Goal: Task Accomplishment & Management: Use online tool/utility

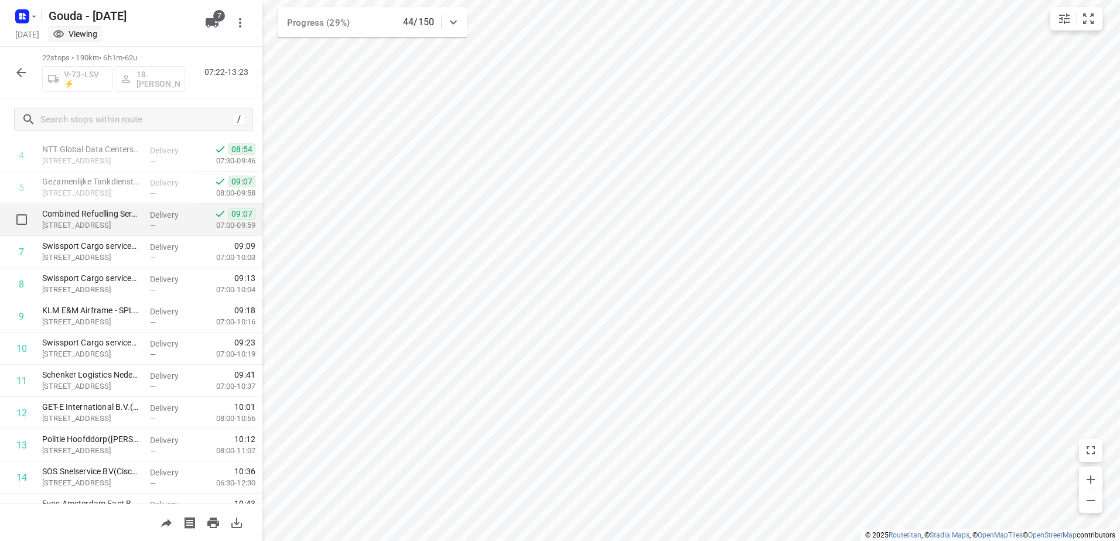
scroll to position [176, 0]
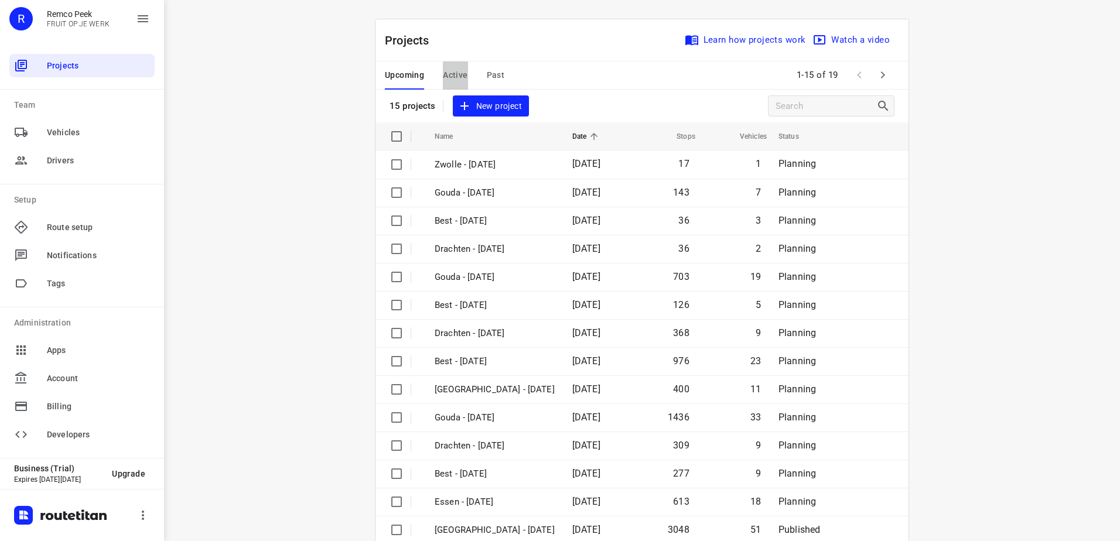
click at [443, 75] on span "Active" at bounding box center [455, 75] width 25 height 15
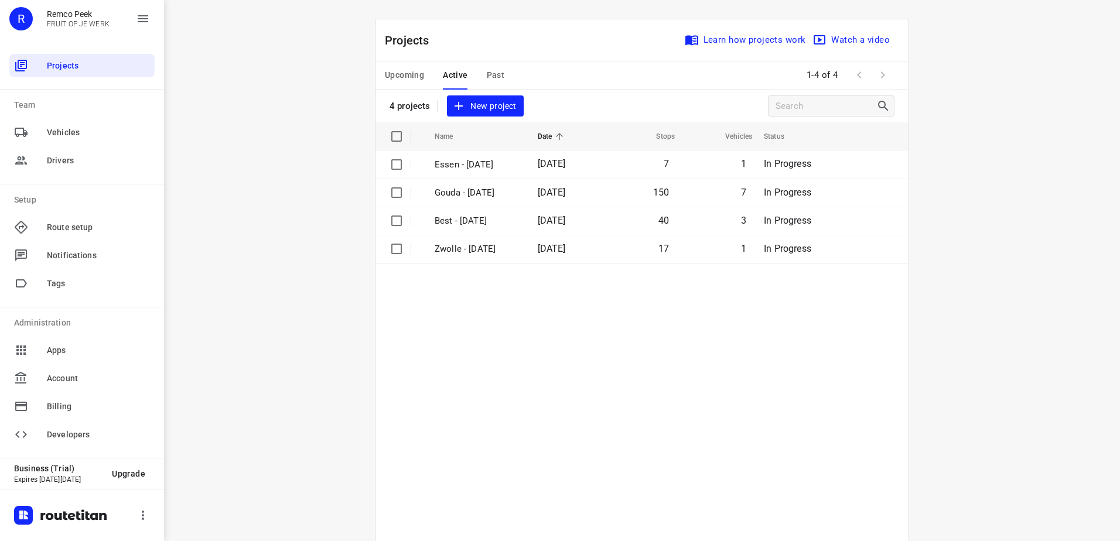
click at [413, 79] on span "Upcoming" at bounding box center [404, 75] width 39 height 15
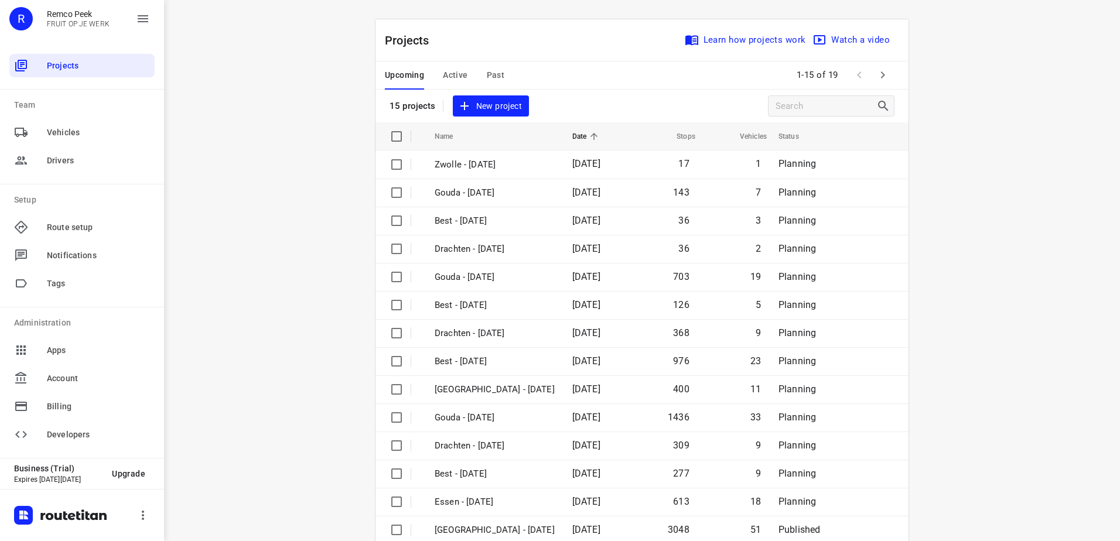
click at [461, 77] on span "Active" at bounding box center [455, 75] width 25 height 15
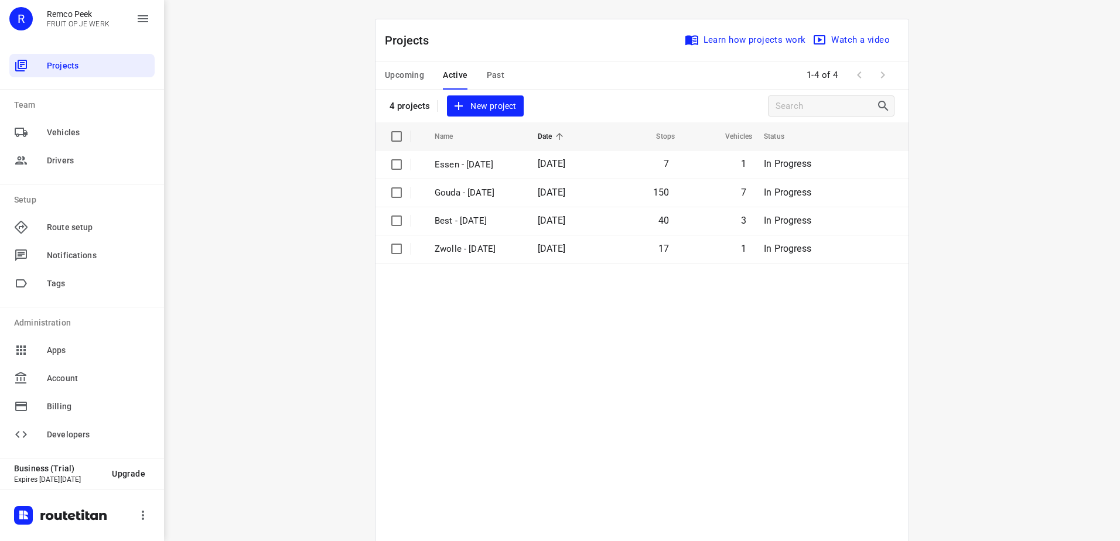
click at [487, 68] on span "Past" at bounding box center [496, 75] width 18 height 15
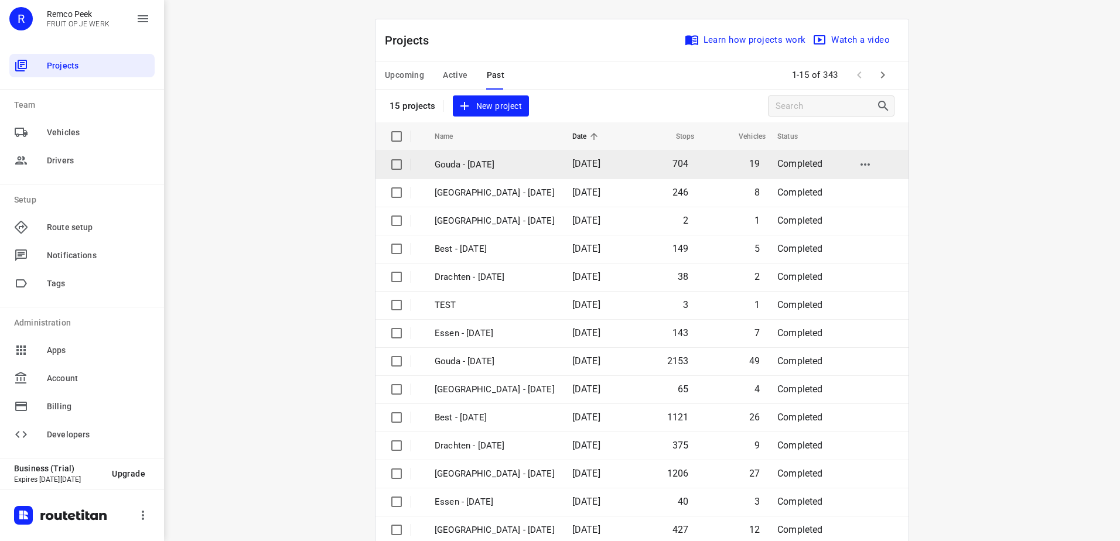
click at [509, 172] on td "Gouda - Thursday" at bounding box center [493, 165] width 140 height 28
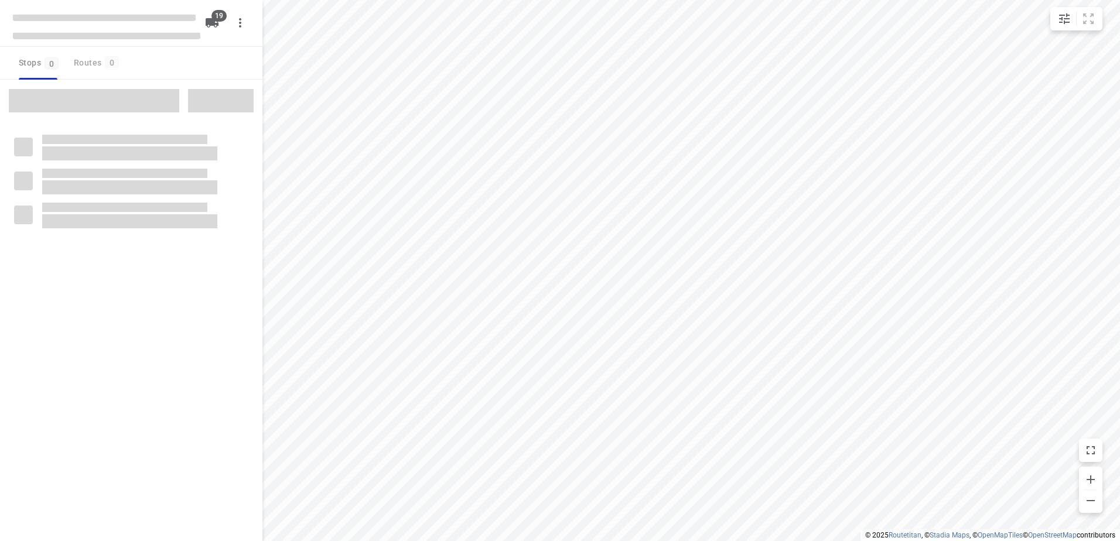
checkbox input "true"
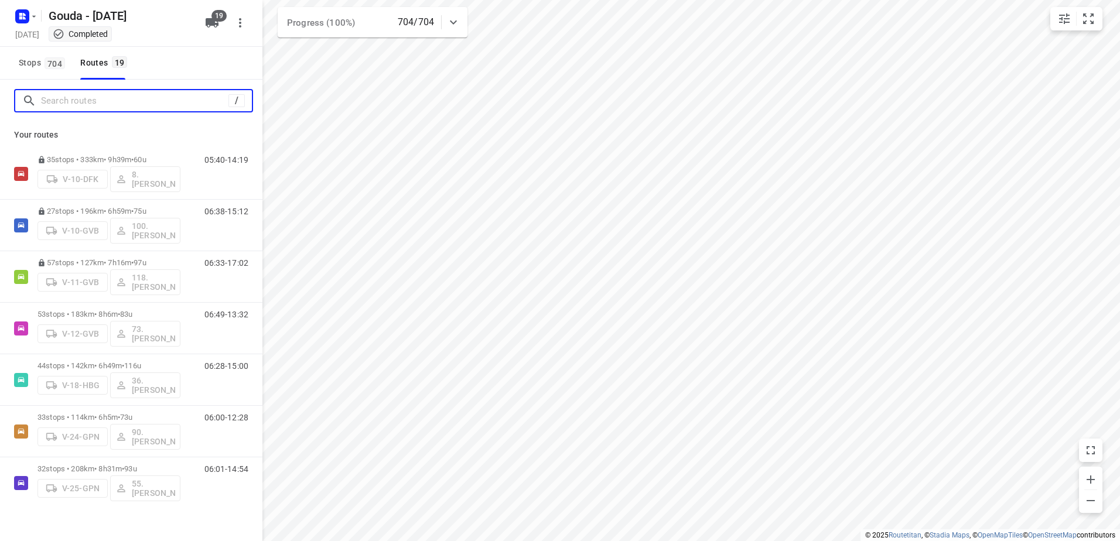
click at [139, 99] on input "Search routes" at bounding box center [135, 101] width 188 height 18
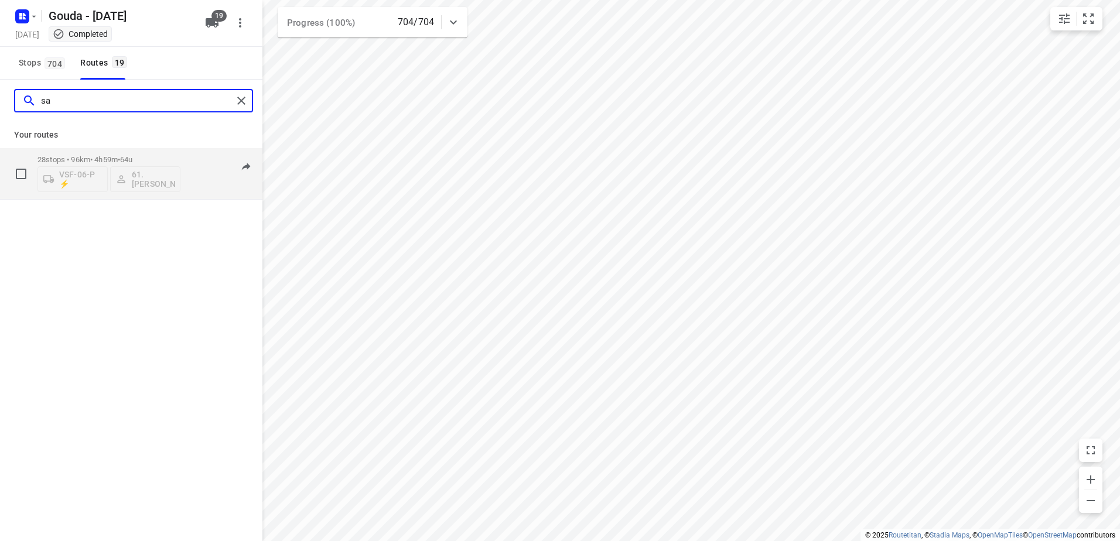
type input "sa"
click at [102, 153] on div "28 stops • 96km • 4h59m • 64u VSF-06-P ⚡ 61.Sander Bos" at bounding box center [109, 173] width 143 height 49
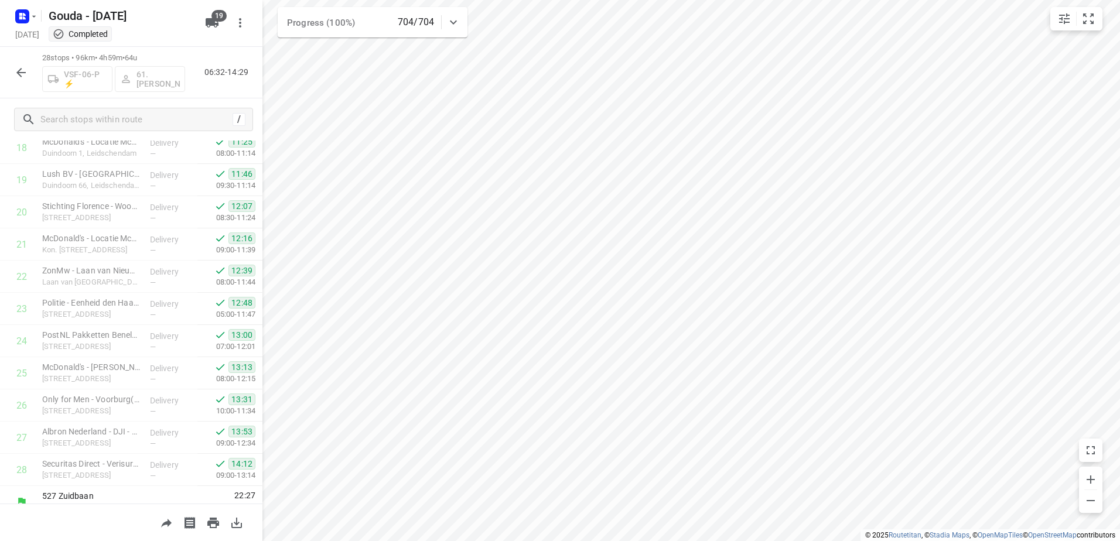
scroll to position [630, 0]
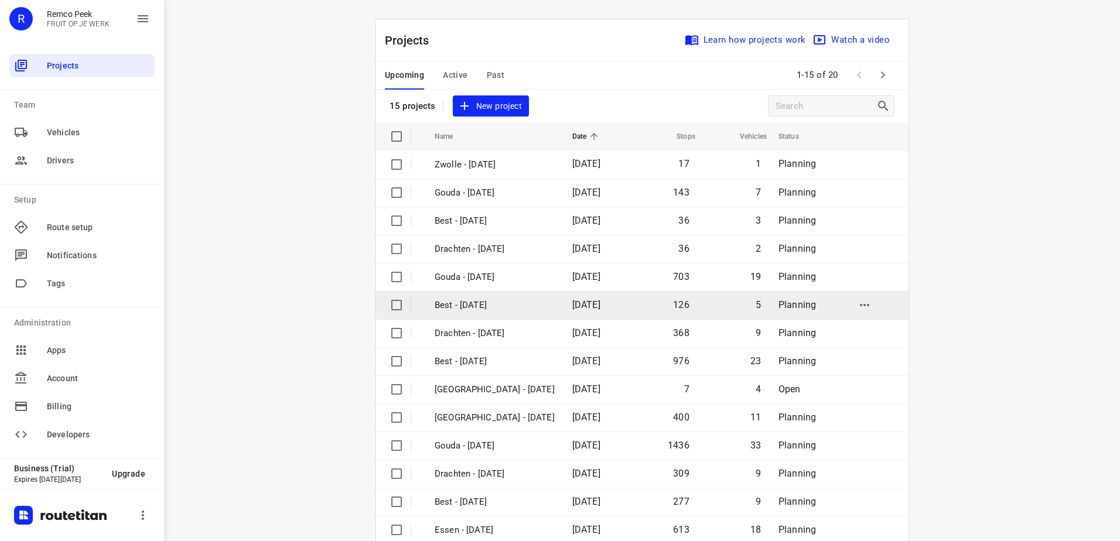
scroll to position [51, 0]
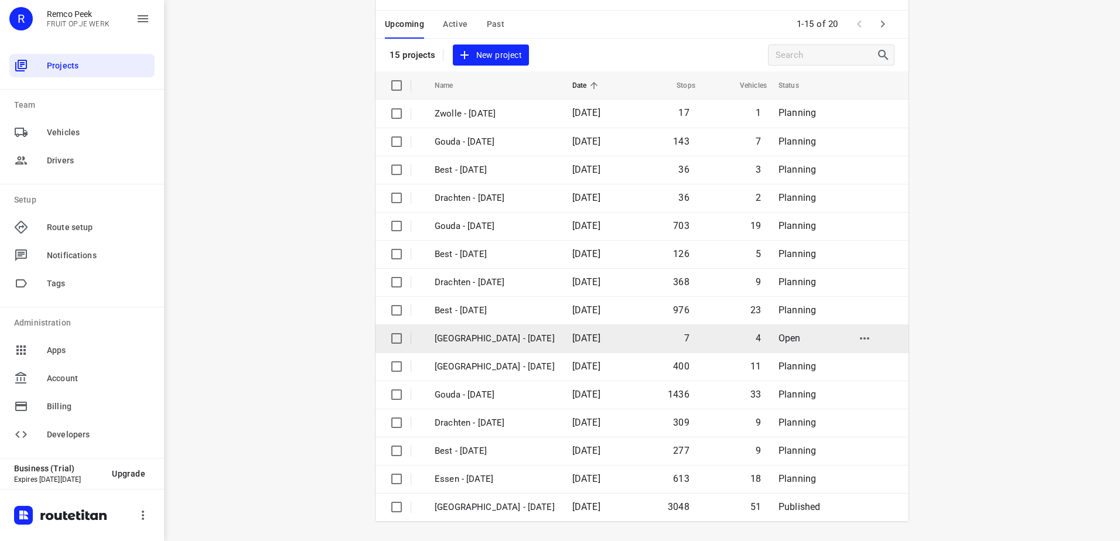
click at [509, 336] on p "Antwerpen - Tuesday" at bounding box center [495, 338] width 120 height 13
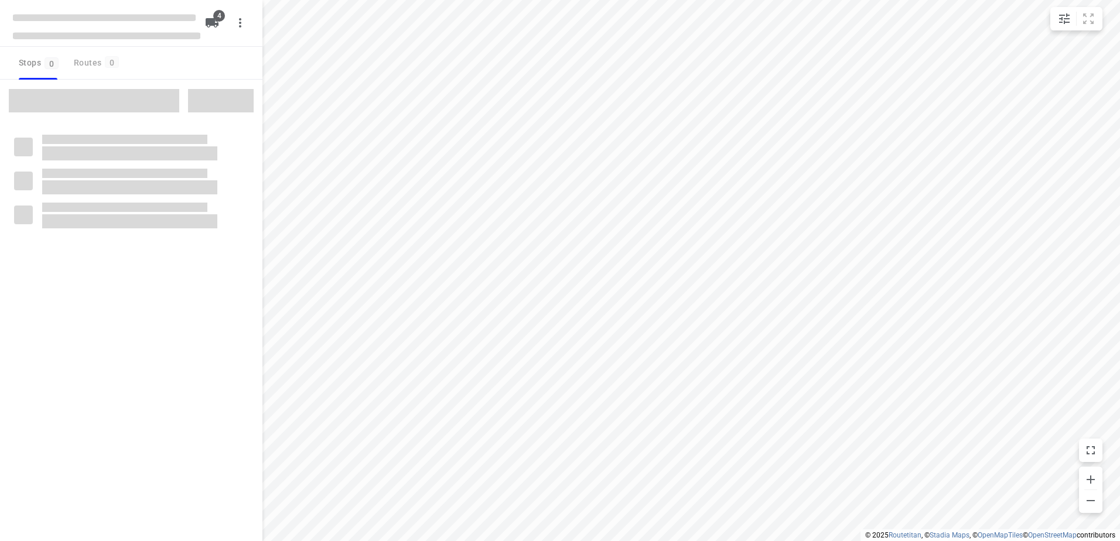
checkbox input "true"
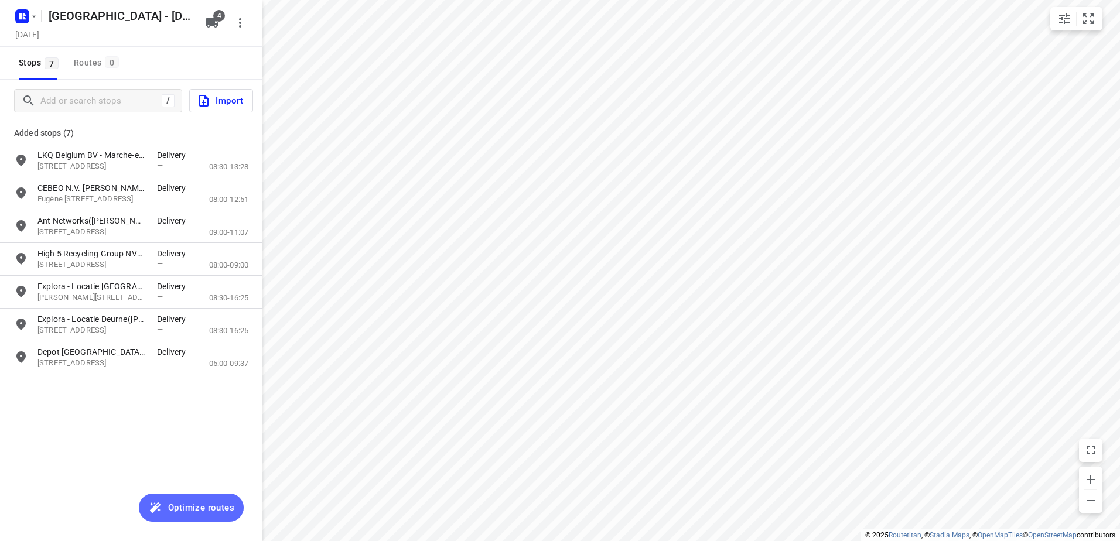
click at [169, 506] on span "Optimize routes" at bounding box center [201, 507] width 66 height 15
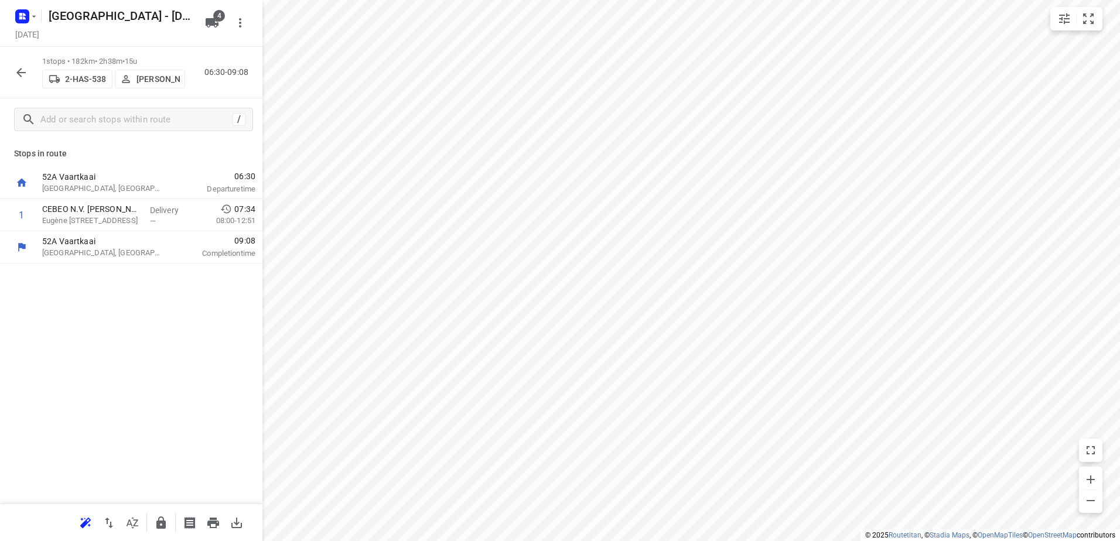
click at [22, 71] on icon "button" at bounding box center [21, 73] width 14 height 14
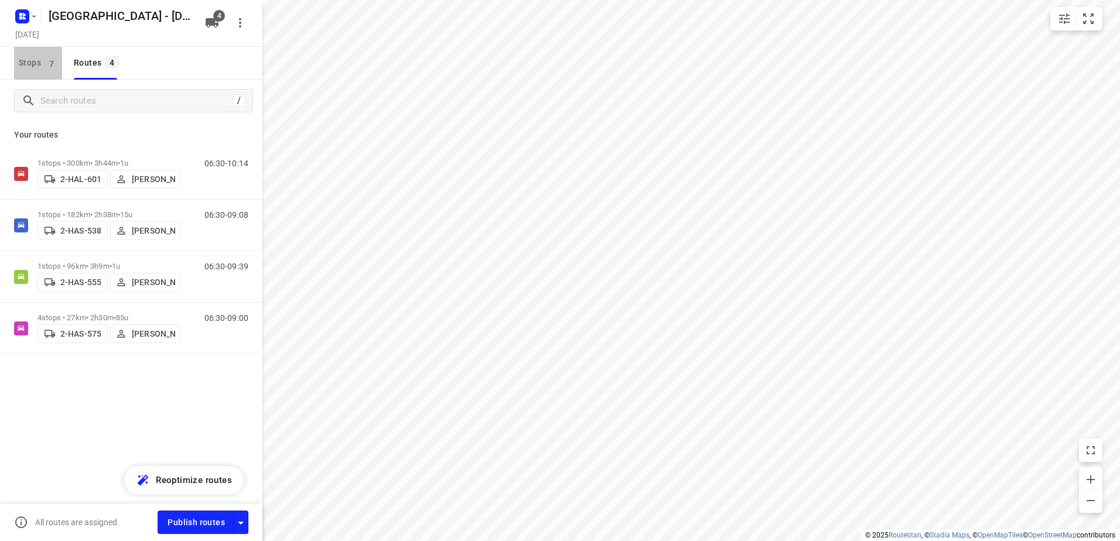
click at [51, 64] on span "7" at bounding box center [52, 63] width 14 height 12
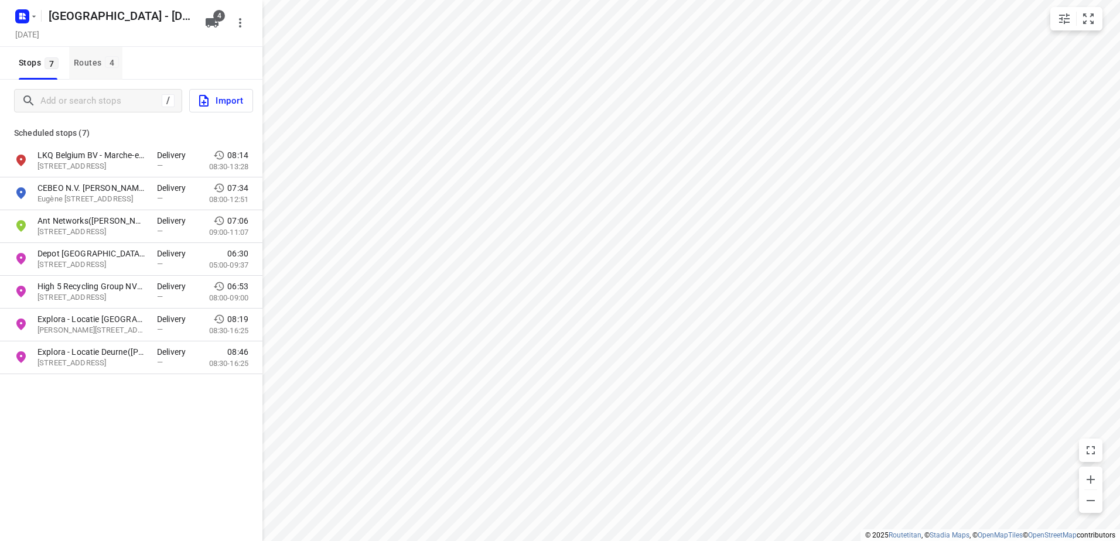
click at [111, 66] on span "4" at bounding box center [112, 62] width 14 height 12
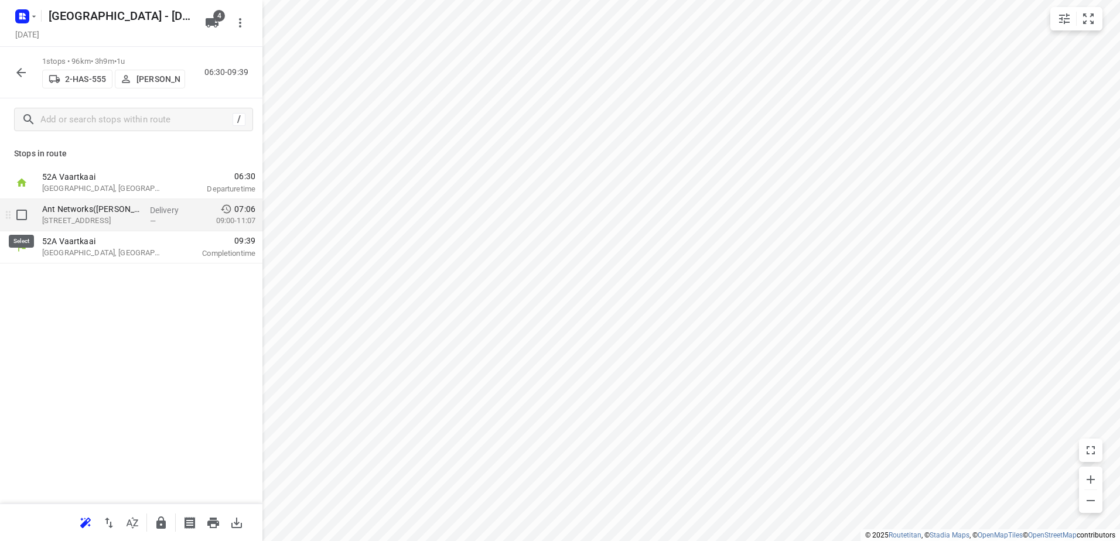
click at [19, 209] on input "checkbox" at bounding box center [21, 214] width 23 height 23
checkbox input "true"
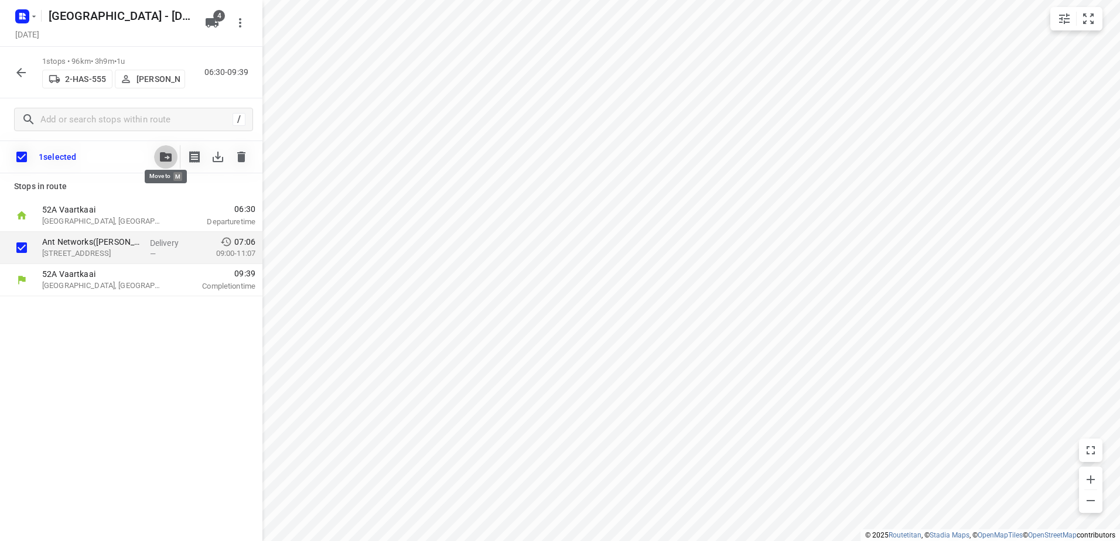
click at [171, 148] on button "button" at bounding box center [165, 156] width 23 height 23
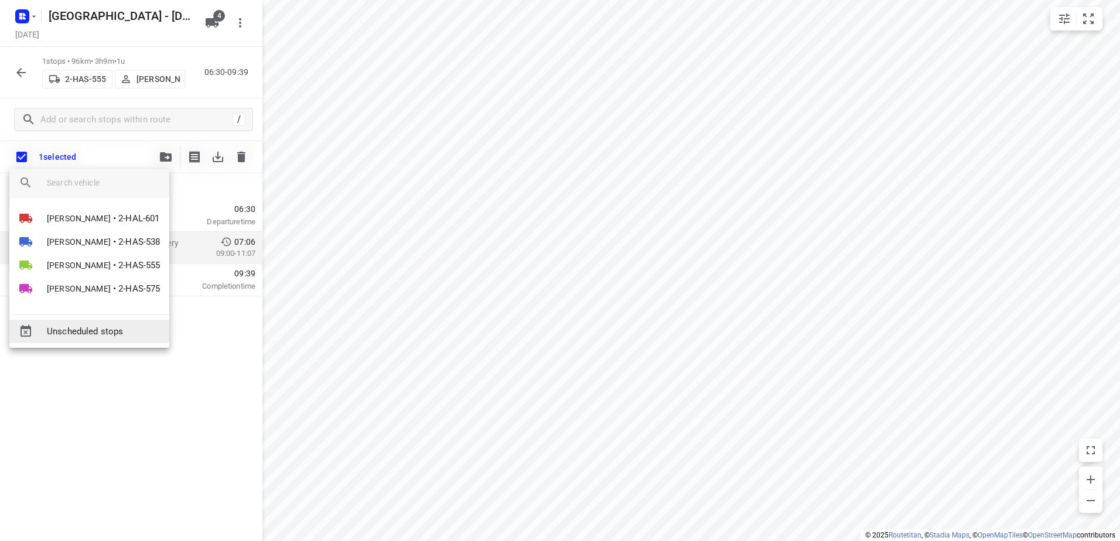
click at [108, 332] on span "Unscheduled stops" at bounding box center [103, 331] width 113 height 13
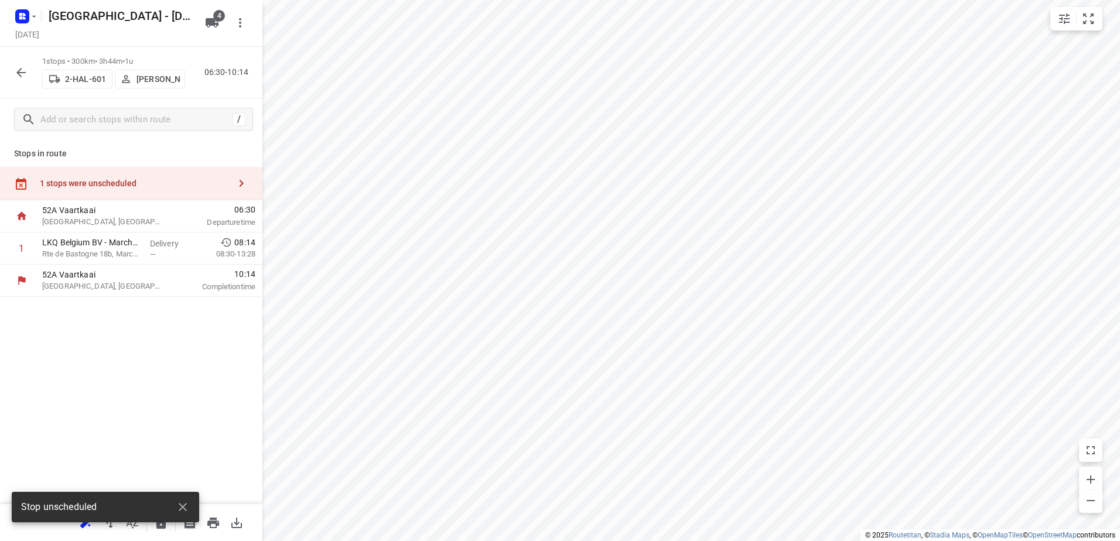
click at [144, 190] on div "1 stops were unscheduled" at bounding box center [131, 183] width 263 height 33
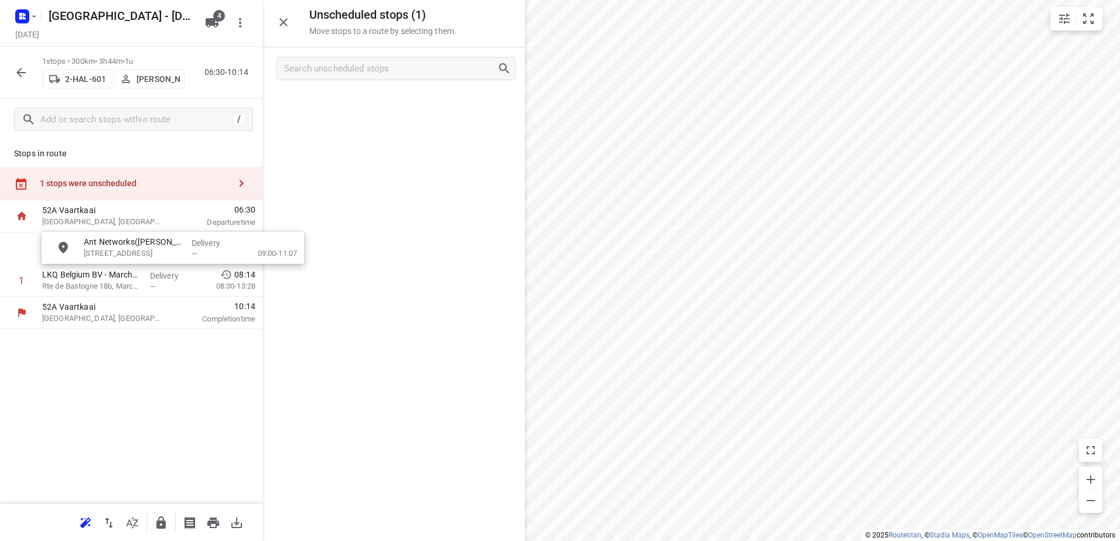
drag, startPoint x: 363, startPoint y: 114, endPoint x: 110, endPoint y: 260, distance: 291.7
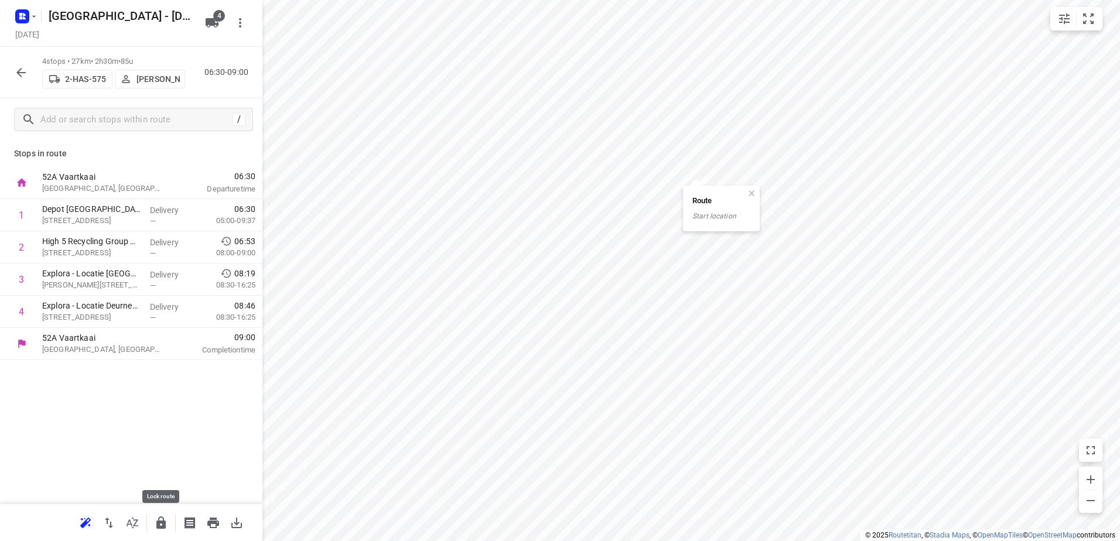
click at [166, 524] on icon "button" at bounding box center [161, 523] width 14 height 14
click at [24, 80] on button "button" at bounding box center [20, 72] width 23 height 23
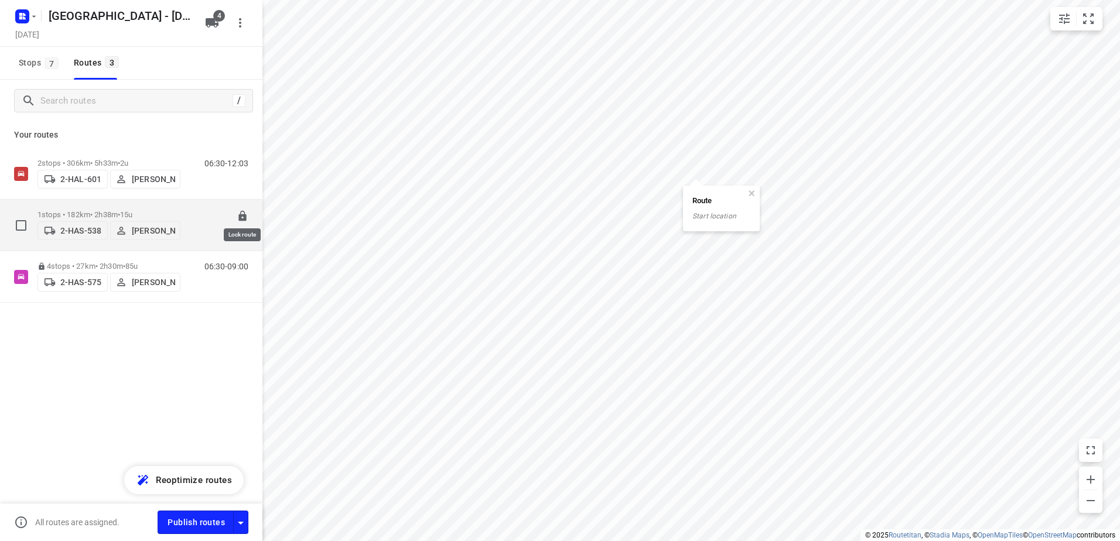
click at [244, 214] on icon at bounding box center [243, 216] width 8 height 11
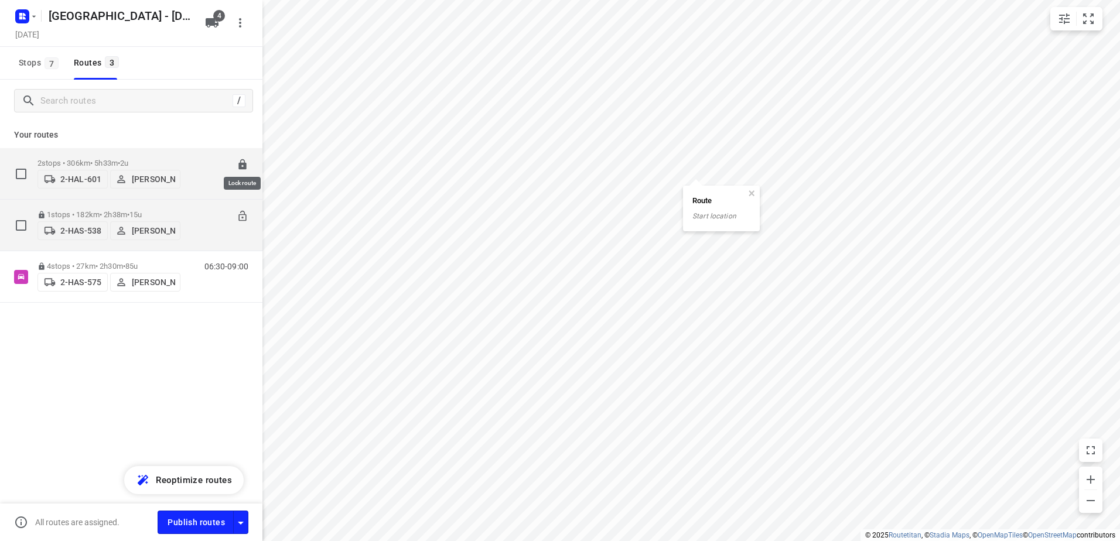
click at [246, 162] on icon at bounding box center [243, 164] width 8 height 11
click at [24, 15] on icon "button" at bounding box center [24, 14] width 3 height 3
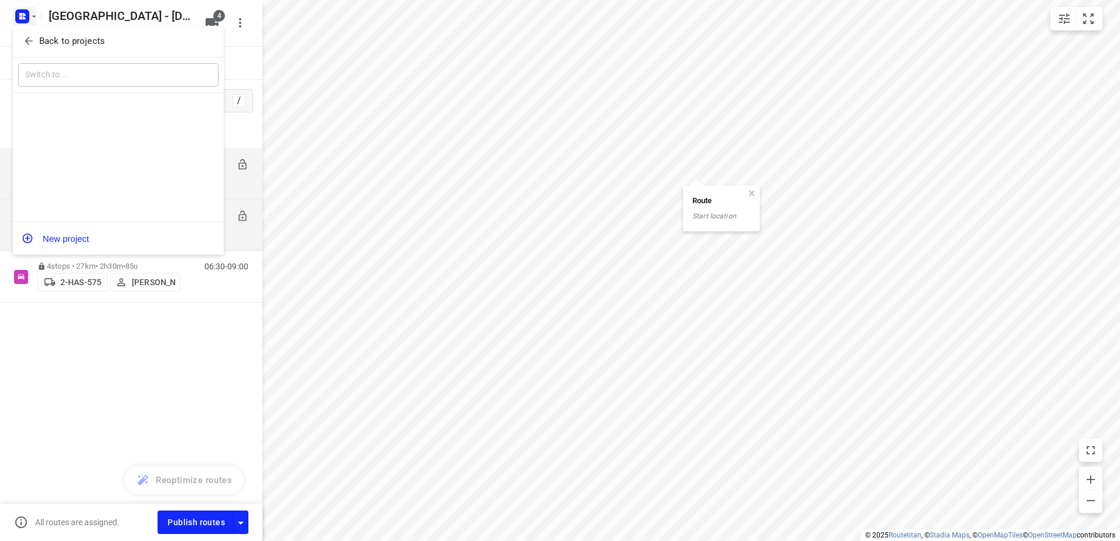
click at [36, 40] on span "Back to projects" at bounding box center [118, 41] width 191 height 13
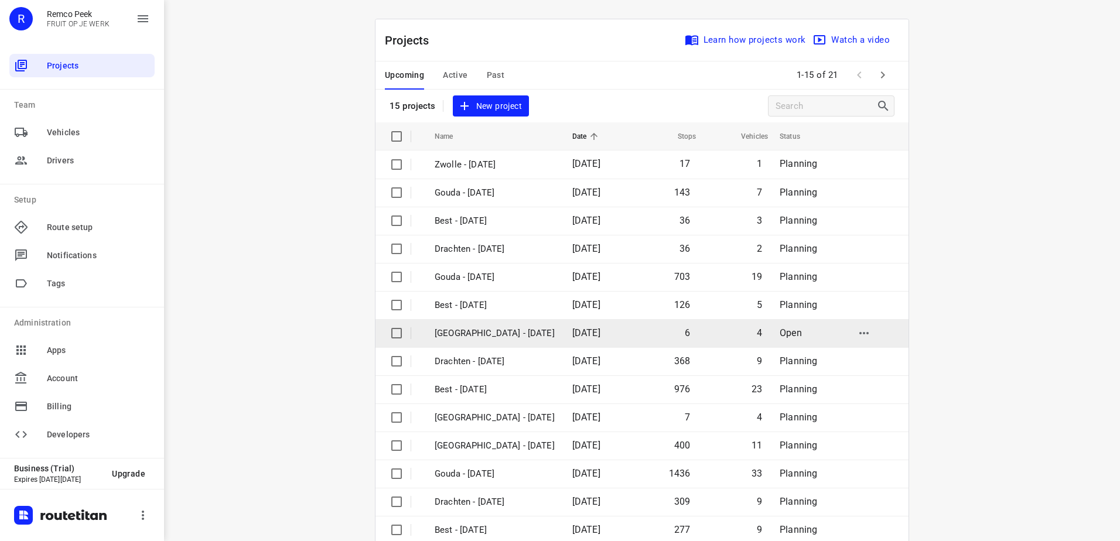
click at [563, 344] on td "[DATE]" at bounding box center [597, 333] width 68 height 28
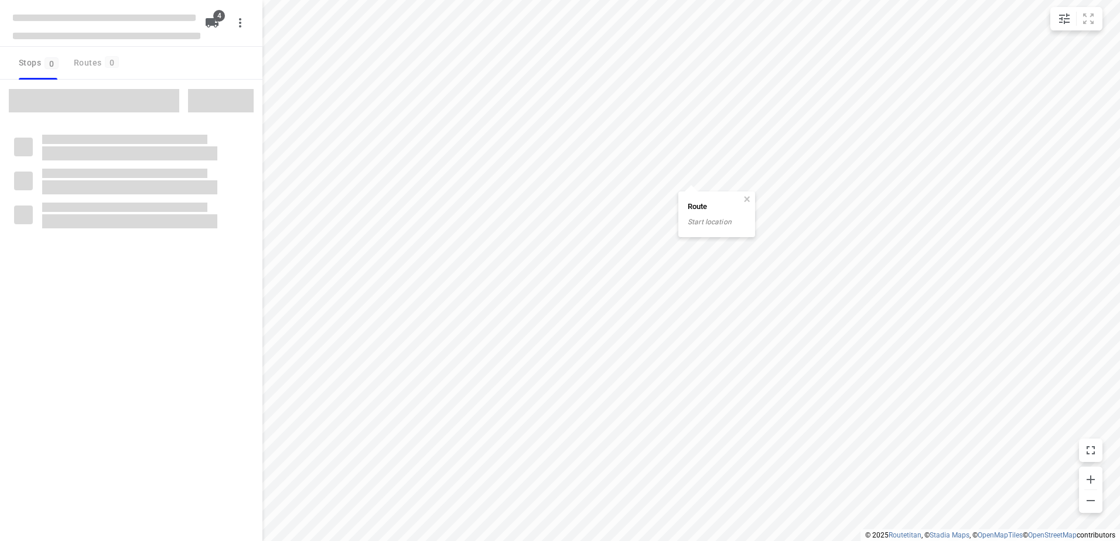
checkbox input "true"
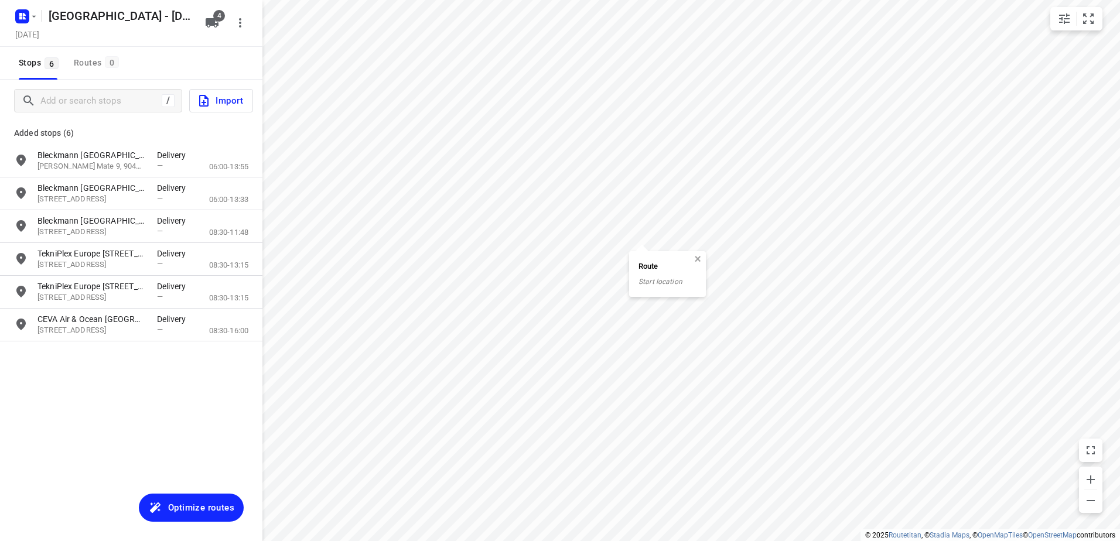
click at [700, 258] on button "button" at bounding box center [698, 259] width 11 height 11
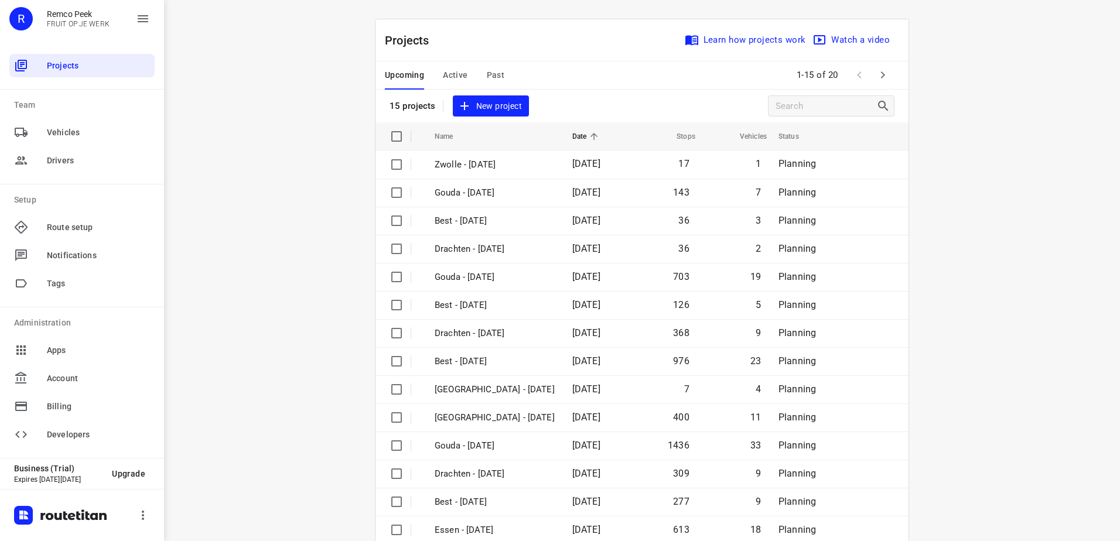
click at [498, 67] on button "Past" at bounding box center [496, 76] width 18 height 28
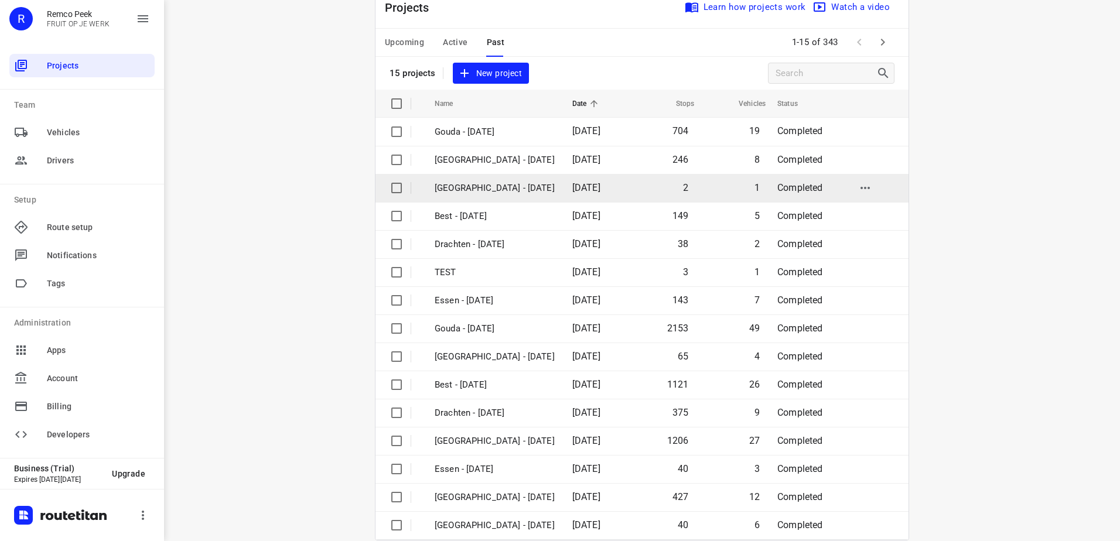
scroll to position [51, 0]
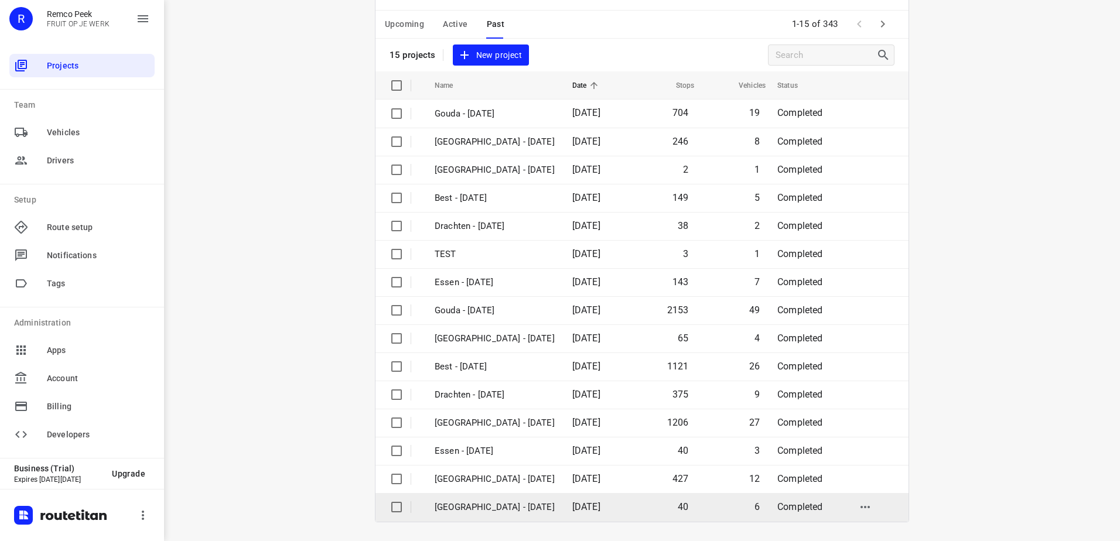
click at [524, 499] on td "Antwerpen - Tuesday" at bounding box center [493, 507] width 140 height 28
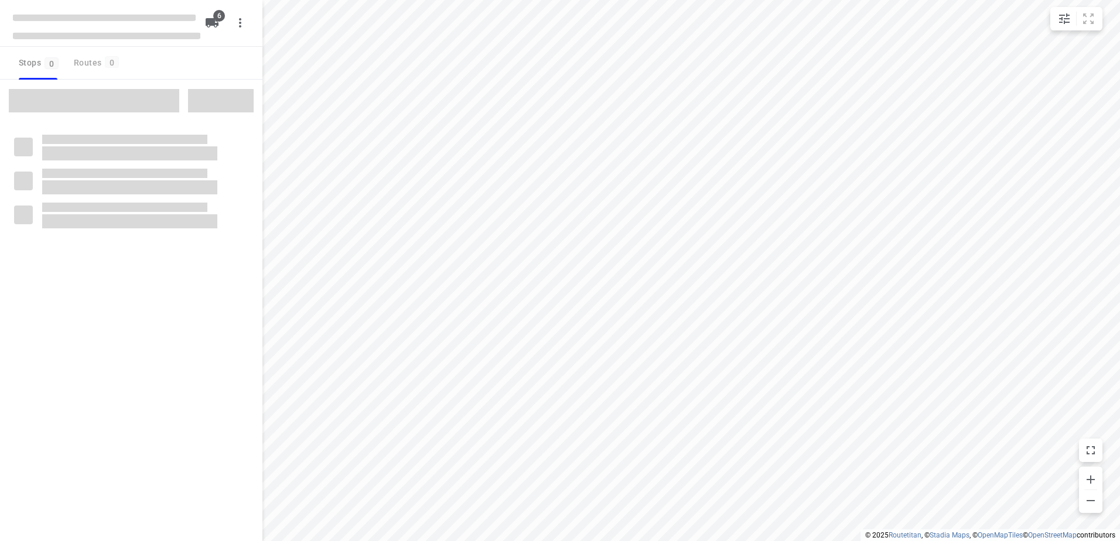
checkbox input "true"
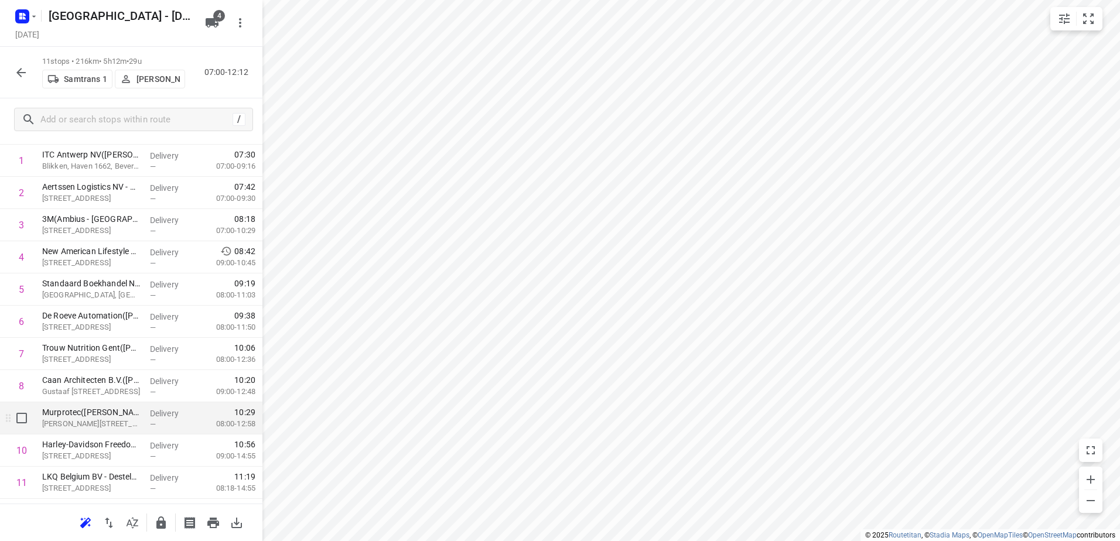
scroll to position [115, 0]
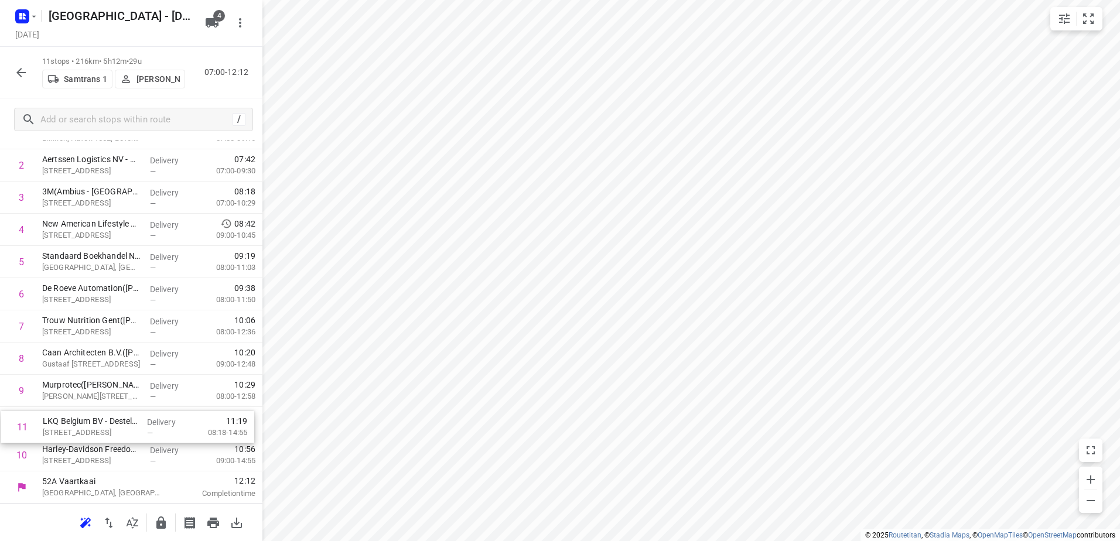
drag, startPoint x: 197, startPoint y: 464, endPoint x: 197, endPoint y: 430, distance: 34.6
click at [197, 430] on div "1 ITC Antwerp NV(Naomi van Hoeydonck) Blikken, Haven 1662, Beveren Delivery — 0…" at bounding box center [131, 294] width 263 height 355
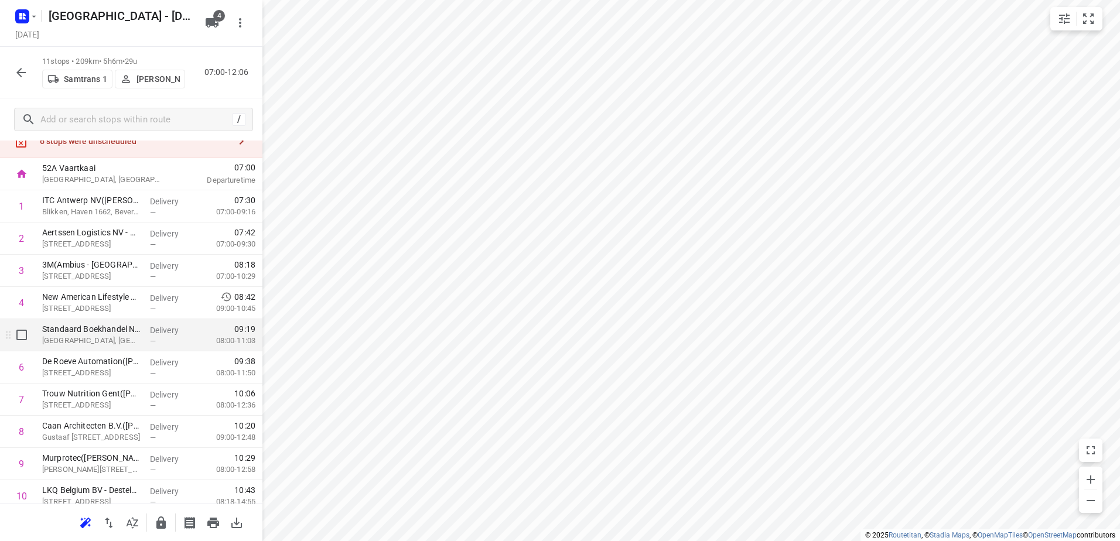
scroll to position [0, 0]
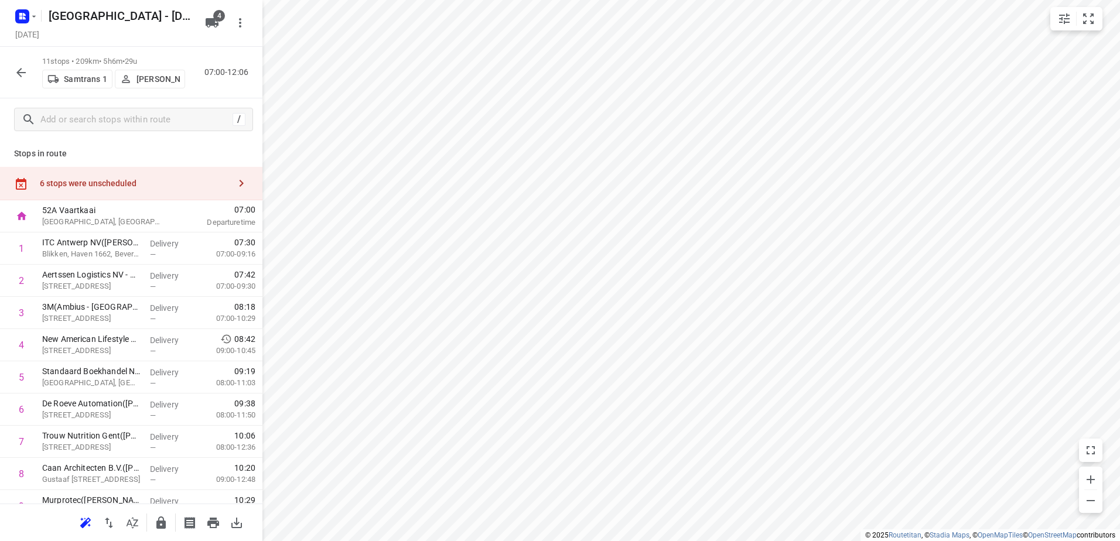
click at [165, 169] on div "6 stops were unscheduled" at bounding box center [131, 183] width 263 height 33
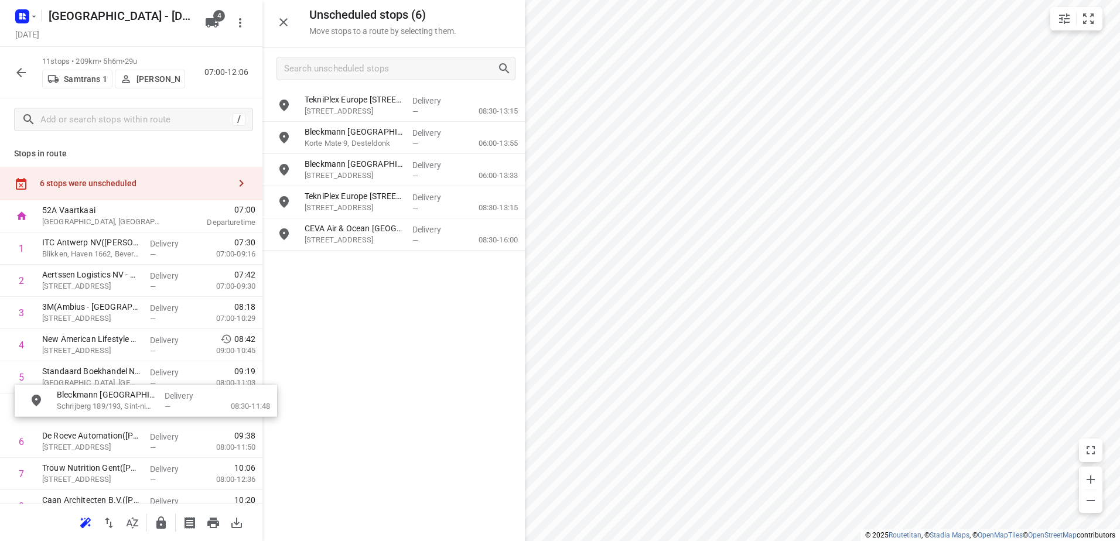
drag, startPoint x: 404, startPoint y: 130, endPoint x: 154, endPoint y: 400, distance: 367.8
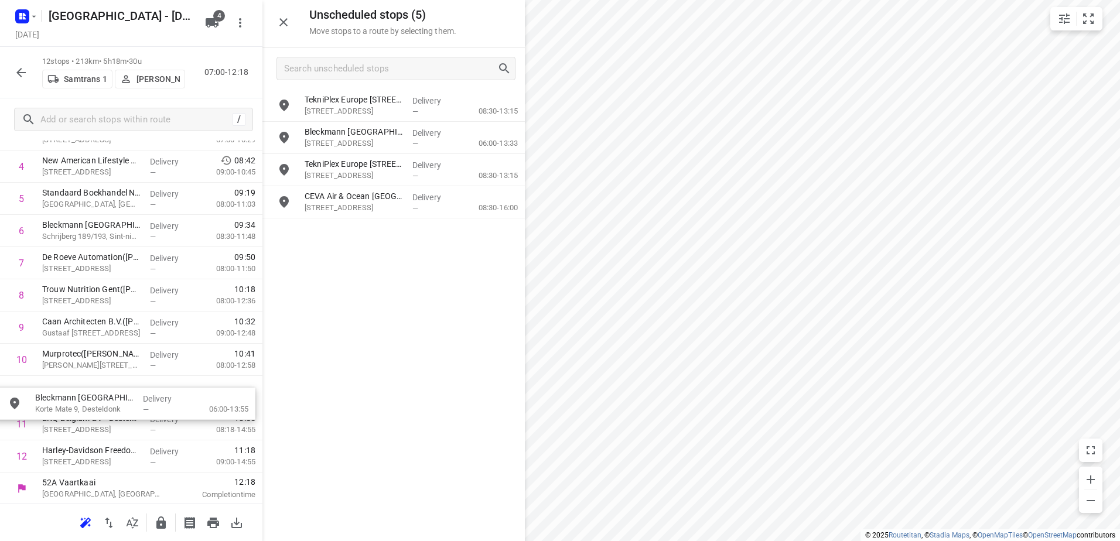
scroll to position [180, 0]
drag, startPoint x: 410, startPoint y: 146, endPoint x: 138, endPoint y: 435, distance: 397.1
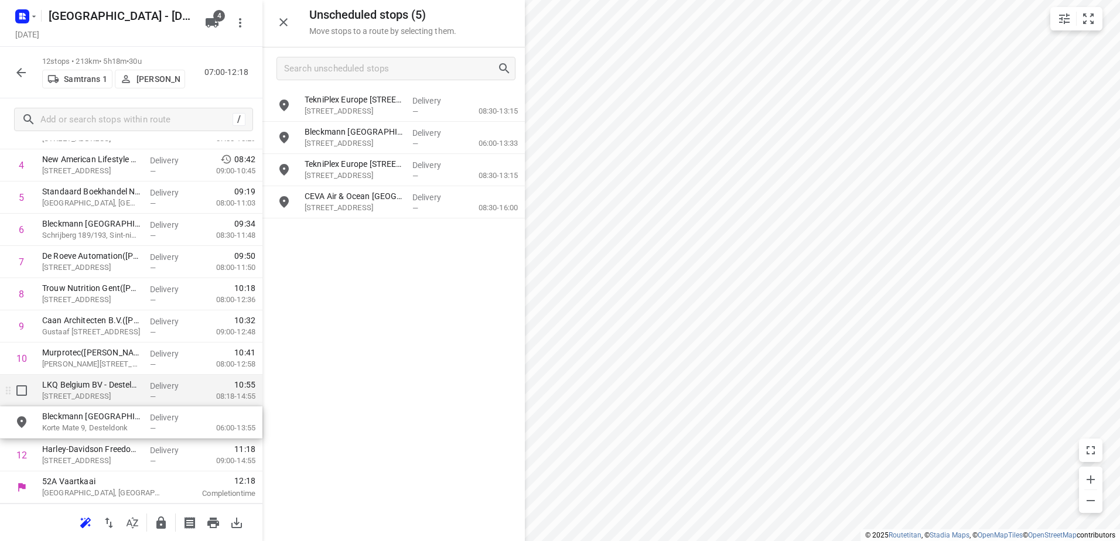
scroll to position [148, 0]
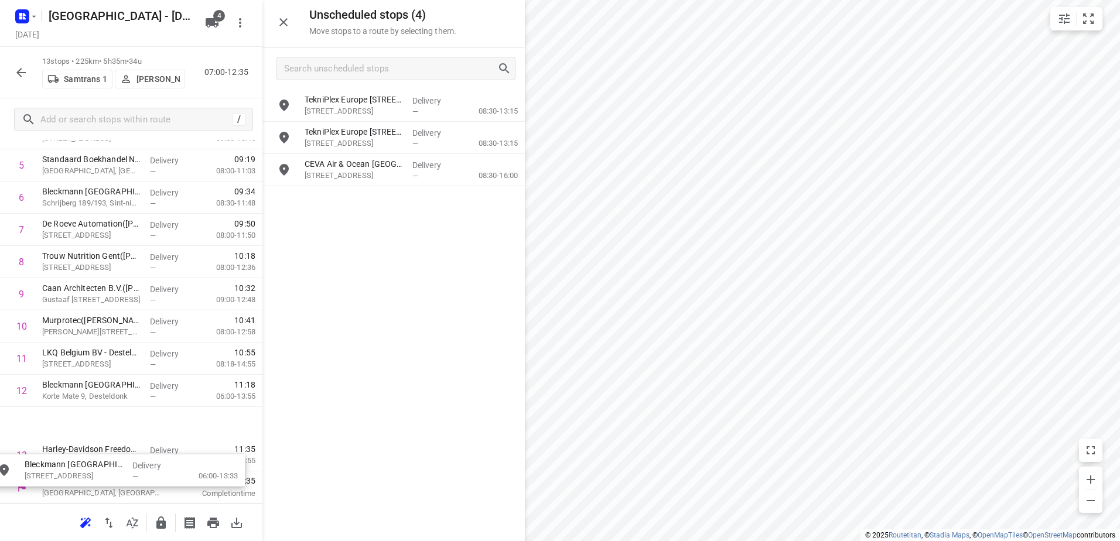
drag, startPoint x: 397, startPoint y: 128, endPoint x: 114, endPoint y: 464, distance: 439.2
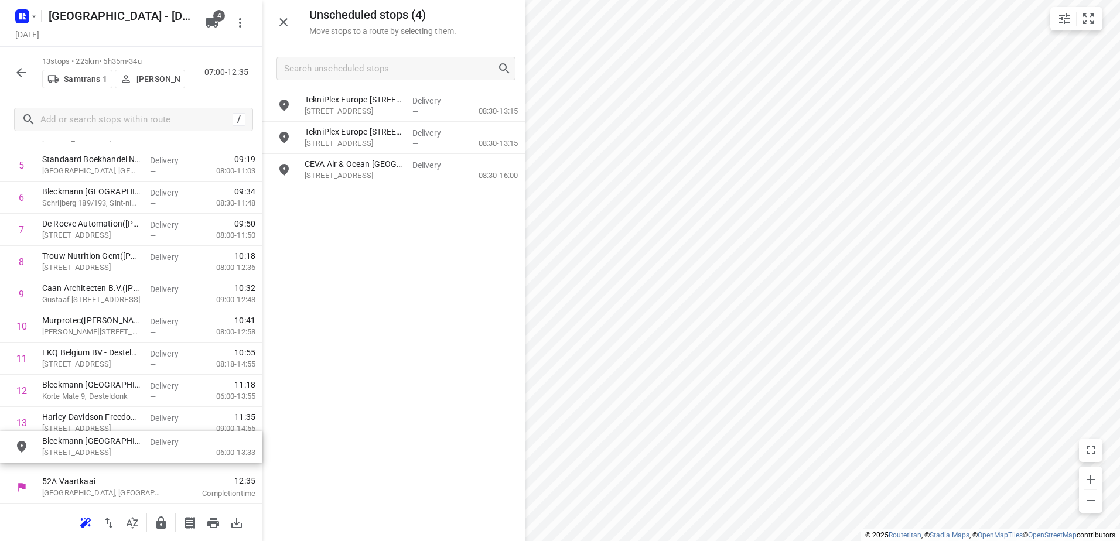
scroll to position [180, 0]
click at [165, 524] on icon "button" at bounding box center [160, 523] width 9 height 12
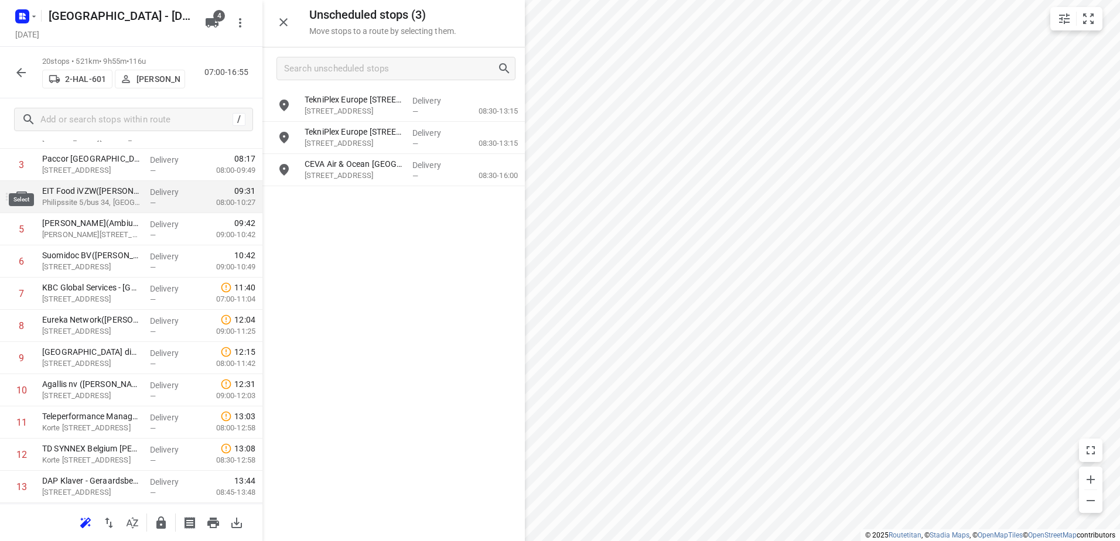
scroll to position [121, 0]
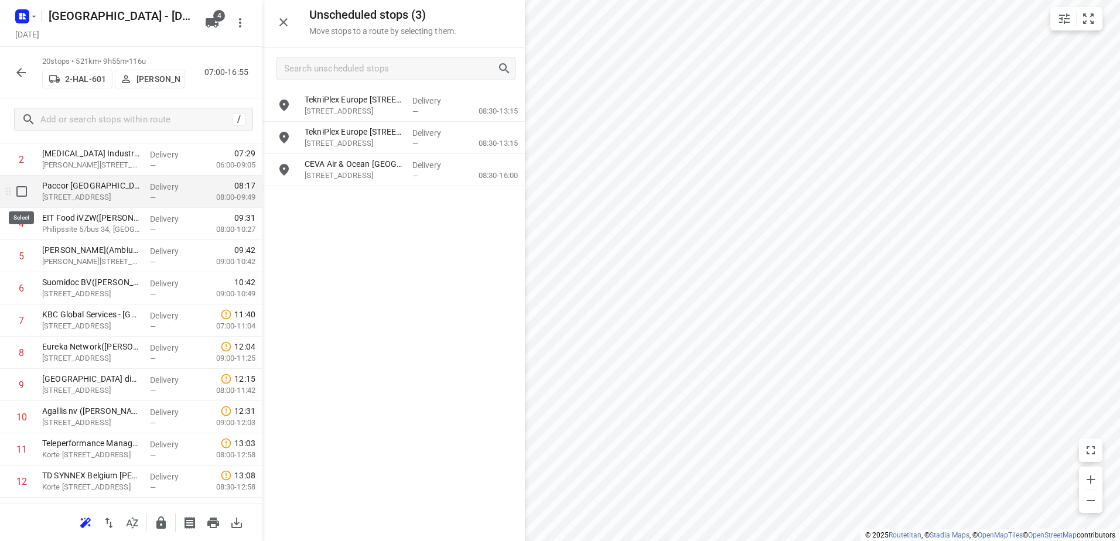
click at [22, 190] on input "checkbox" at bounding box center [21, 191] width 23 height 23
checkbox input "true"
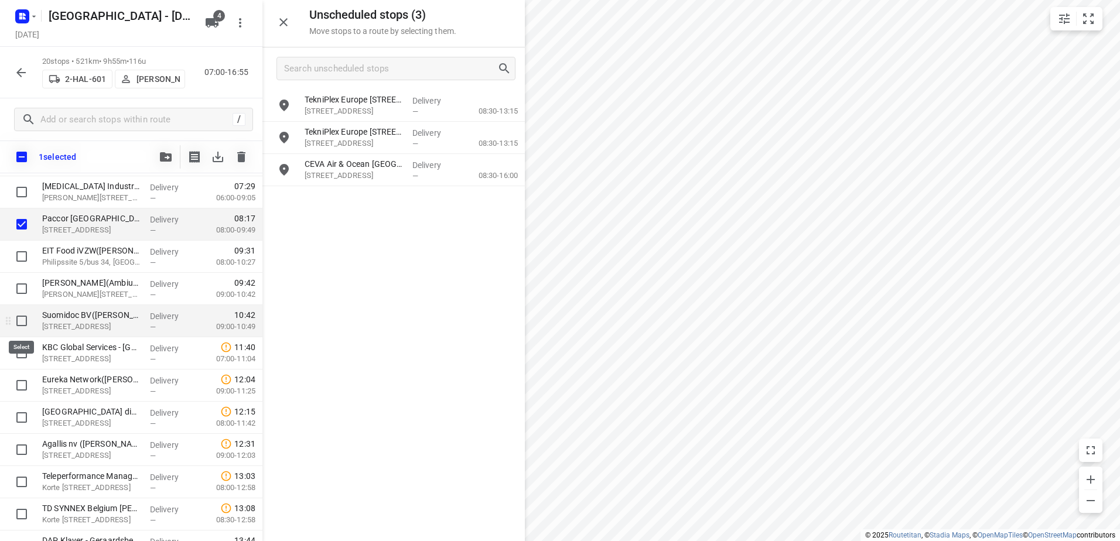
drag, startPoint x: 23, startPoint y: 316, endPoint x: 70, endPoint y: 249, distance: 81.6
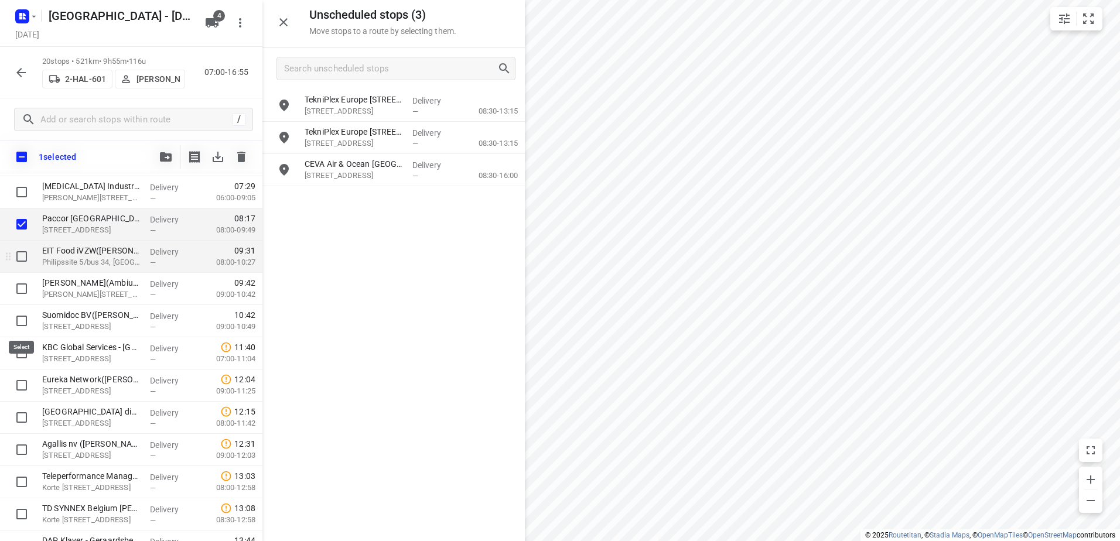
click at [23, 315] on input "checkbox" at bounding box center [21, 320] width 23 height 23
checkbox input "true"
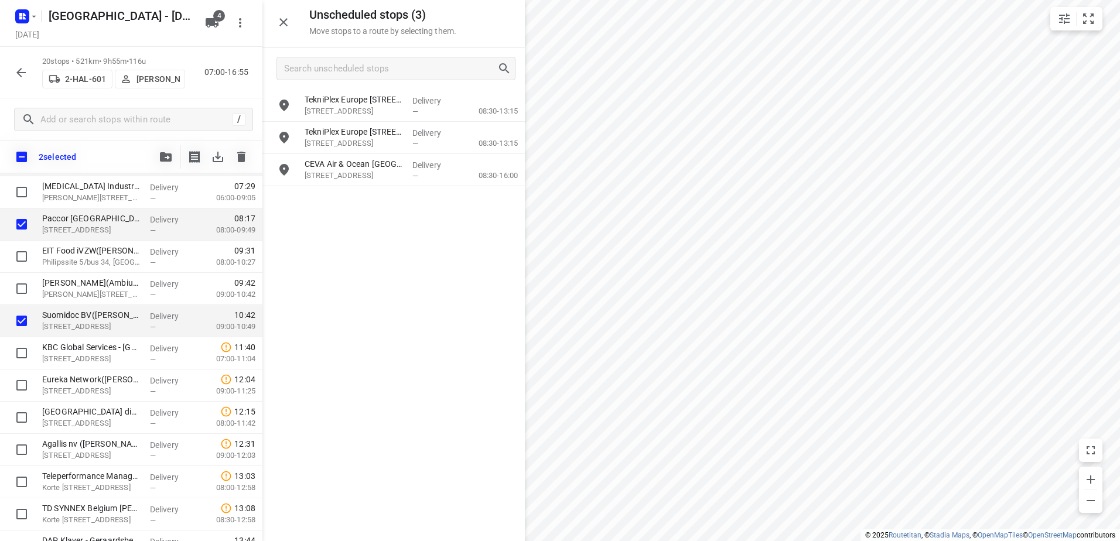
click at [166, 174] on div "Delivery —" at bounding box center [171, 160] width 53 height 32
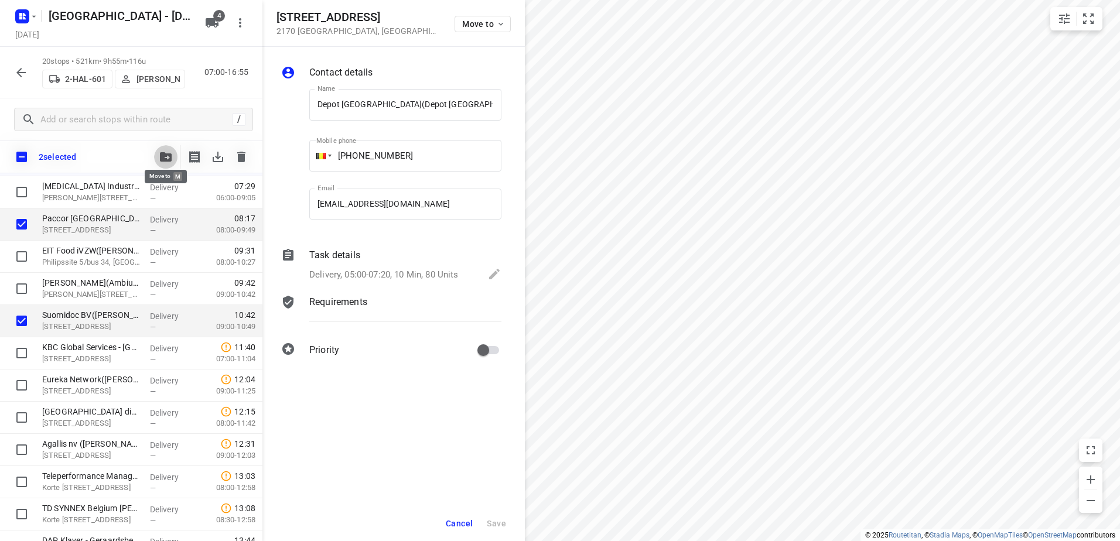
click at [165, 159] on icon "button" at bounding box center [166, 156] width 12 height 9
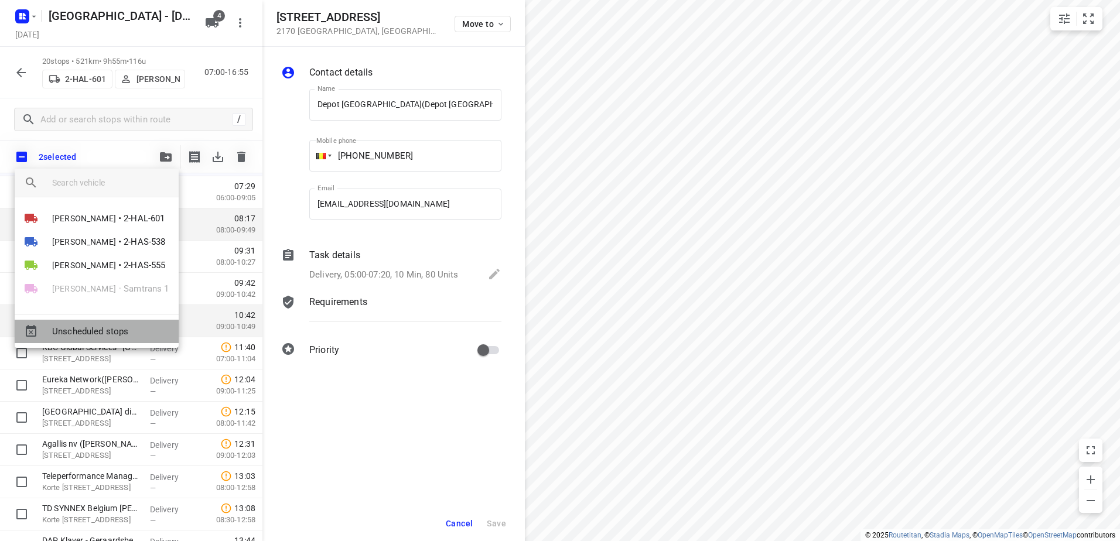
drag, startPoint x: 168, startPoint y: 335, endPoint x: 460, endPoint y: 539, distance: 356.5
click at [166, 335] on span "Unscheduled stops" at bounding box center [110, 331] width 117 height 13
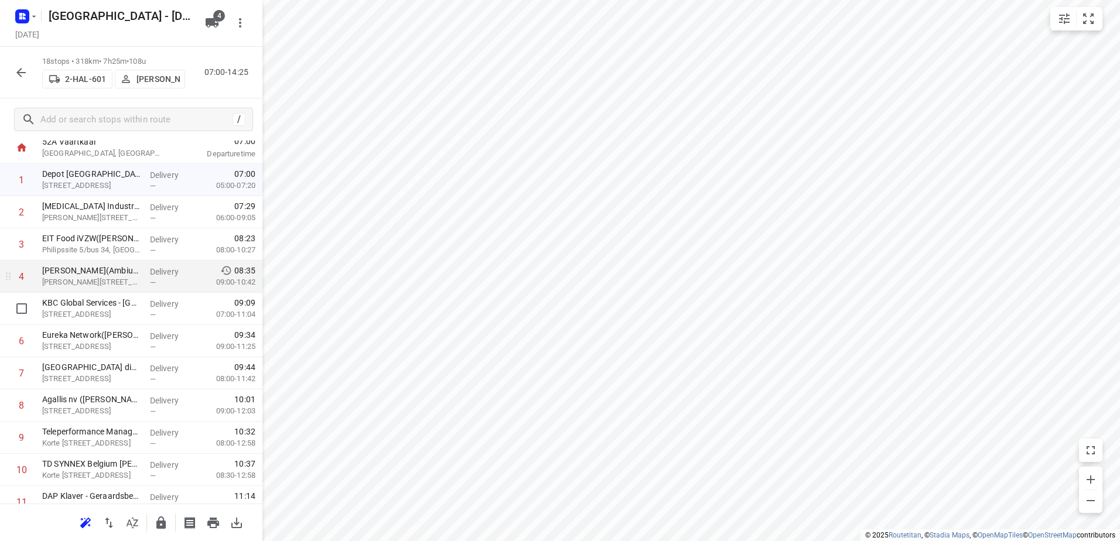
scroll to position [4, 0]
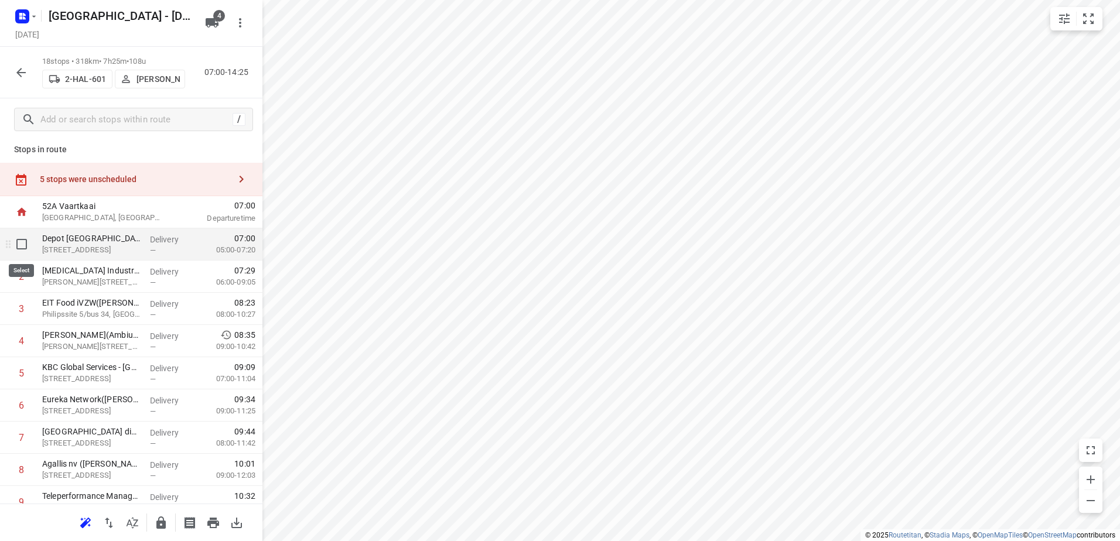
click at [15, 250] on input "checkbox" at bounding box center [21, 244] width 23 height 23
checkbox input "true"
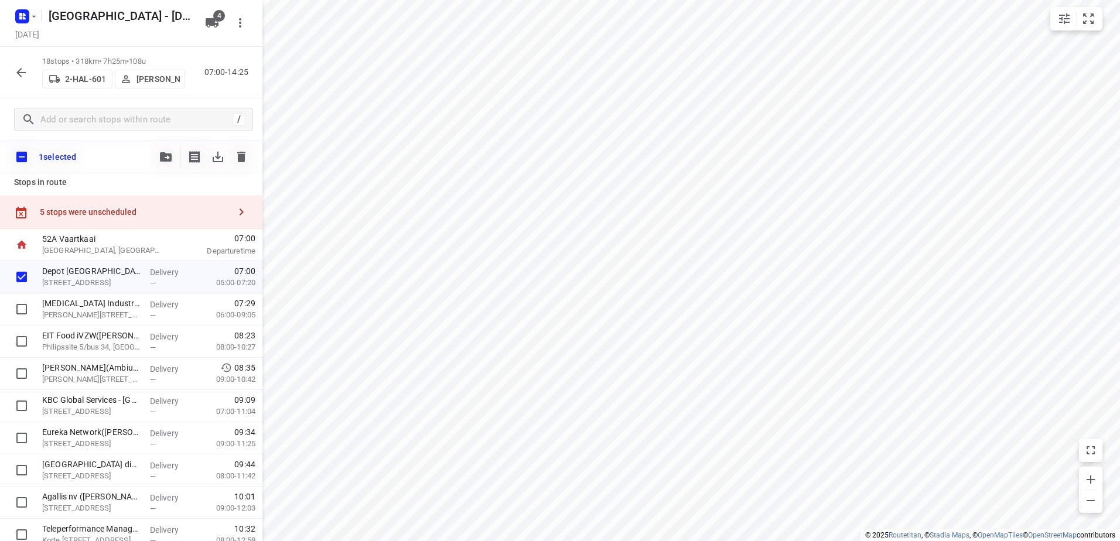
click at [150, 156] on div "1 selected" at bounding box center [131, 157] width 263 height 33
click at [168, 162] on button "button" at bounding box center [165, 156] width 23 height 23
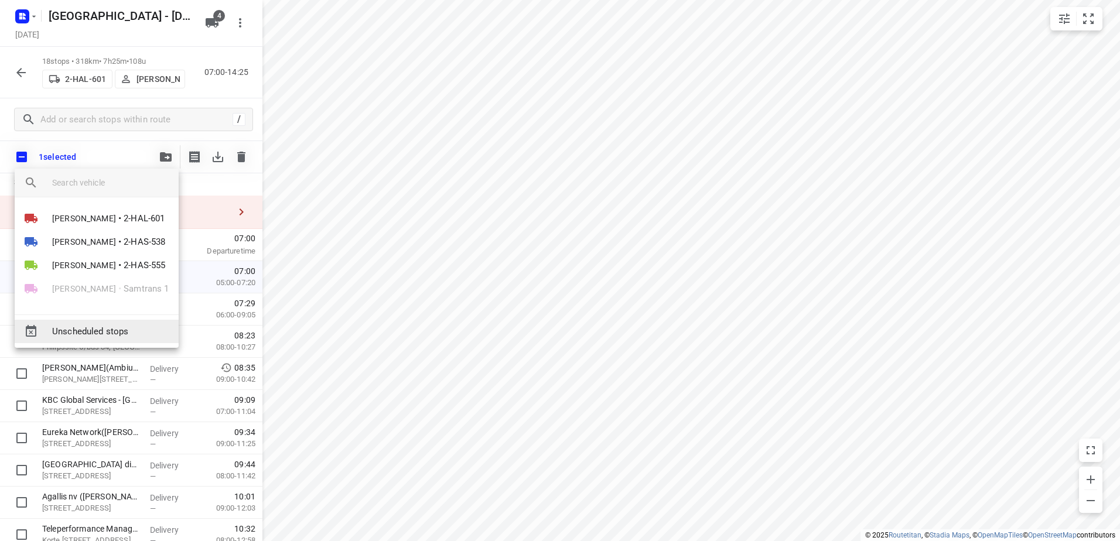
click at [138, 335] on span "Unscheduled stops" at bounding box center [110, 331] width 117 height 13
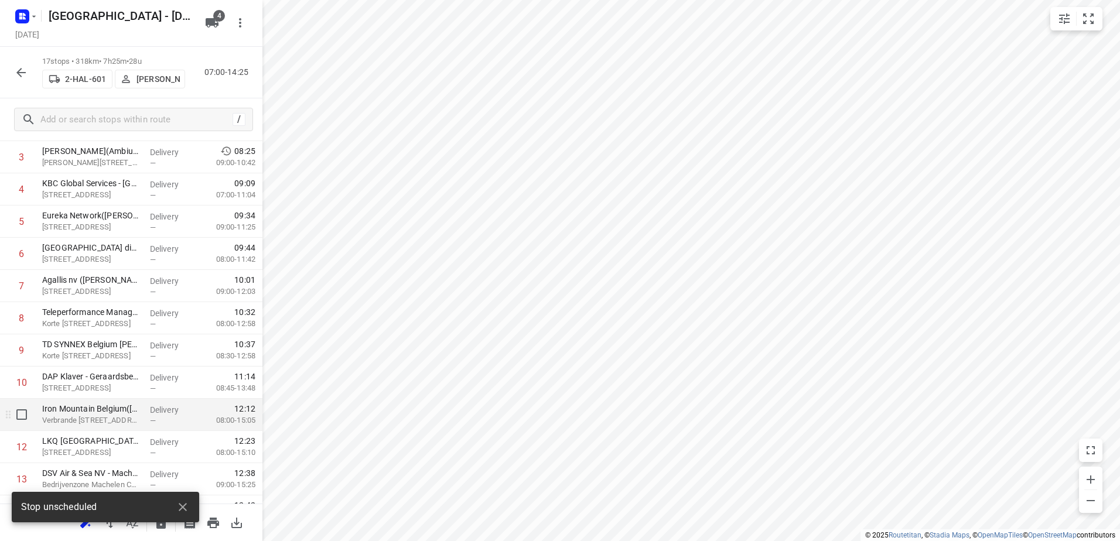
scroll to position [239, 0]
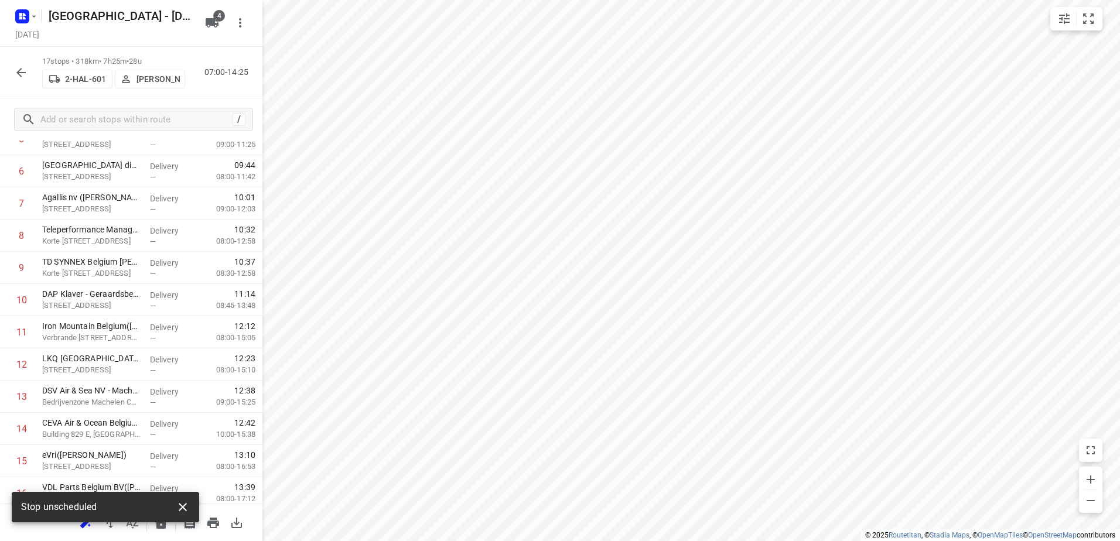
click at [190, 504] on button "button" at bounding box center [182, 507] width 23 height 23
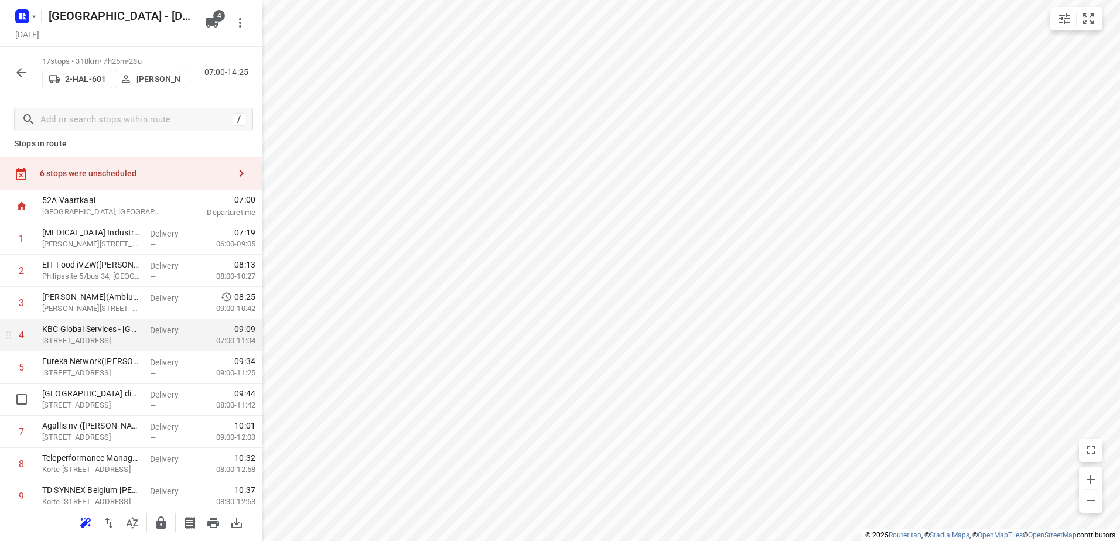
scroll to position [0, 0]
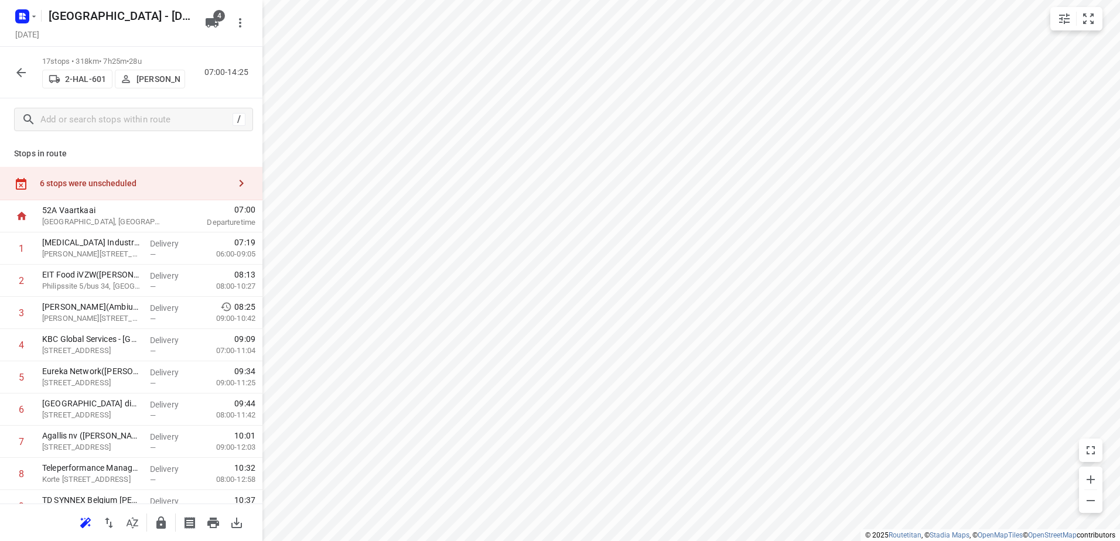
click at [215, 185] on div "6 stops were unscheduled" at bounding box center [135, 183] width 190 height 9
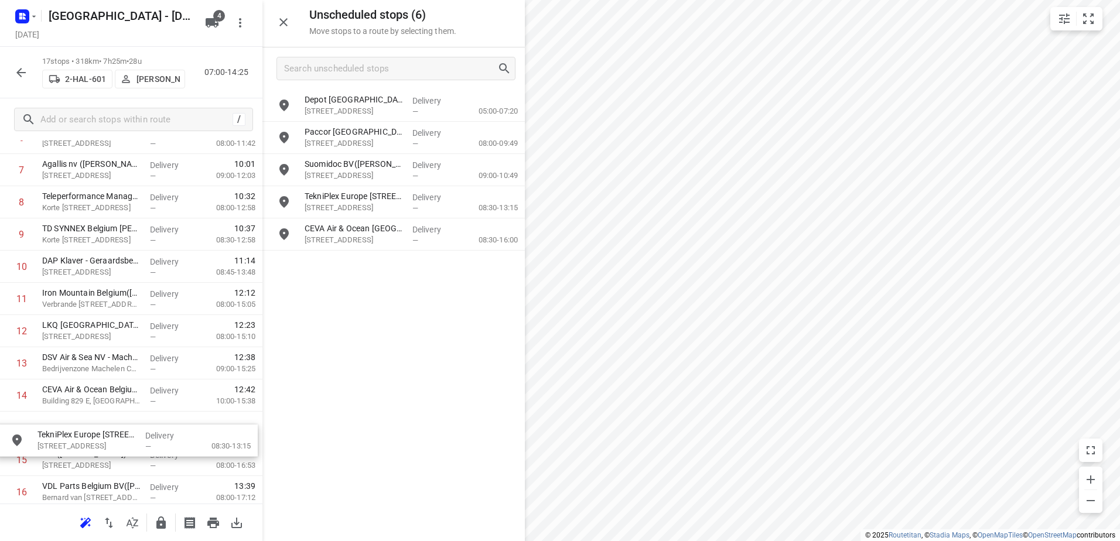
scroll to position [272, 0]
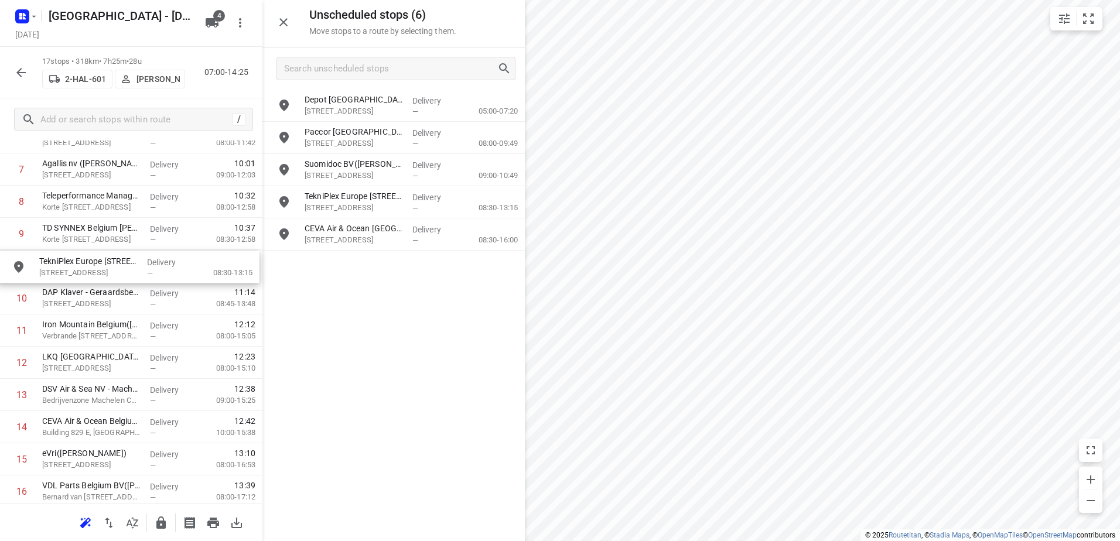
drag, startPoint x: 411, startPoint y: 190, endPoint x: 137, endPoint y: 258, distance: 282.7
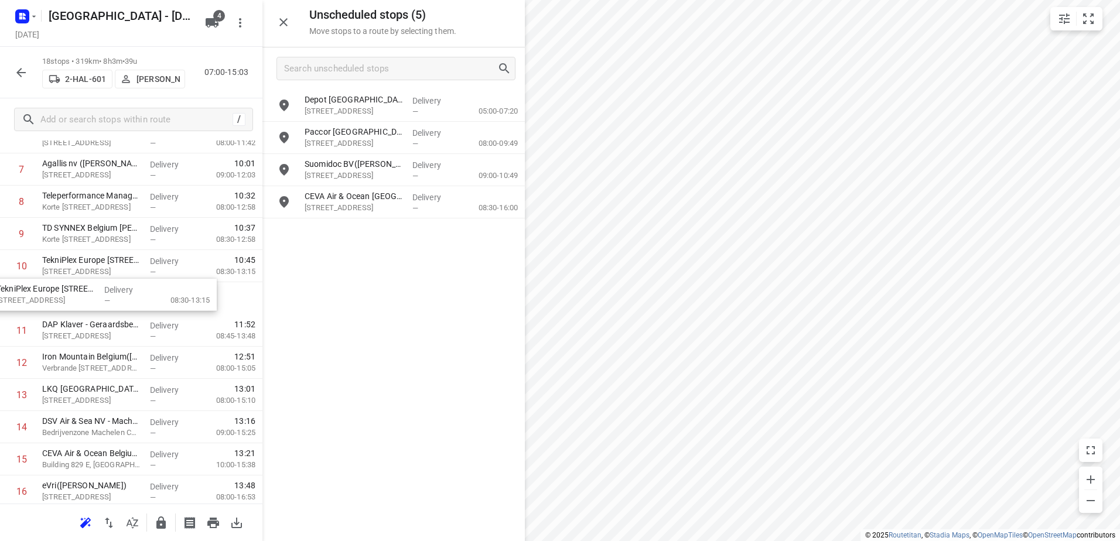
drag, startPoint x: 435, startPoint y: 211, endPoint x: 115, endPoint y: 307, distance: 333.5
click at [156, 522] on icon "button" at bounding box center [160, 523] width 9 height 12
click at [13, 64] on button "button" at bounding box center [20, 72] width 23 height 23
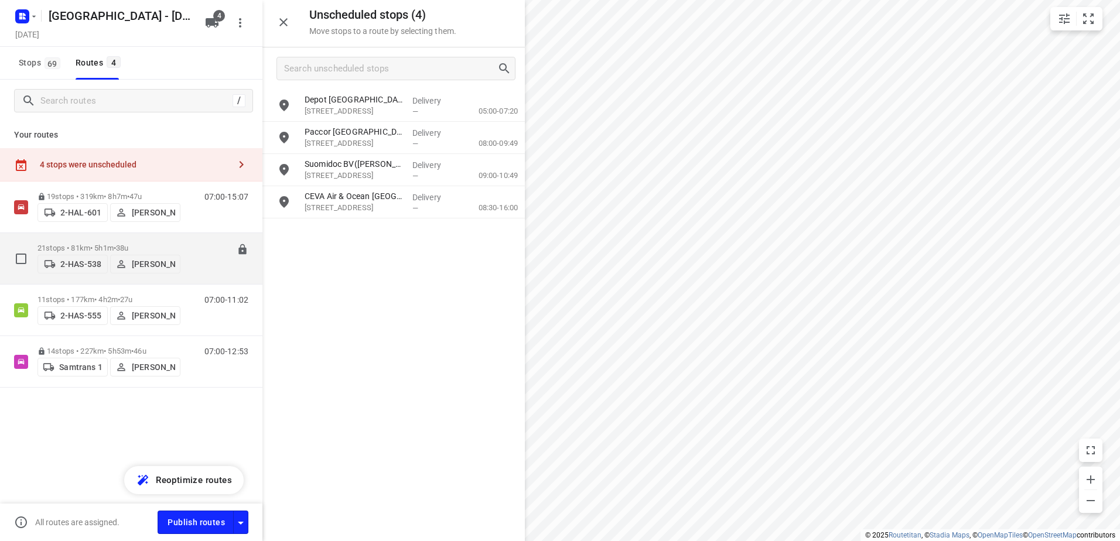
click at [113, 240] on div "21 stops • 81km • 5h1m • 38u 2-HAS-538 Kris Van Santvliet" at bounding box center [109, 259] width 143 height 42
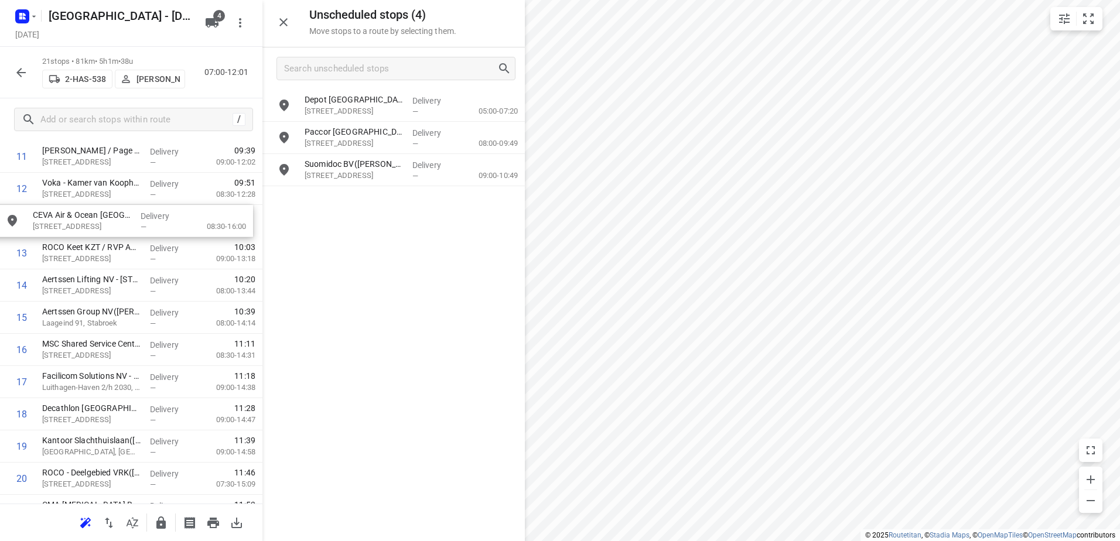
scroll to position [408, 0]
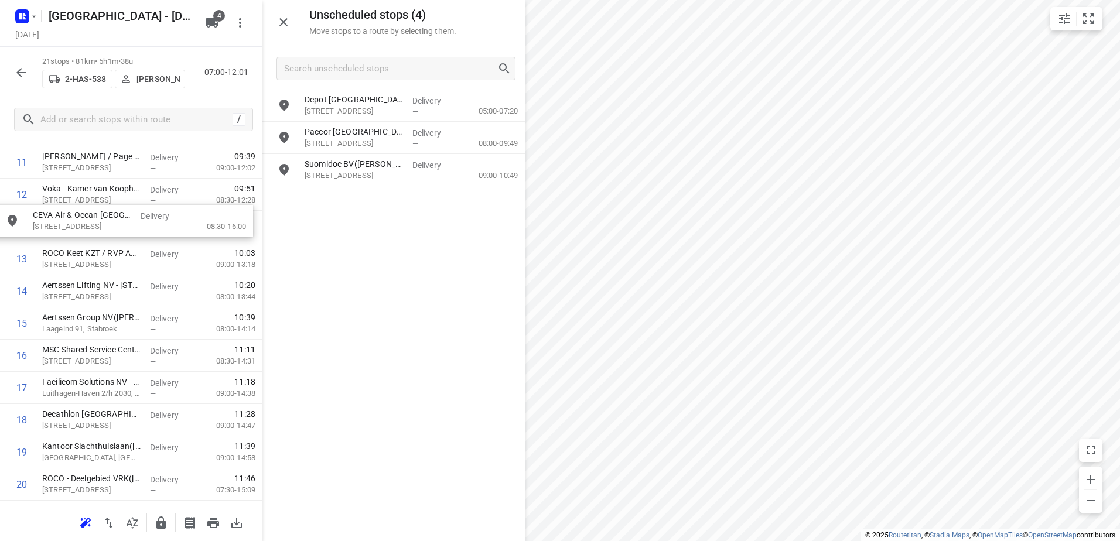
drag, startPoint x: 430, startPoint y: 200, endPoint x: 155, endPoint y: 222, distance: 275.1
click at [160, 524] on icon "button" at bounding box center [160, 523] width 9 height 12
click at [16, 62] on button "button" at bounding box center [20, 72] width 23 height 23
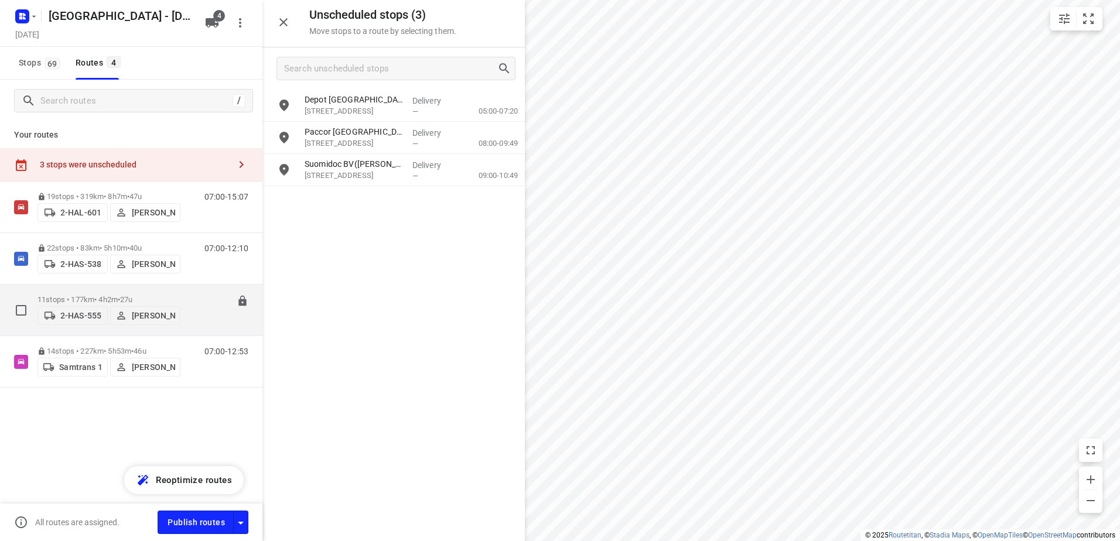
click at [104, 297] on p "11 stops • 177km • 4h2m • 27u" at bounding box center [109, 299] width 143 height 9
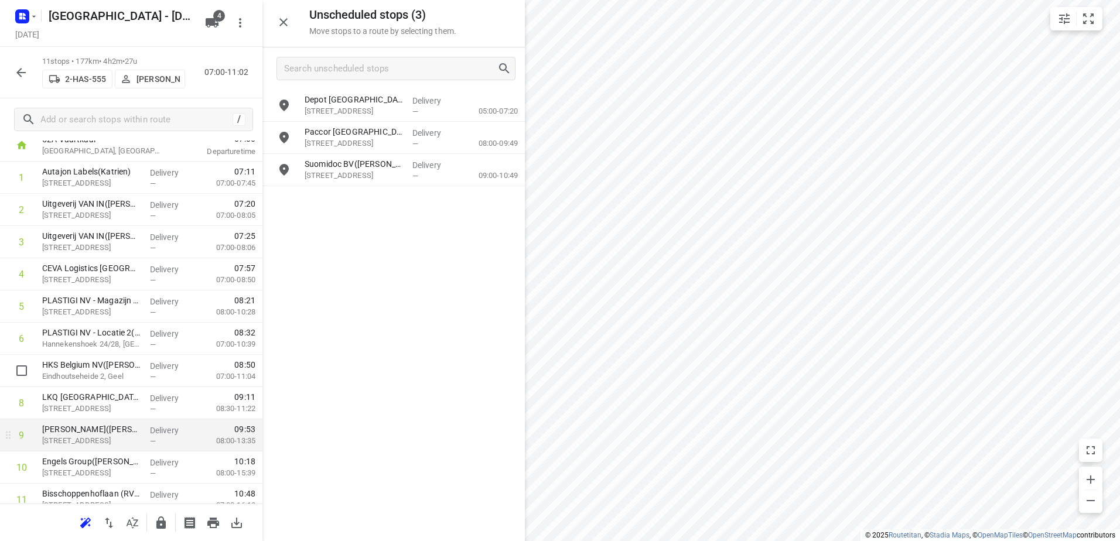
scroll to position [115, 0]
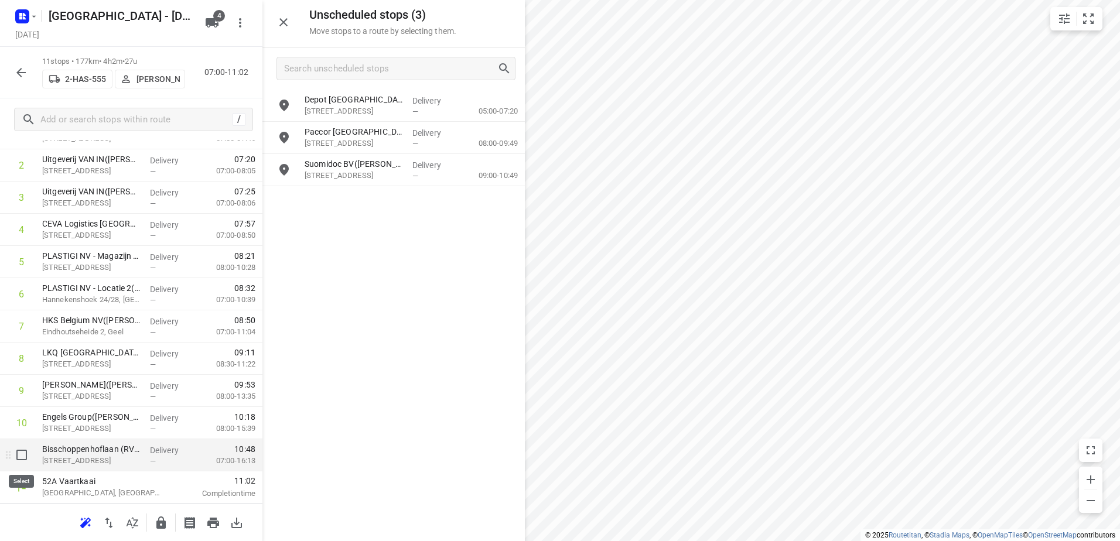
click at [20, 460] on input "checkbox" at bounding box center [21, 455] width 23 height 23
checkbox input "true"
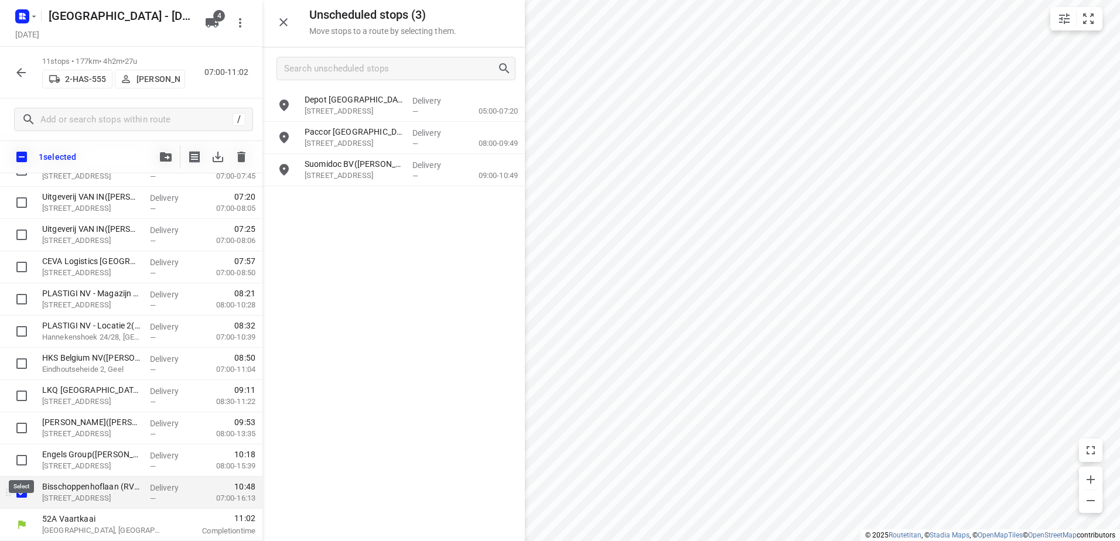
scroll to position [111, 0]
click at [159, 154] on span "button" at bounding box center [166, 156] width 14 height 9
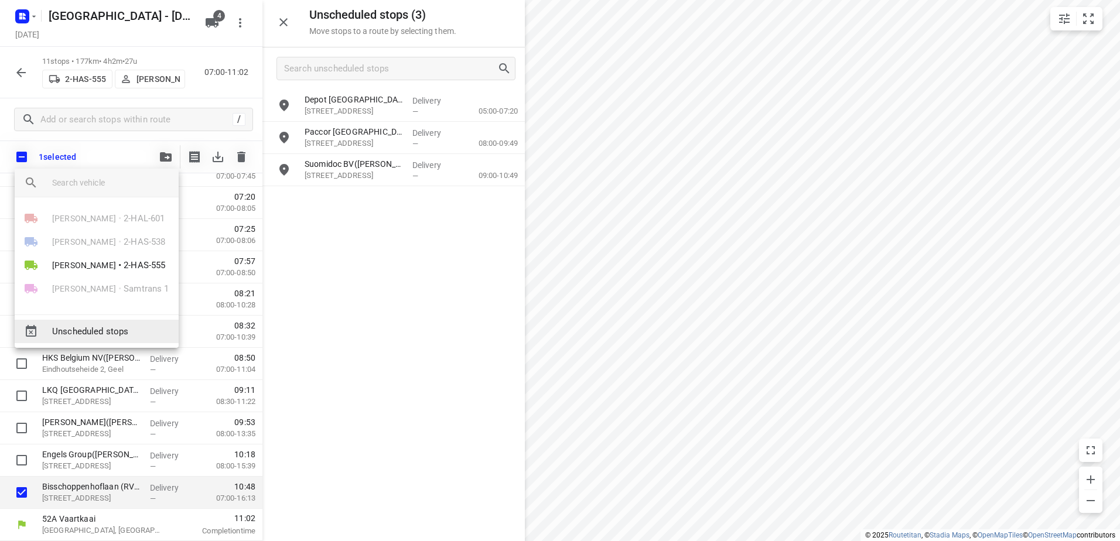
click at [120, 342] on div "Unscheduled stops" at bounding box center [97, 331] width 164 height 23
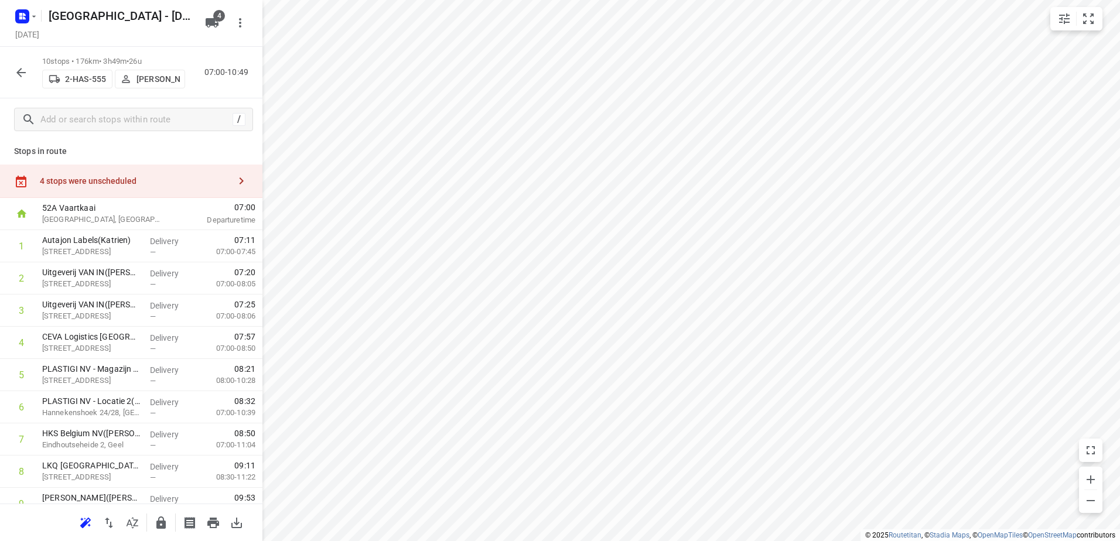
scroll to position [0, 0]
click at [170, 191] on div "4 stops were unscheduled" at bounding box center [131, 183] width 263 height 33
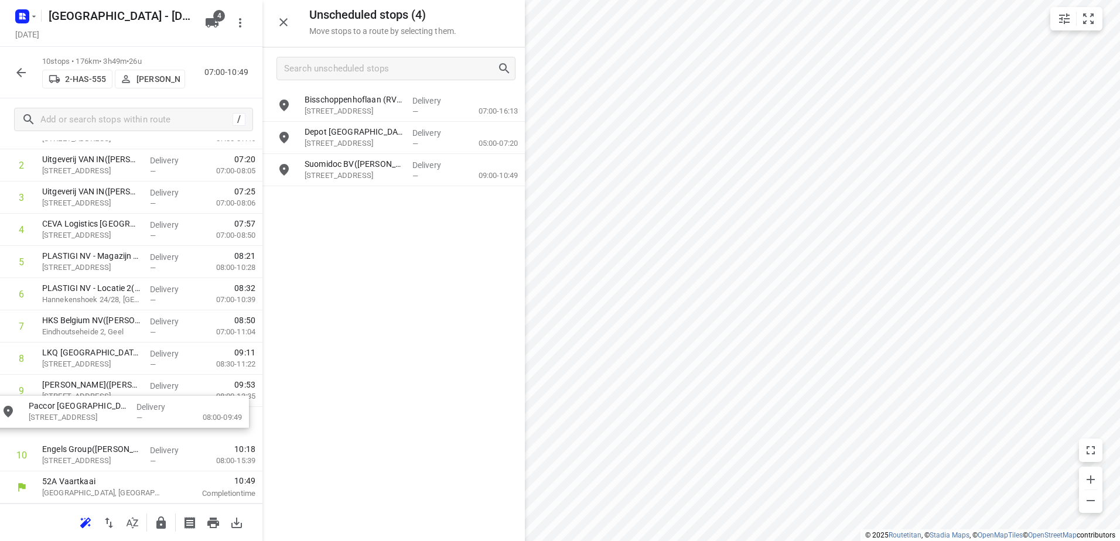
drag, startPoint x: 367, startPoint y: 166, endPoint x: 86, endPoint y: 414, distance: 374.5
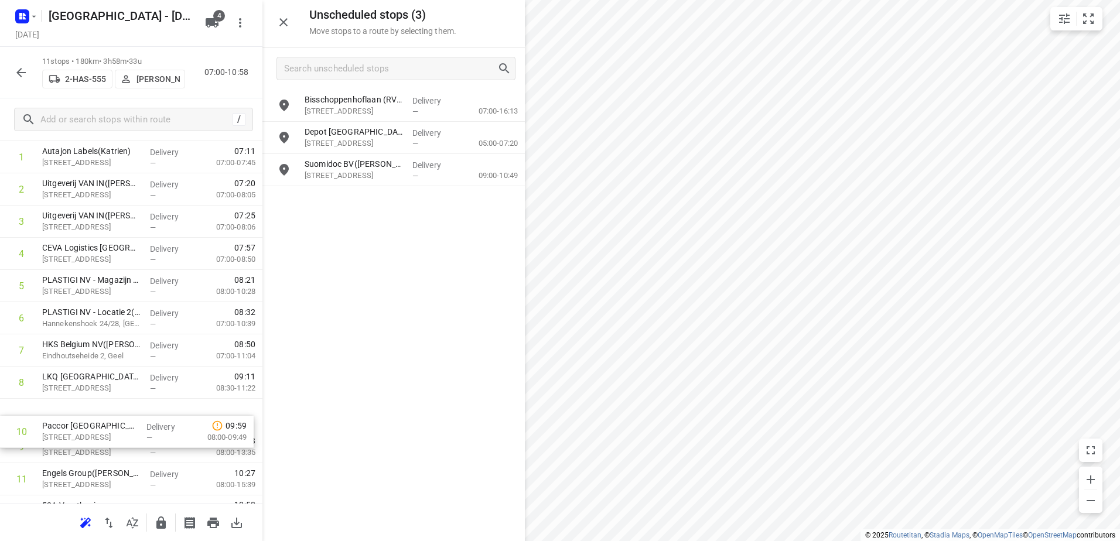
drag, startPoint x: 127, startPoint y: 449, endPoint x: 126, endPoint y: 423, distance: 26.4
click at [126, 423] on div "1 Autajon Labels(Katrien) Uilenbaan 100, Wommelgem Delivery — 07:11 07:00-07:45…" at bounding box center [131, 318] width 263 height 355
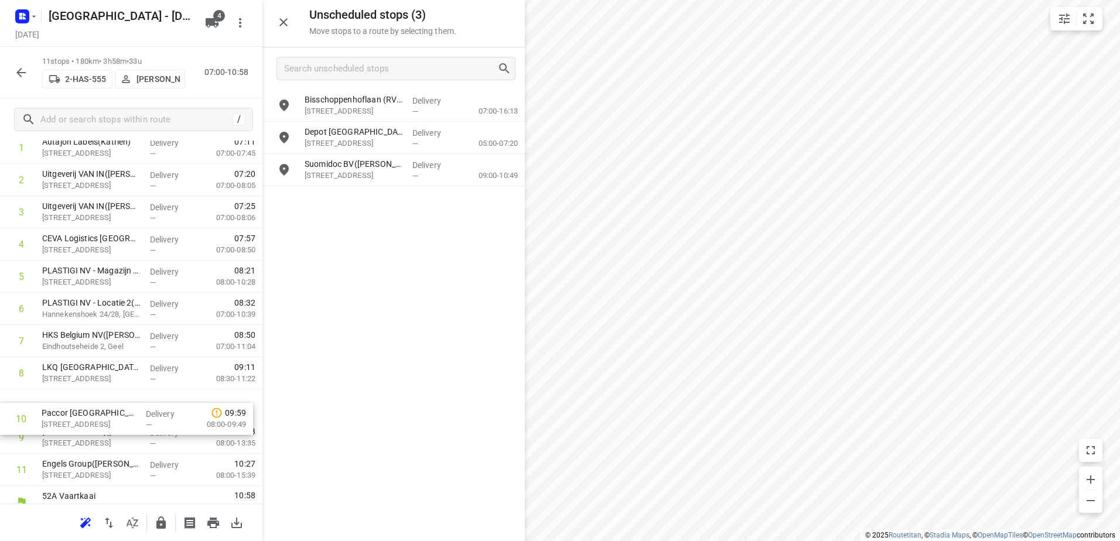
drag, startPoint x: 121, startPoint y: 448, endPoint x: 121, endPoint y: 415, distance: 32.2
click at [121, 415] on div "1 Autajon Labels(Katrien) Uilenbaan 100, Wommelgem Delivery — 07:11 07:00-07:45…" at bounding box center [131, 309] width 263 height 355
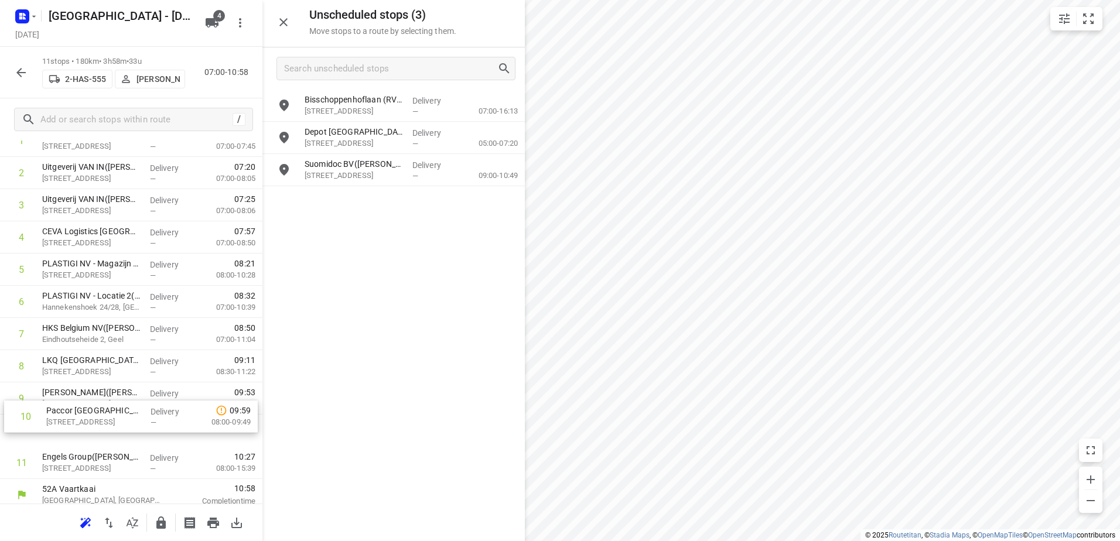
scroll to position [110, 0]
drag, startPoint x: 118, startPoint y: 436, endPoint x: 122, endPoint y: 390, distance: 45.8
click at [122, 390] on div "1 Autajon Labels(Katrien) Uilenbaan 100, Wommelgem Delivery — 07:11 07:00-07:45…" at bounding box center [131, 299] width 263 height 355
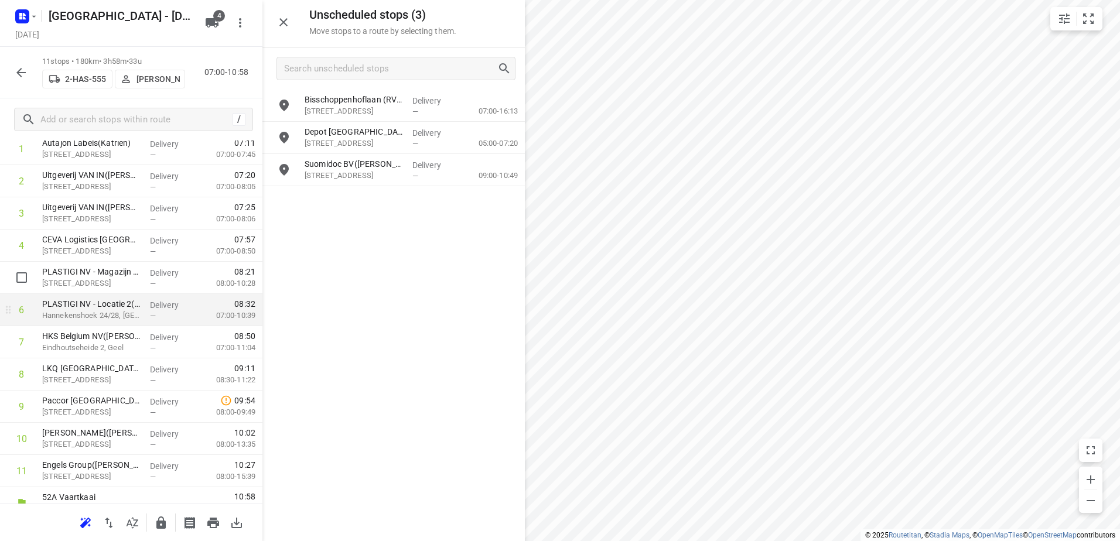
scroll to position [115, 0]
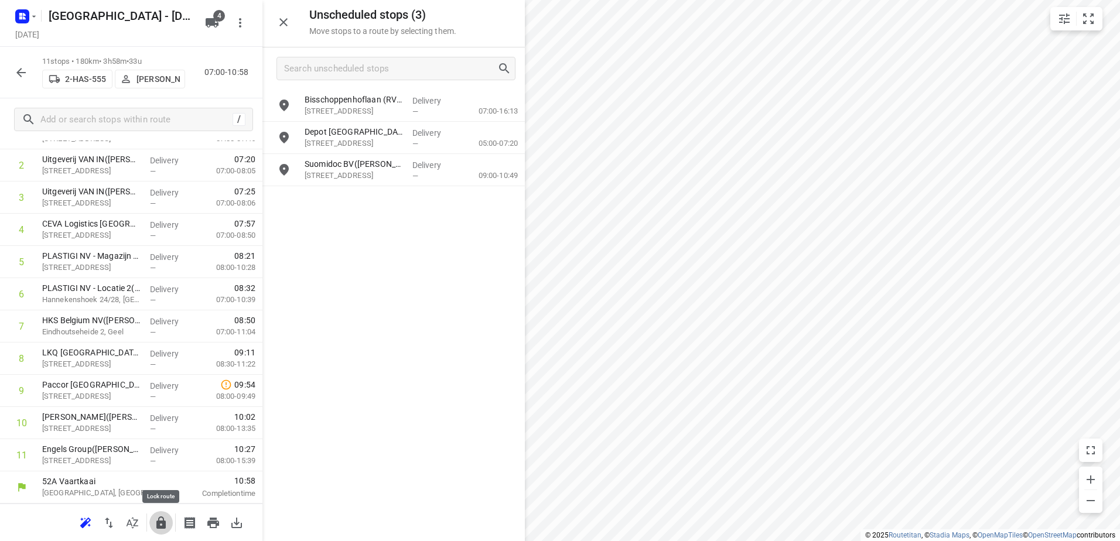
click at [163, 524] on icon "button" at bounding box center [160, 523] width 9 height 12
click at [27, 61] on div at bounding box center [20, 72] width 23 height 23
click at [27, 66] on icon "button" at bounding box center [21, 73] width 14 height 14
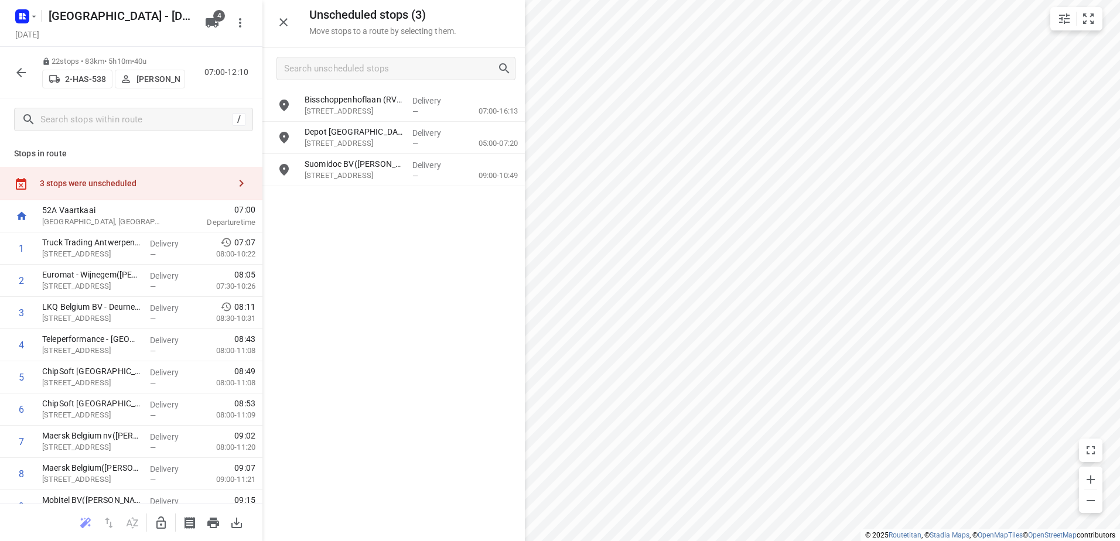
click at [15, 71] on icon "button" at bounding box center [21, 73] width 14 height 14
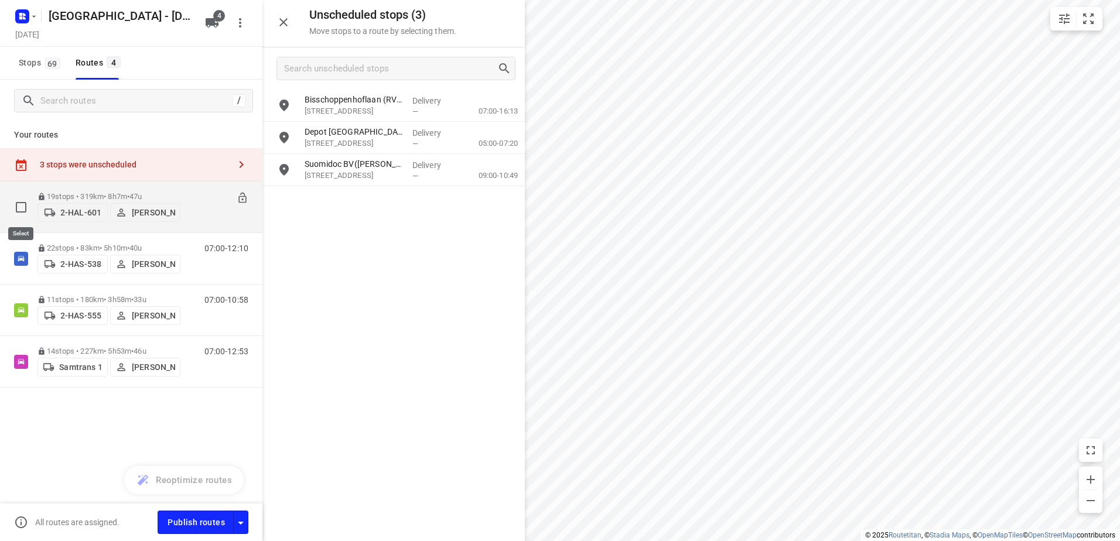
click at [12, 205] on input "checkbox" at bounding box center [20, 207] width 23 height 23
checkbox input "true"
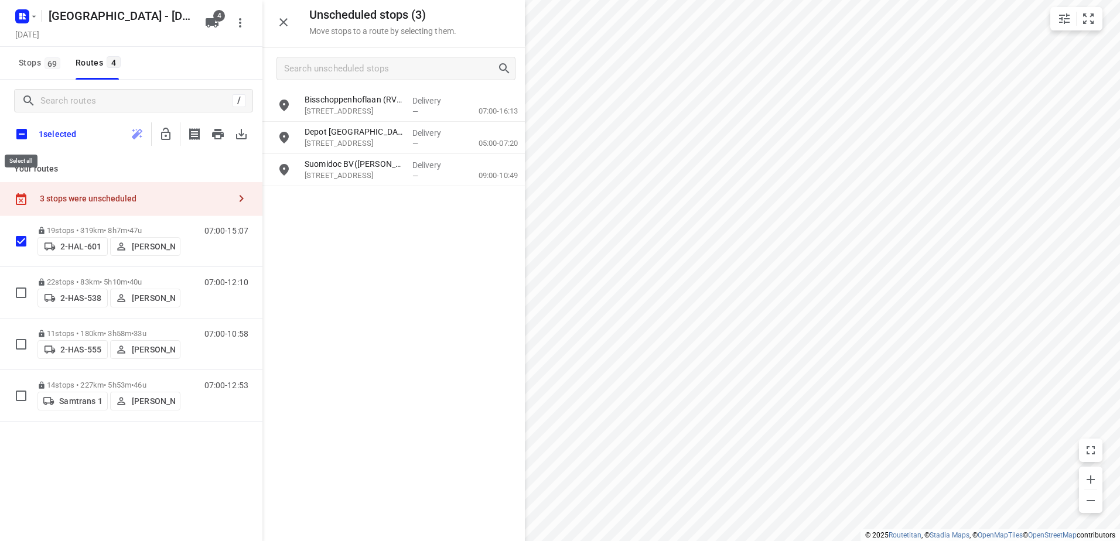
click at [20, 139] on input "checkbox" at bounding box center [21, 134] width 25 height 25
checkbox input "true"
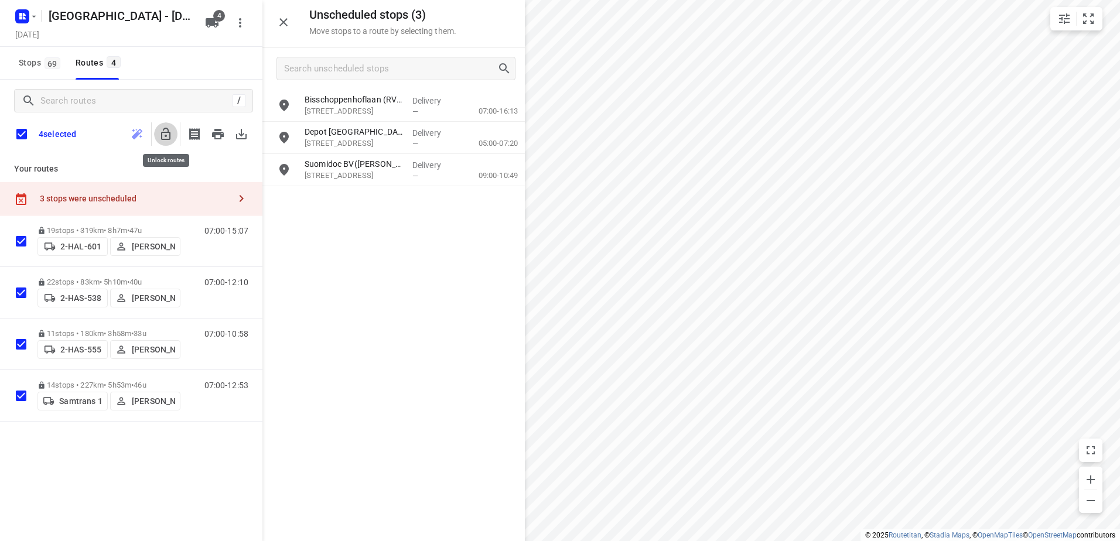
click at [169, 132] on icon "button" at bounding box center [165, 134] width 9 height 12
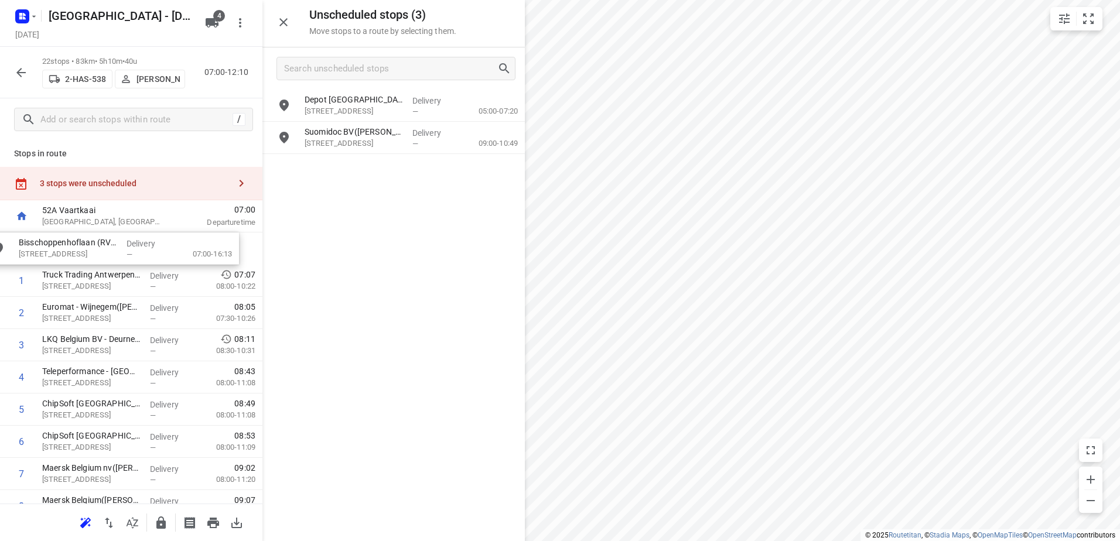
drag, startPoint x: 406, startPoint y: 102, endPoint x: 115, endPoint y: 246, distance: 325.0
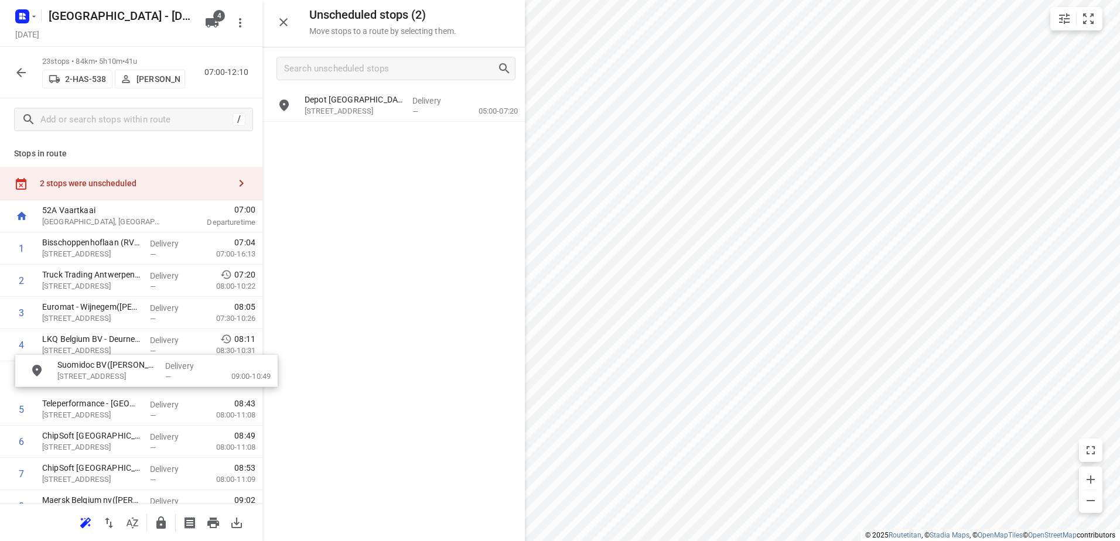
drag, startPoint x: 416, startPoint y: 138, endPoint x: 162, endPoint y: 380, distance: 351.1
click at [280, 19] on icon "button" at bounding box center [284, 22] width 14 height 14
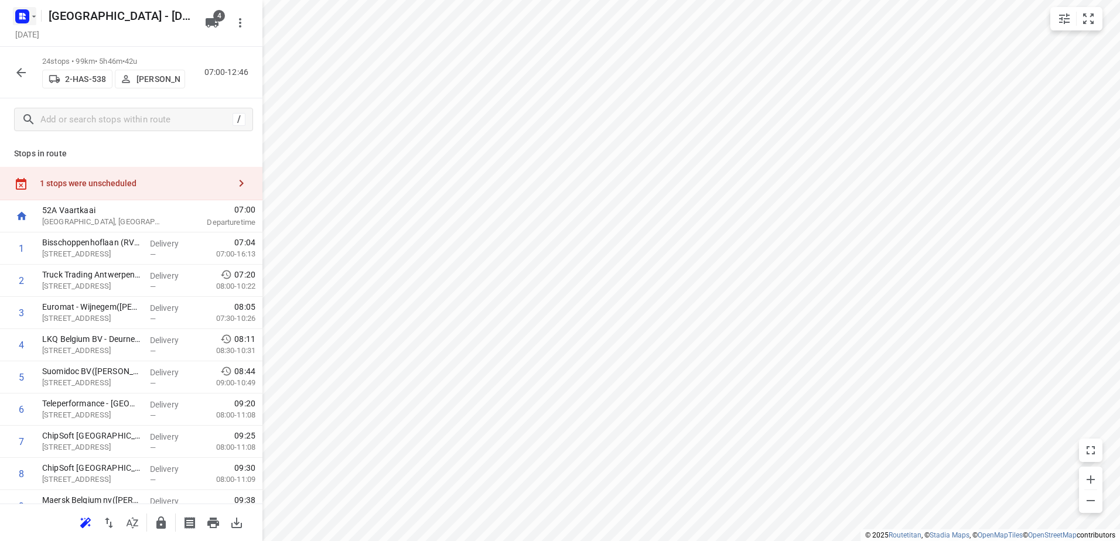
click at [32, 15] on icon "button" at bounding box center [33, 16] width 9 height 9
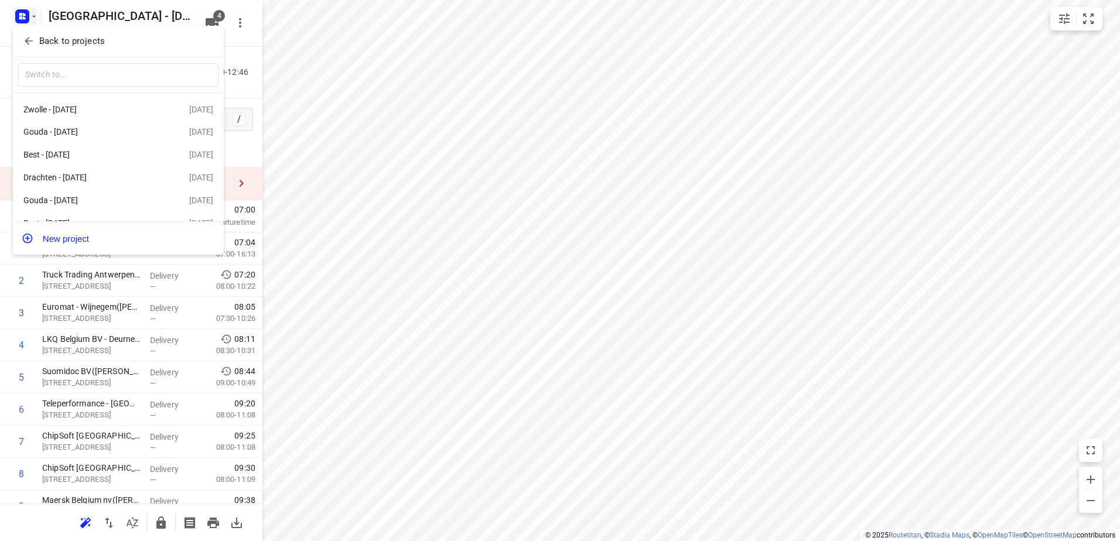
drag, startPoint x: 471, startPoint y: 131, endPoint x: 407, endPoint y: 113, distance: 66.3
click at [465, 128] on div at bounding box center [560, 270] width 1120 height 541
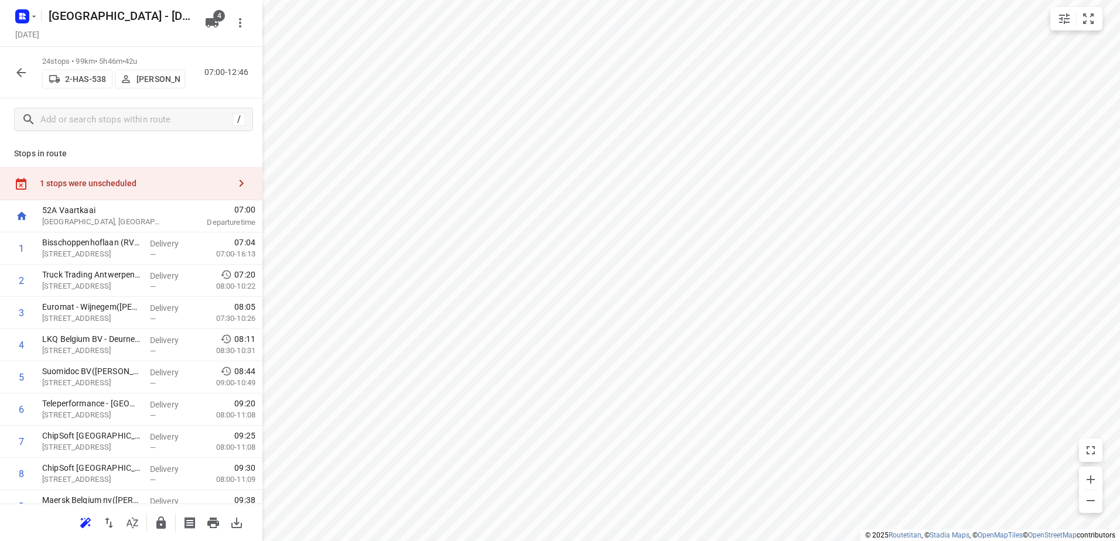
click at [182, 189] on div "1 stops were unscheduled" at bounding box center [131, 183] width 263 height 33
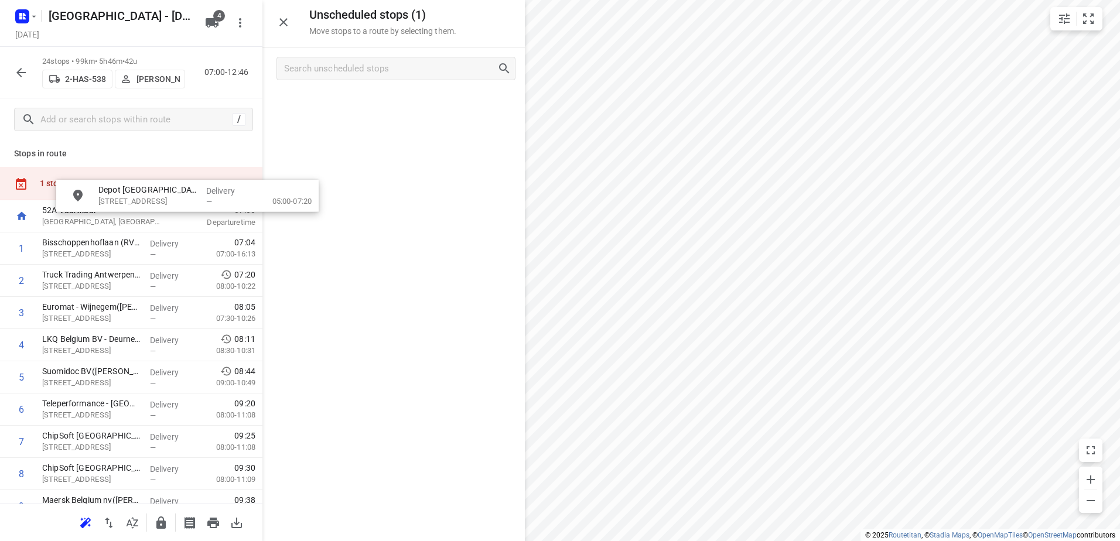
drag, startPoint x: 367, startPoint y: 128, endPoint x: 155, endPoint y: 246, distance: 241.8
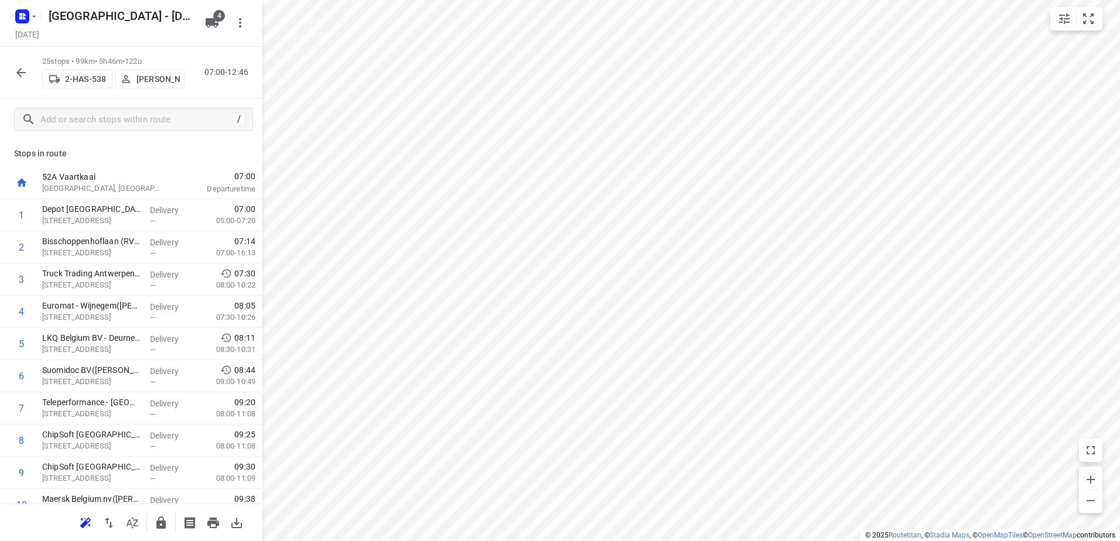
click at [9, 74] on button "button" at bounding box center [20, 72] width 23 height 23
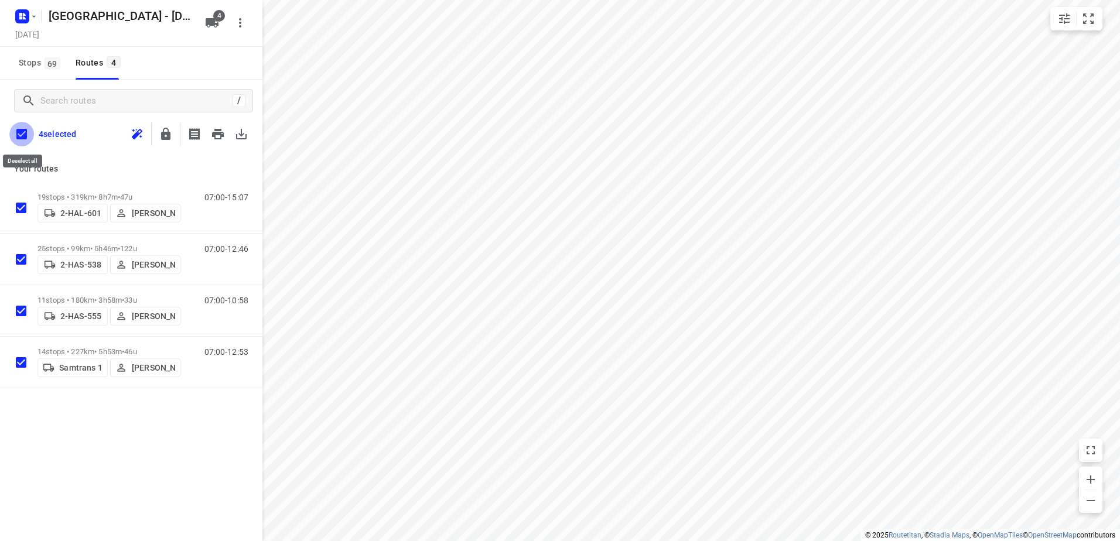
click at [24, 134] on input "checkbox" at bounding box center [21, 134] width 25 height 25
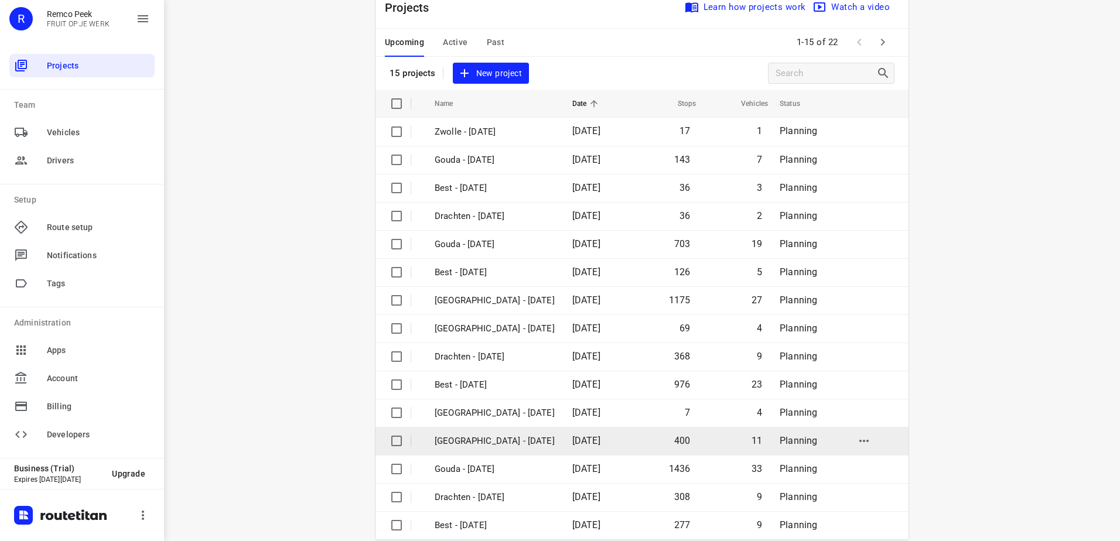
scroll to position [51, 0]
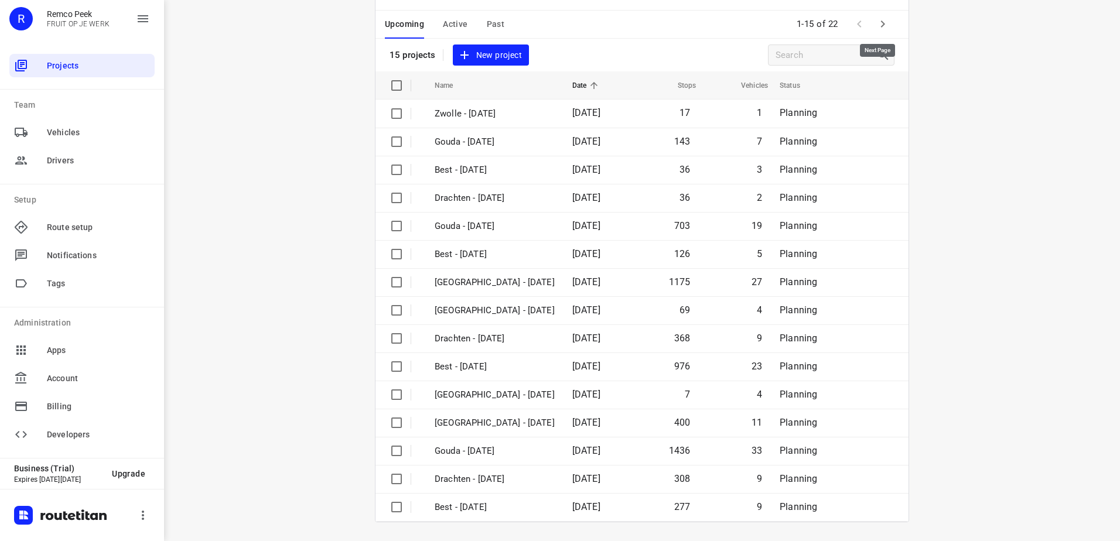
click at [876, 19] on icon "button" at bounding box center [883, 24] width 14 height 14
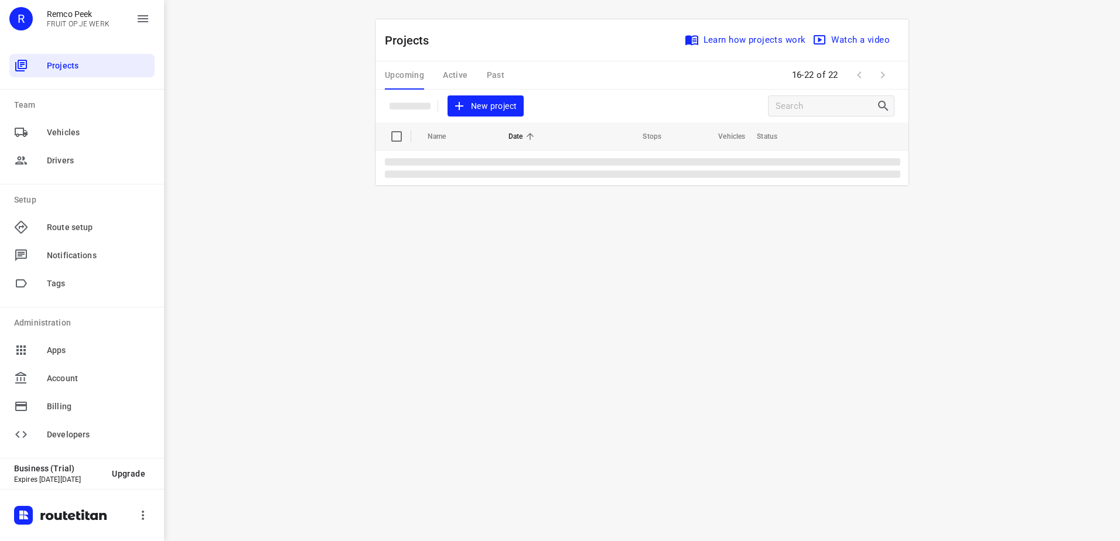
scroll to position [0, 0]
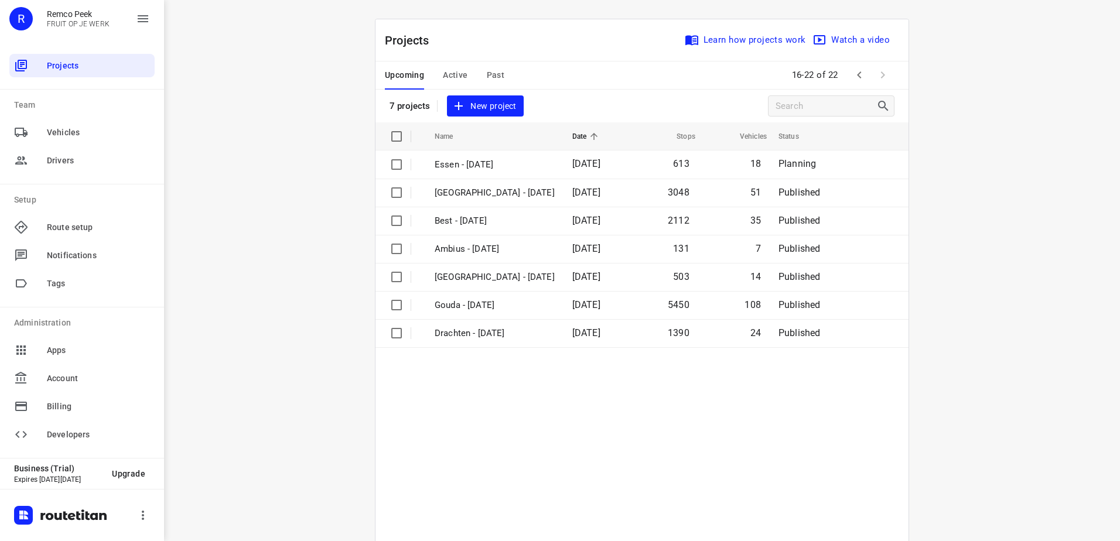
click at [495, 79] on span "Past" at bounding box center [496, 75] width 18 height 15
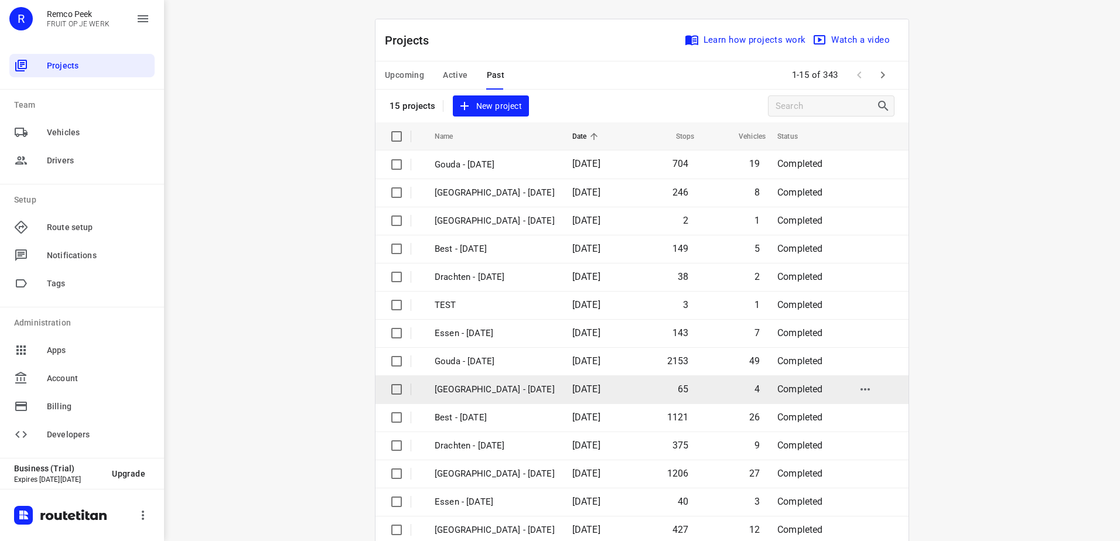
click at [603, 396] on td "[DATE]" at bounding box center [596, 390] width 67 height 28
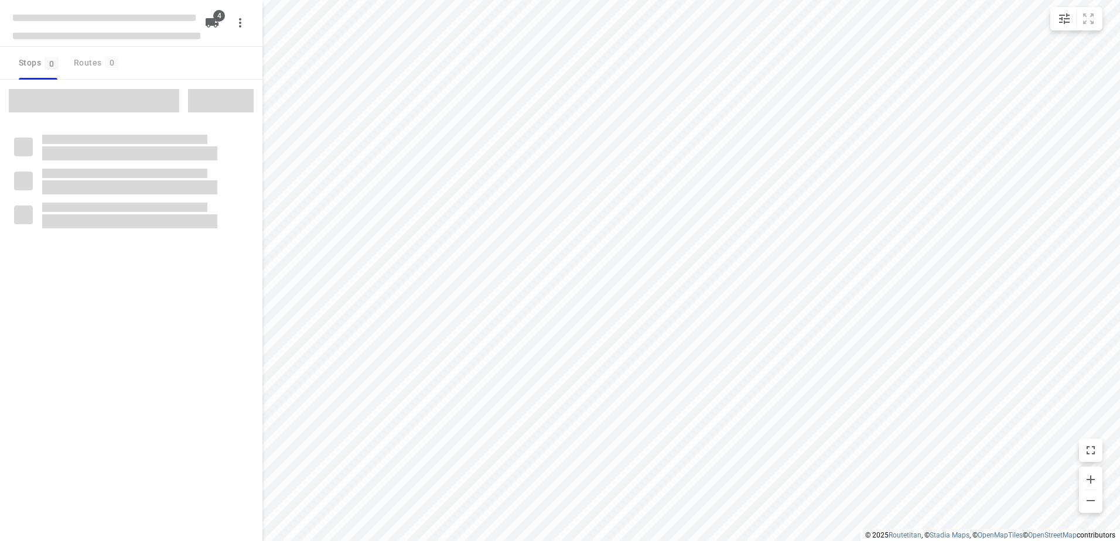
checkbox input "true"
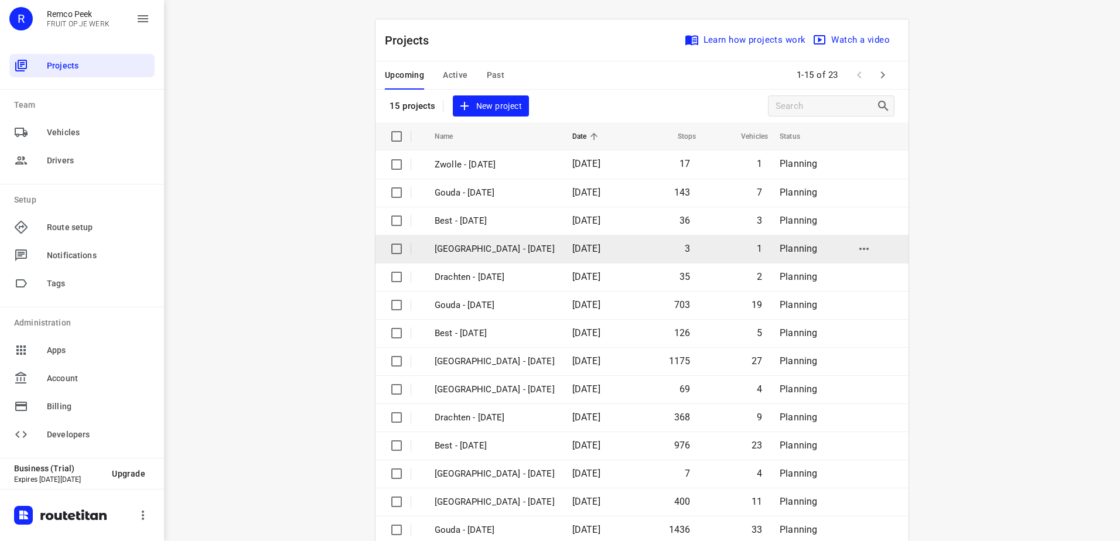
click at [563, 248] on td "[DATE]" at bounding box center [597, 249] width 68 height 28
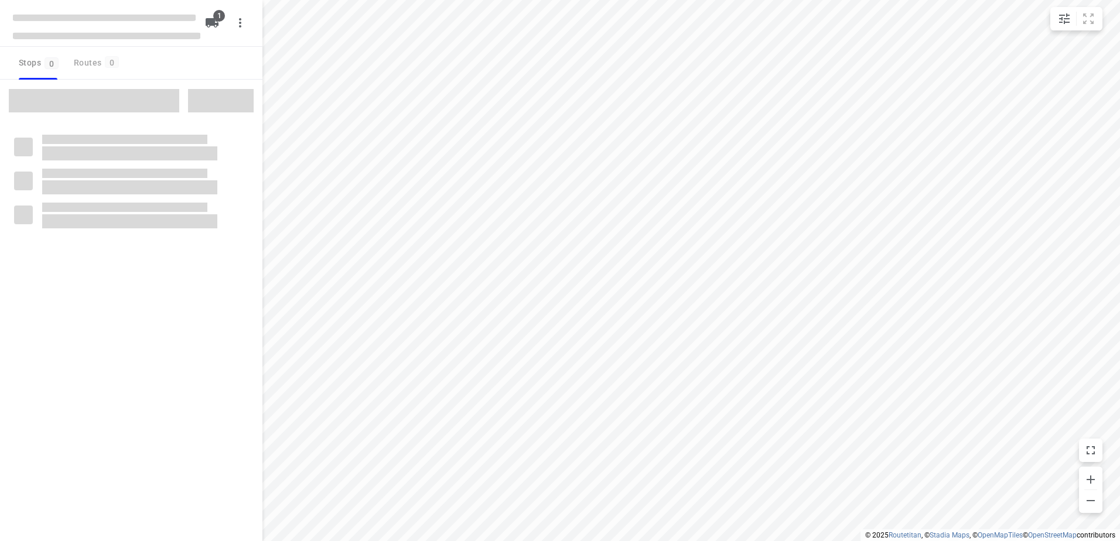
checkbox input "true"
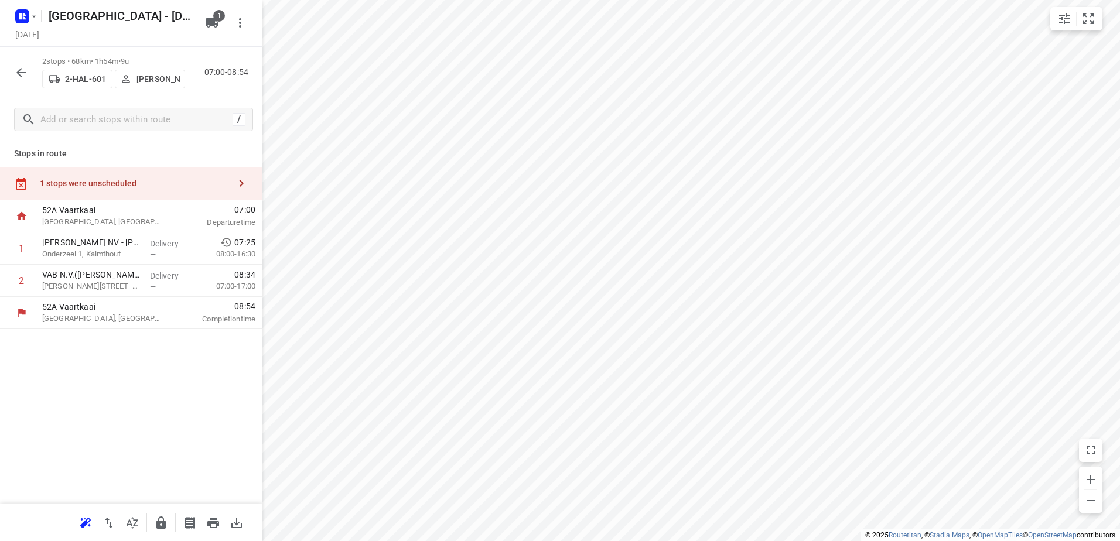
click at [178, 183] on div "1 stops were unscheduled" at bounding box center [135, 183] width 190 height 9
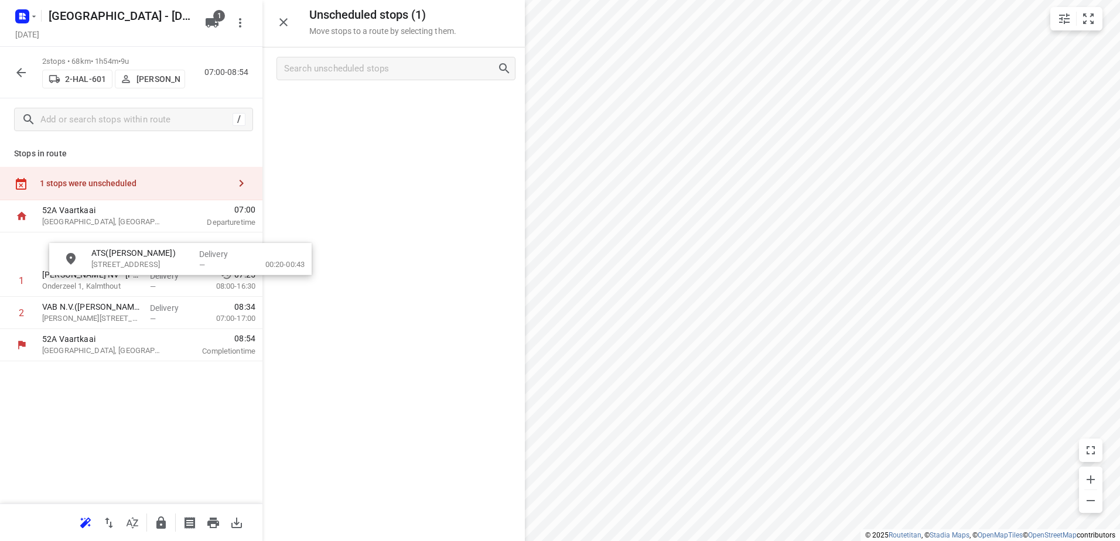
drag, startPoint x: 427, startPoint y: 98, endPoint x: 200, endPoint y: 267, distance: 282.2
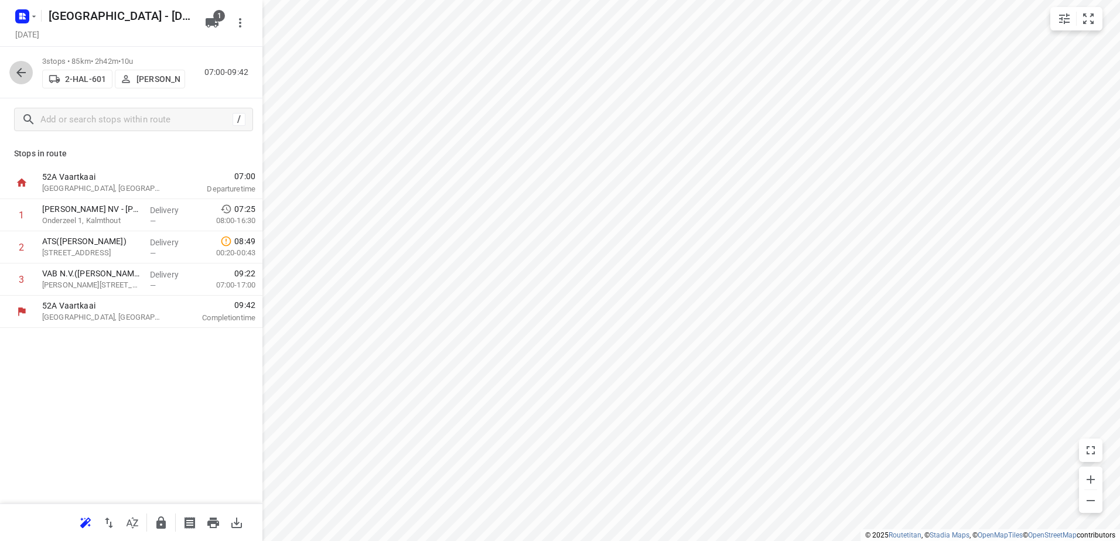
click at [24, 71] on icon "button" at bounding box center [21, 73] width 14 height 14
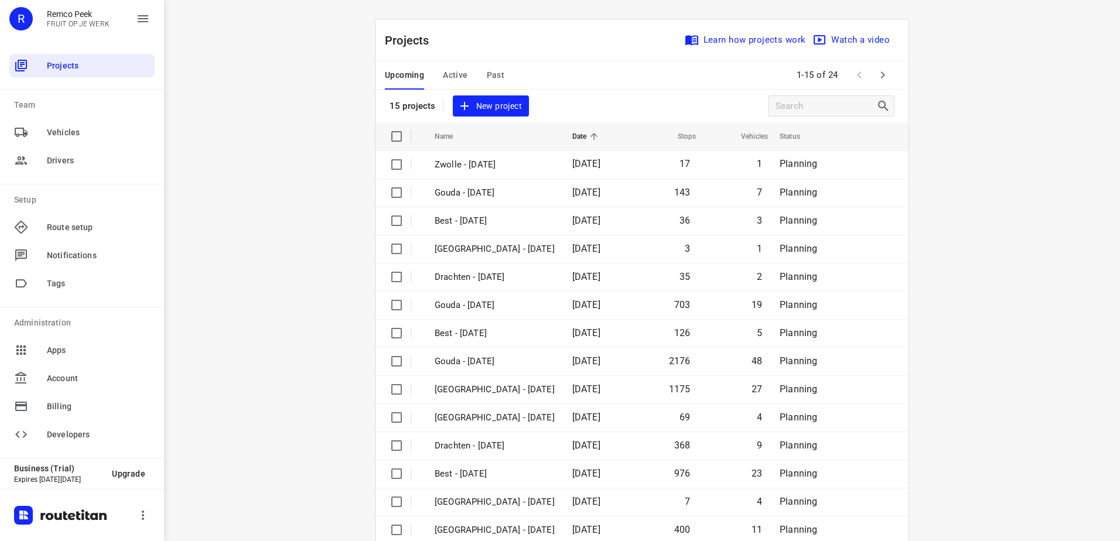
click at [496, 74] on span "Past" at bounding box center [496, 75] width 18 height 15
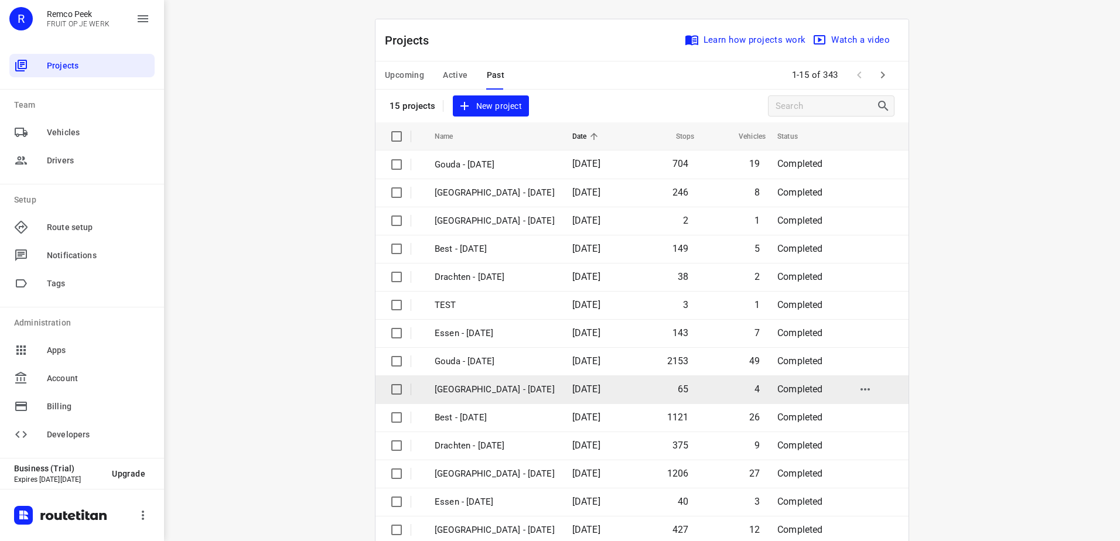
click at [516, 391] on p "[GEOGRAPHIC_DATA] - [DATE]" at bounding box center [495, 389] width 120 height 13
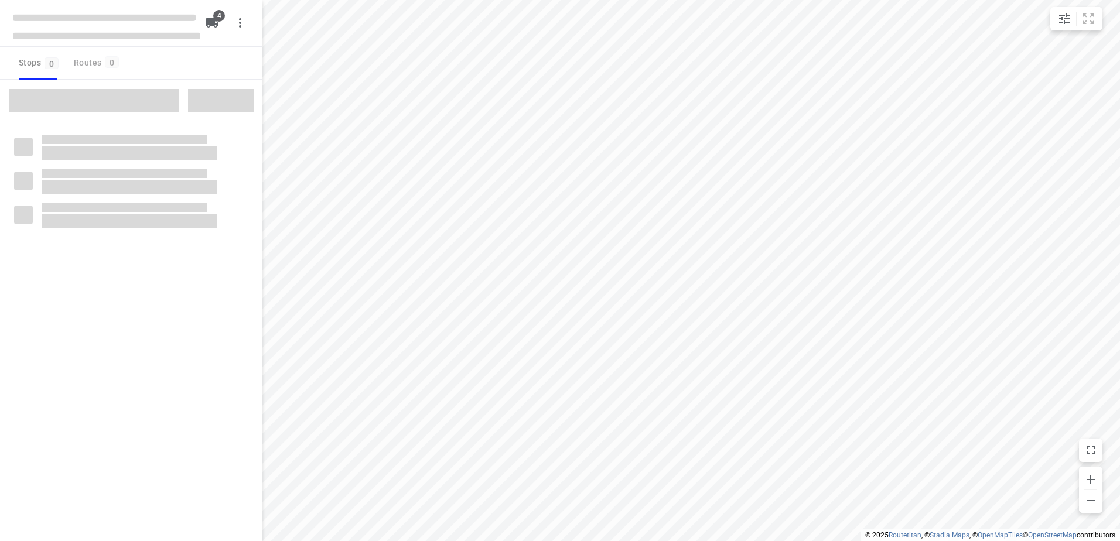
checkbox input "true"
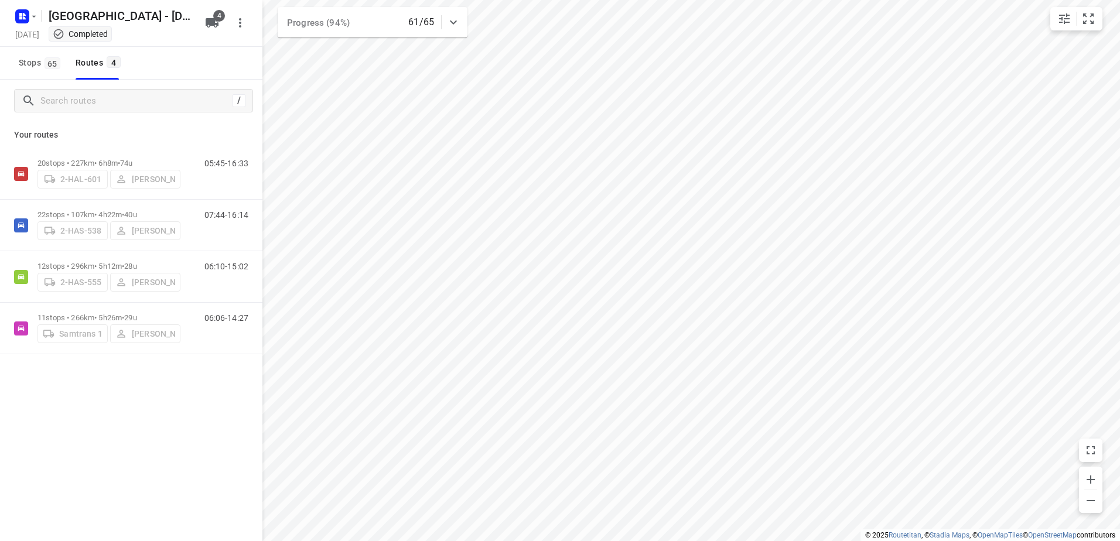
click at [114, 87] on div "/" at bounding box center [131, 101] width 263 height 42
click at [116, 93] on input "Search routes" at bounding box center [136, 101] width 191 height 18
click at [21, 11] on rect "button" at bounding box center [22, 16] width 14 height 14
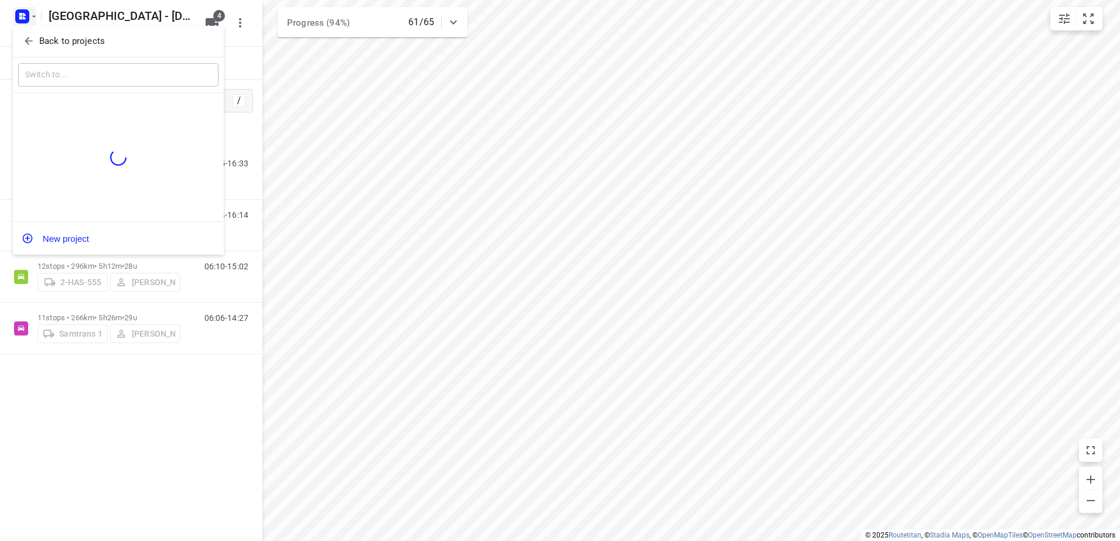
click at [44, 58] on div "​" at bounding box center [118, 75] width 211 height 36
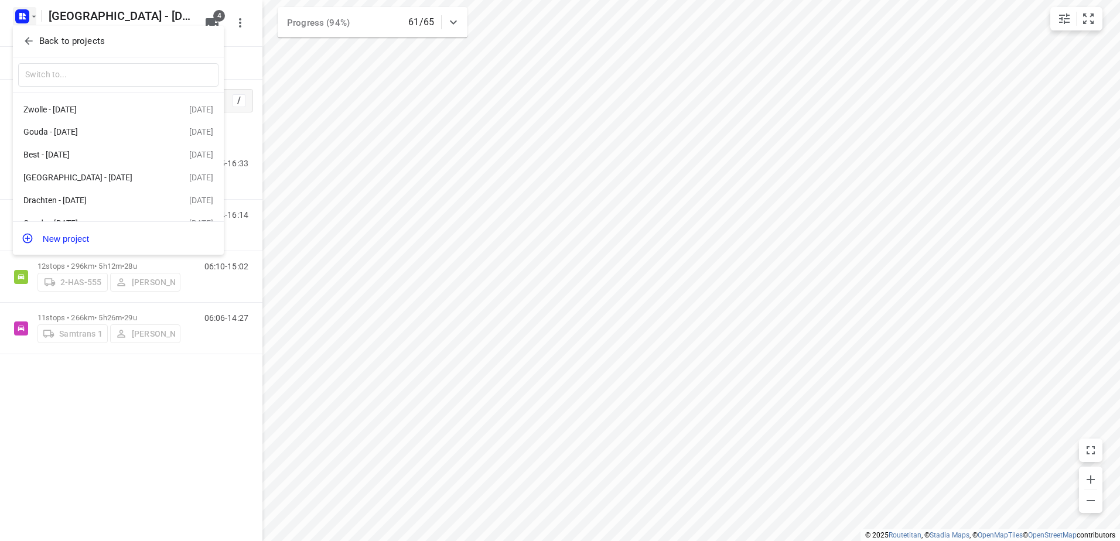
drag, startPoint x: 52, startPoint y: 36, endPoint x: 160, endPoint y: 47, distance: 108.3
click at [53, 36] on p "Back to projects" at bounding box center [72, 41] width 66 height 13
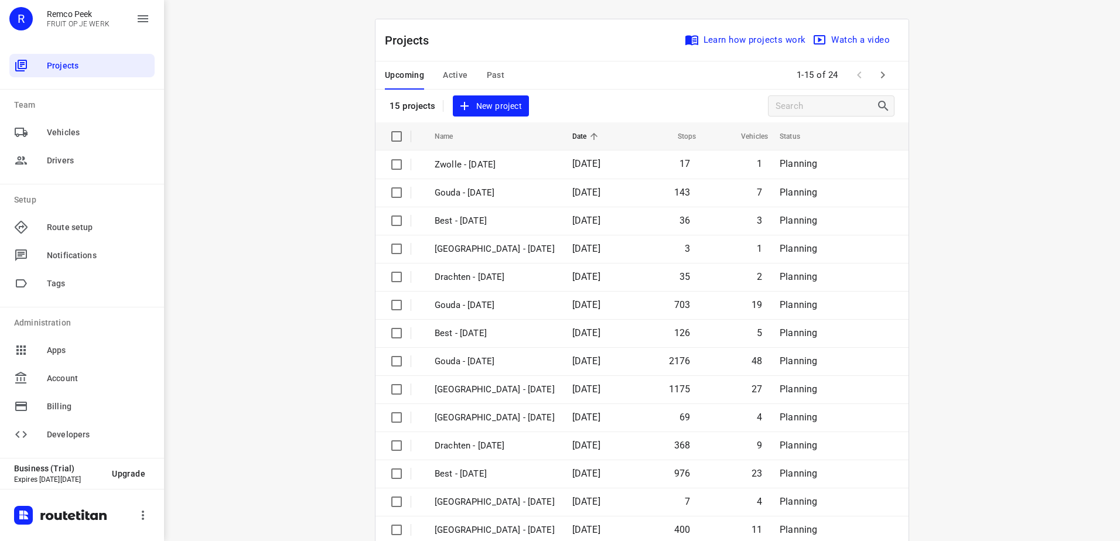
click at [498, 78] on span "Past" at bounding box center [496, 75] width 18 height 15
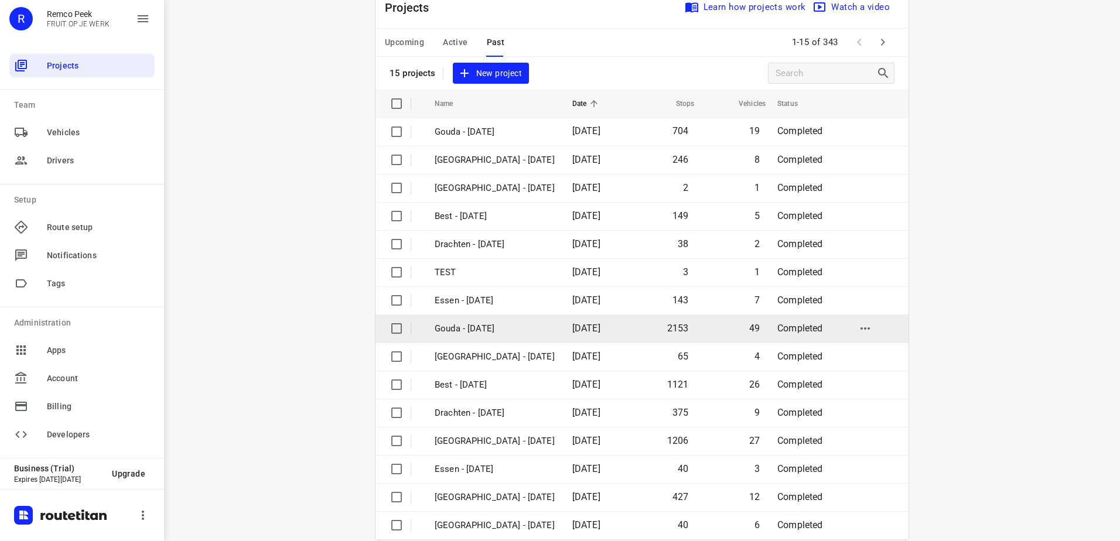
scroll to position [51, 0]
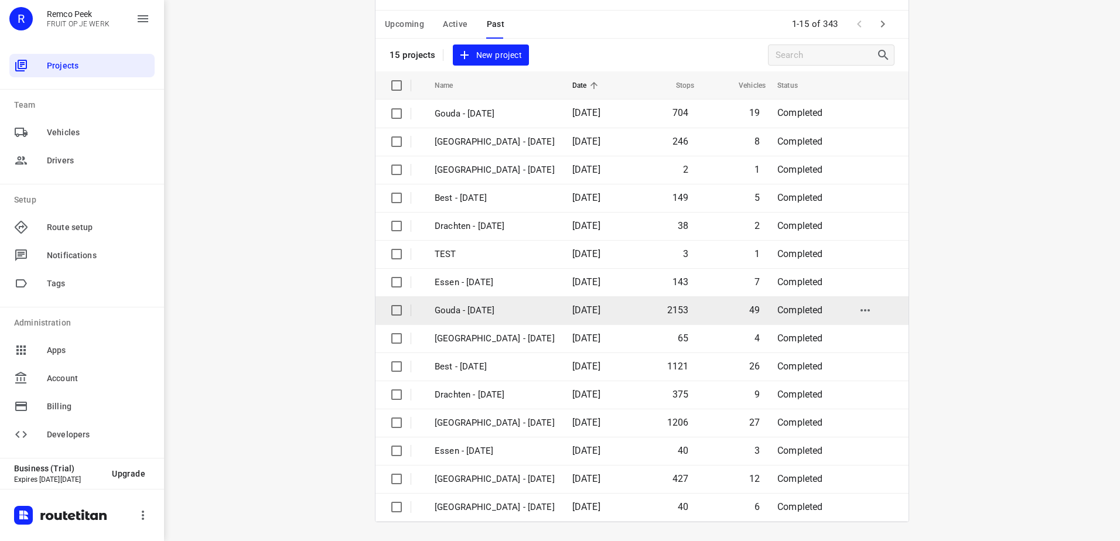
click at [563, 314] on td "[DATE]" at bounding box center [596, 311] width 67 height 28
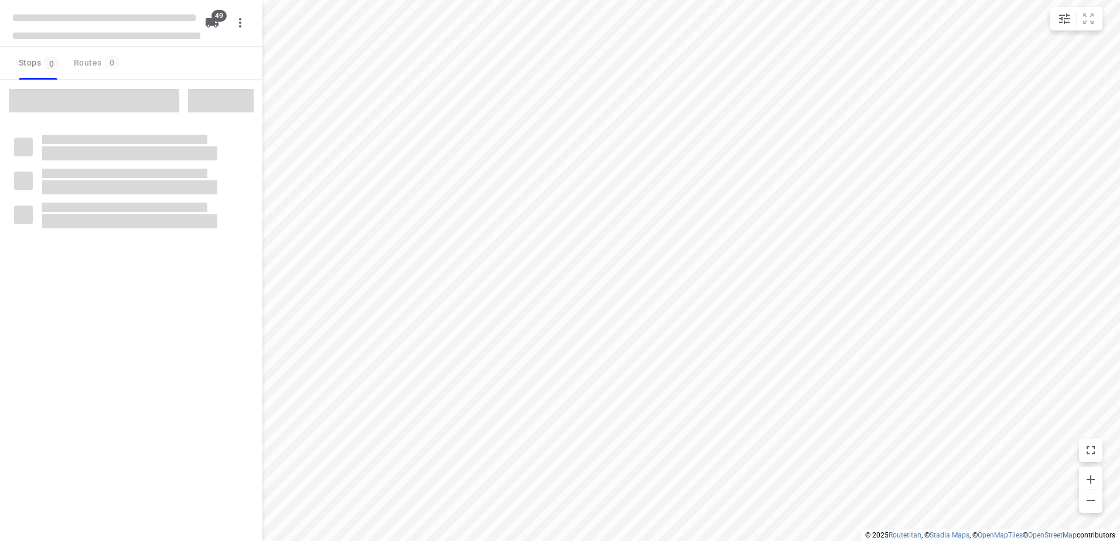
checkbox input "true"
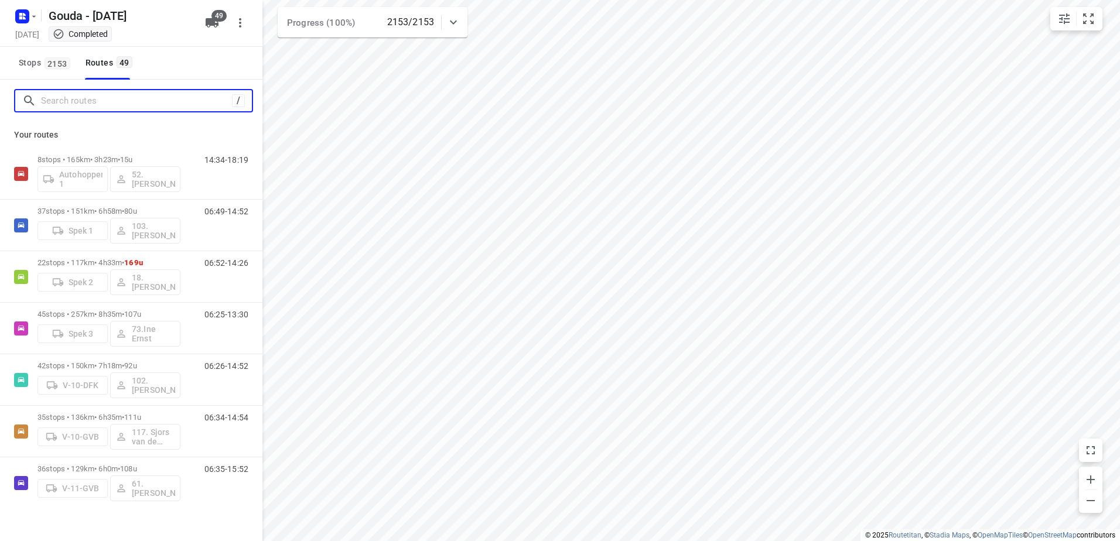
click at [151, 99] on input "Search routes" at bounding box center [136, 101] width 191 height 18
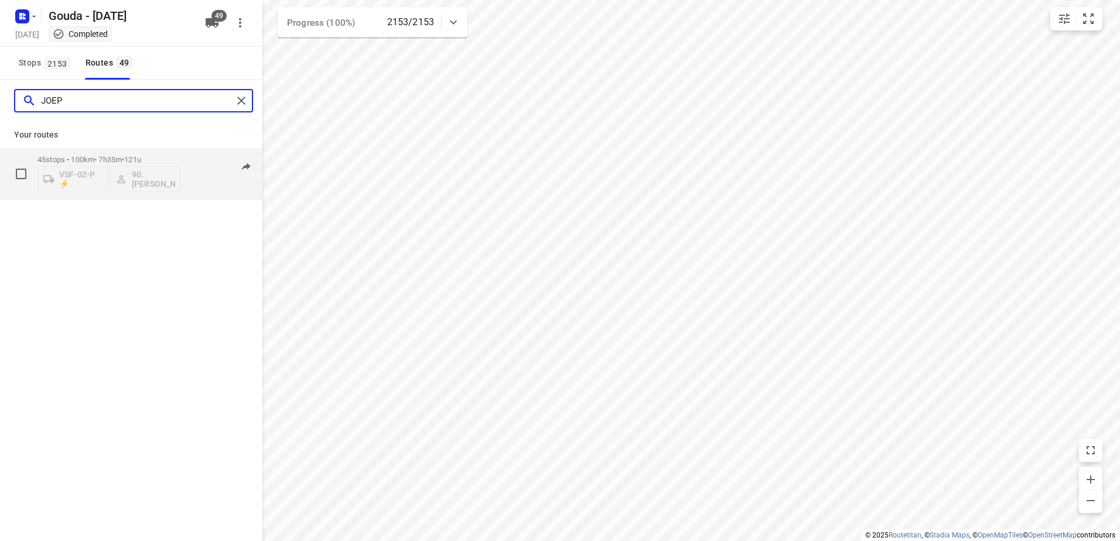
type input "JOEP"
click at [141, 160] on span "121u" at bounding box center [132, 159] width 17 height 9
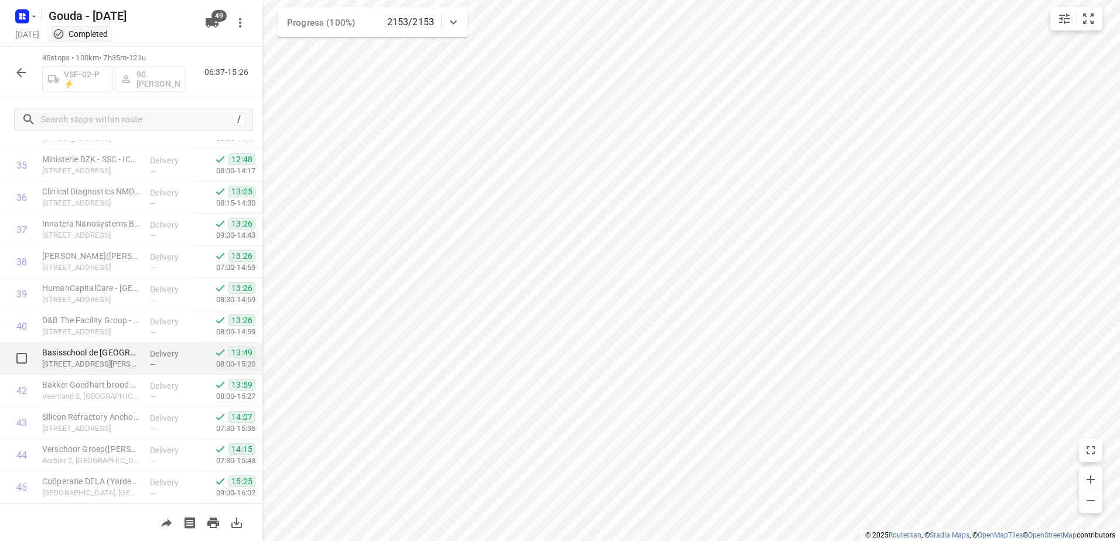
scroll to position [1178, 0]
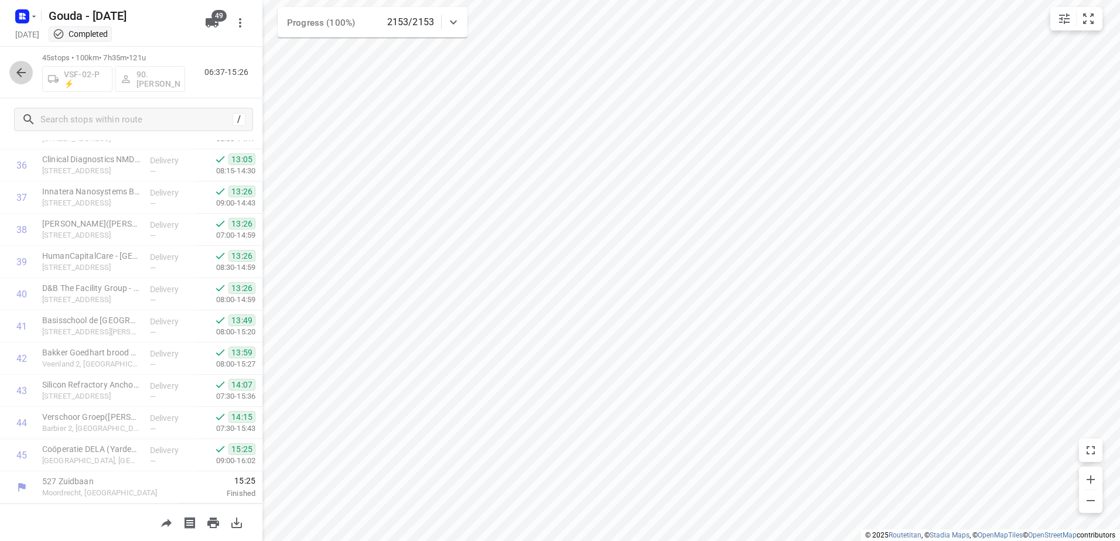
click at [22, 80] on button "button" at bounding box center [20, 72] width 23 height 23
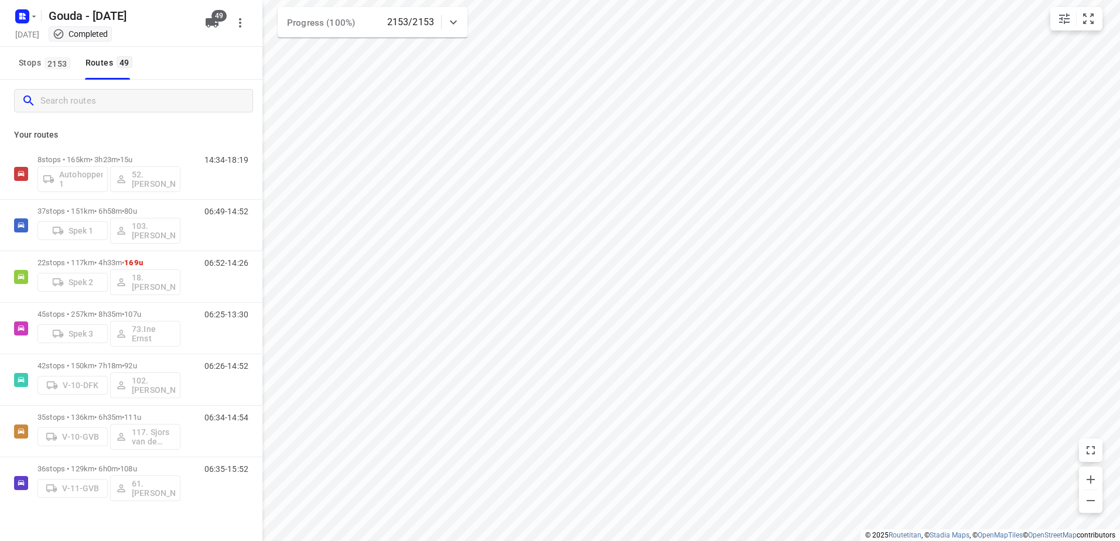
click at [93, 101] on input "Search routes" at bounding box center [146, 101] width 212 height 18
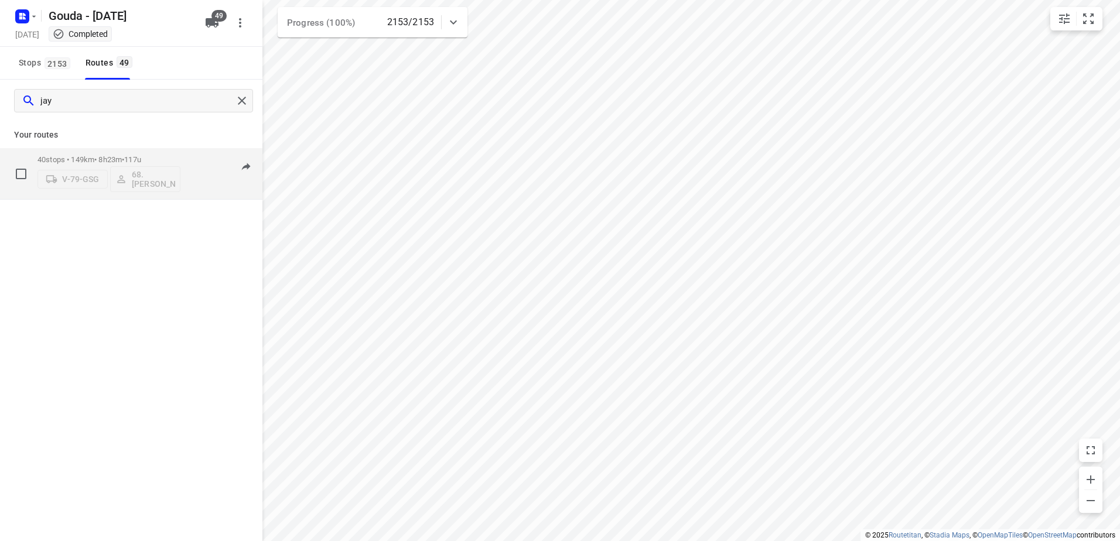
type input "jay"
click at [158, 157] on p "40 stops • 149km • 8h23m • 117u" at bounding box center [109, 159] width 143 height 9
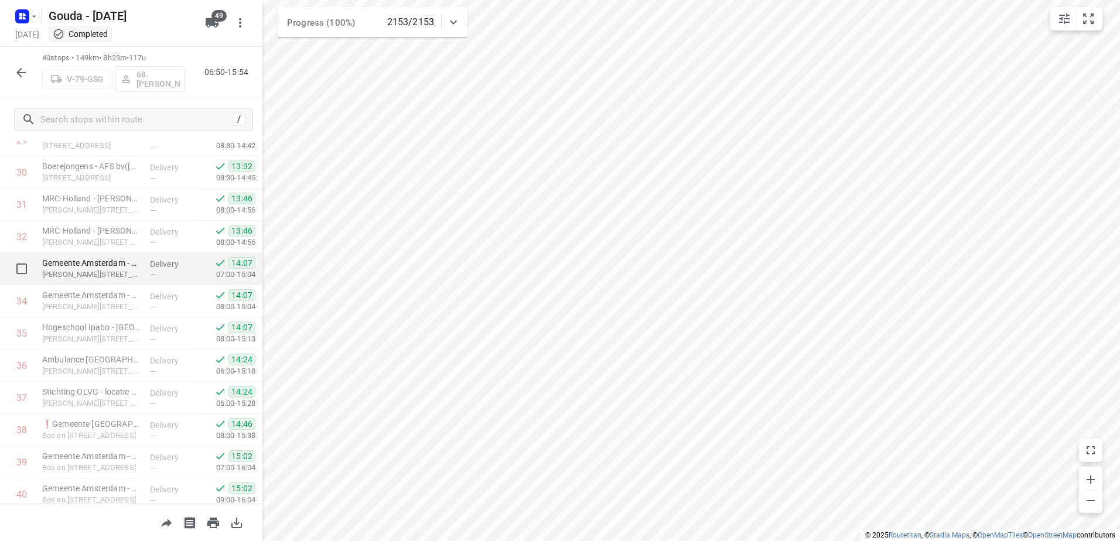
scroll to position [1017, 0]
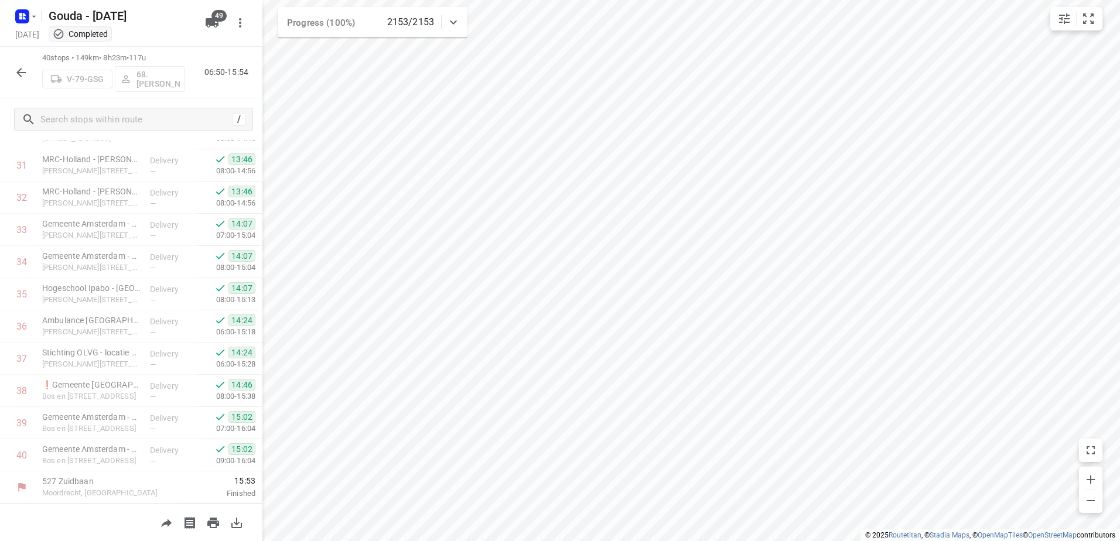
click at [23, 77] on icon "button" at bounding box center [21, 73] width 14 height 14
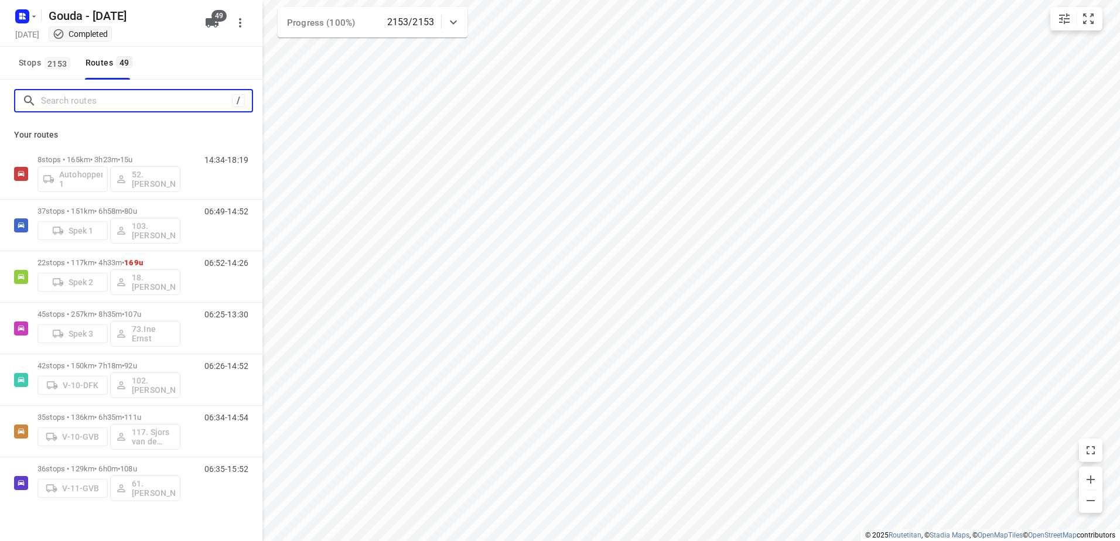
click at [73, 103] on input "Search routes" at bounding box center [136, 101] width 191 height 18
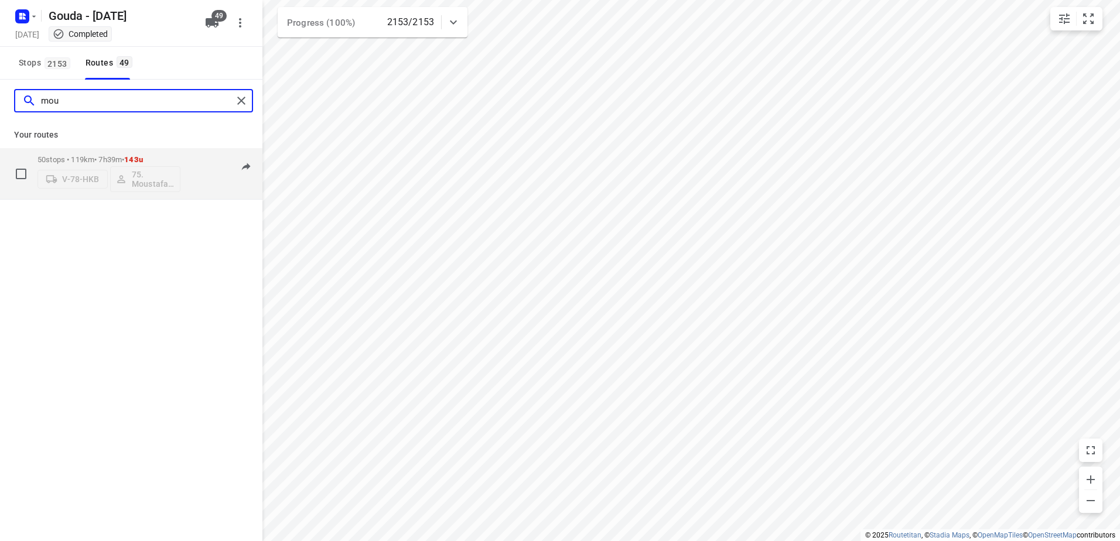
type input "mou"
click at [110, 156] on p "50 stops • 119km • 7h39m • 143u" at bounding box center [109, 159] width 143 height 9
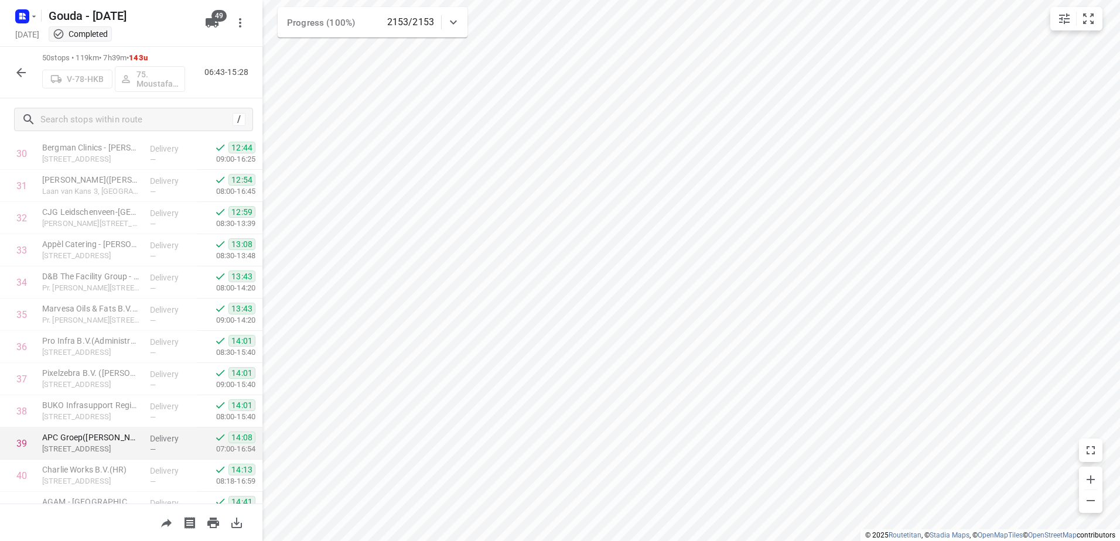
scroll to position [1339, 0]
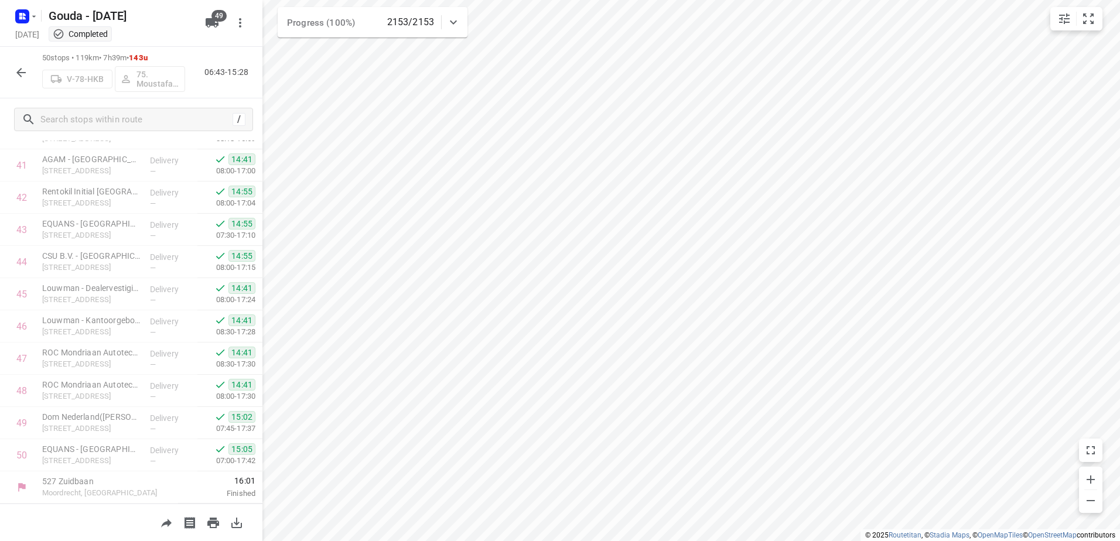
click at [31, 68] on button "button" at bounding box center [20, 72] width 23 height 23
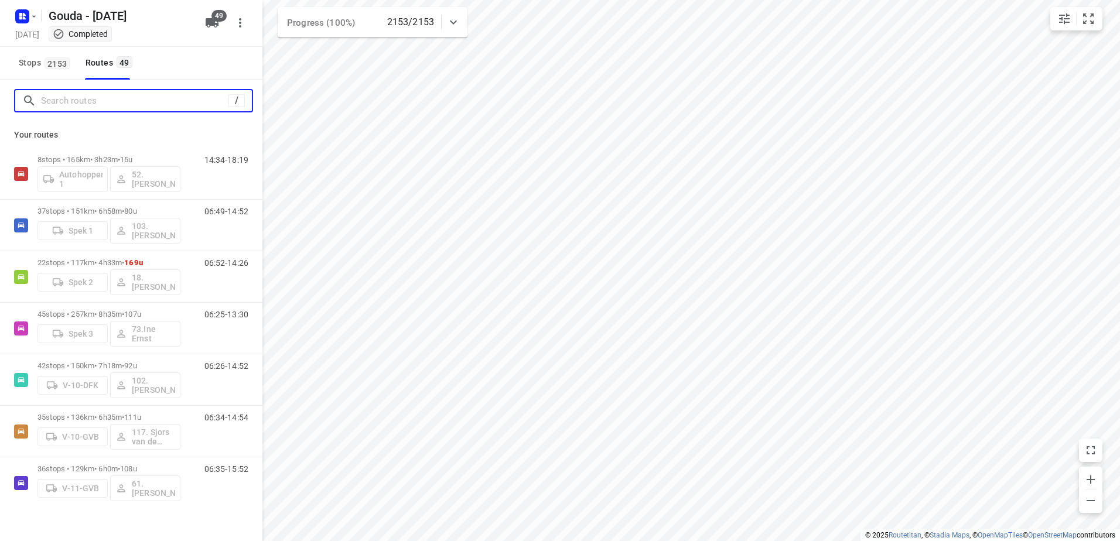
click at [76, 96] on input "Search routes" at bounding box center [135, 101] width 188 height 18
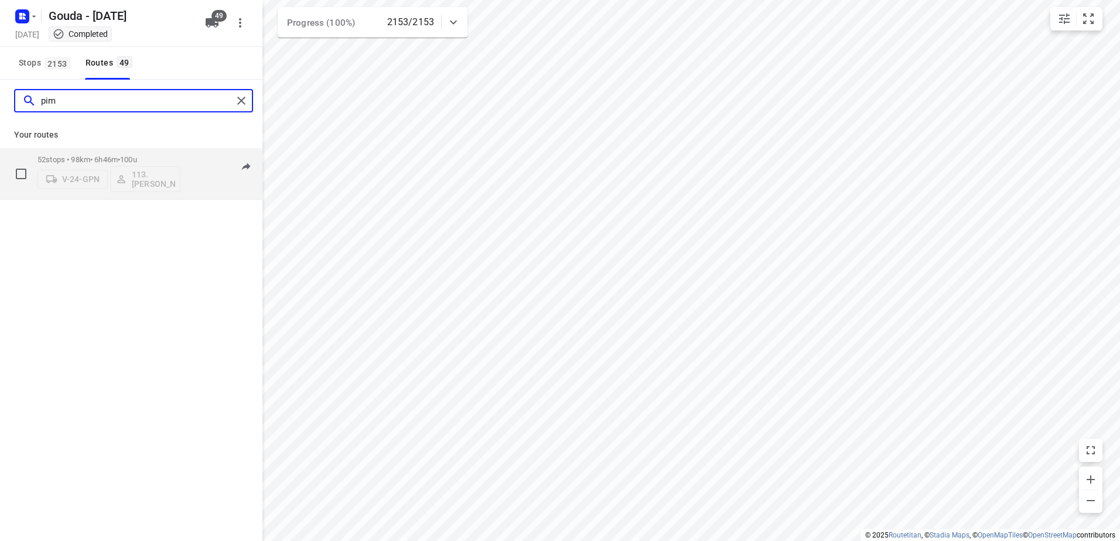
type input "pim"
click at [135, 162] on span "100u" at bounding box center [128, 159] width 17 height 9
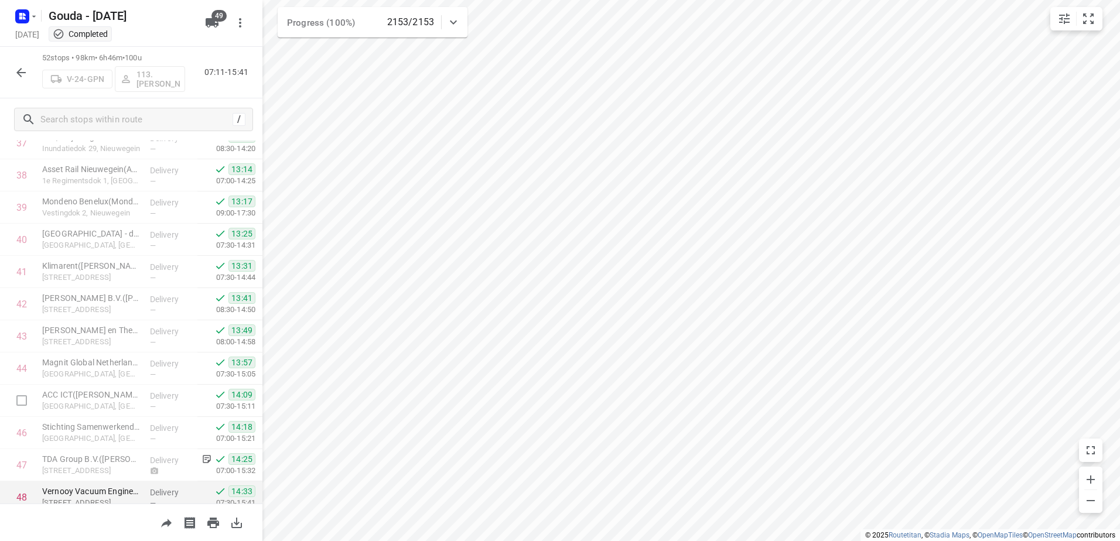
scroll to position [1403, 0]
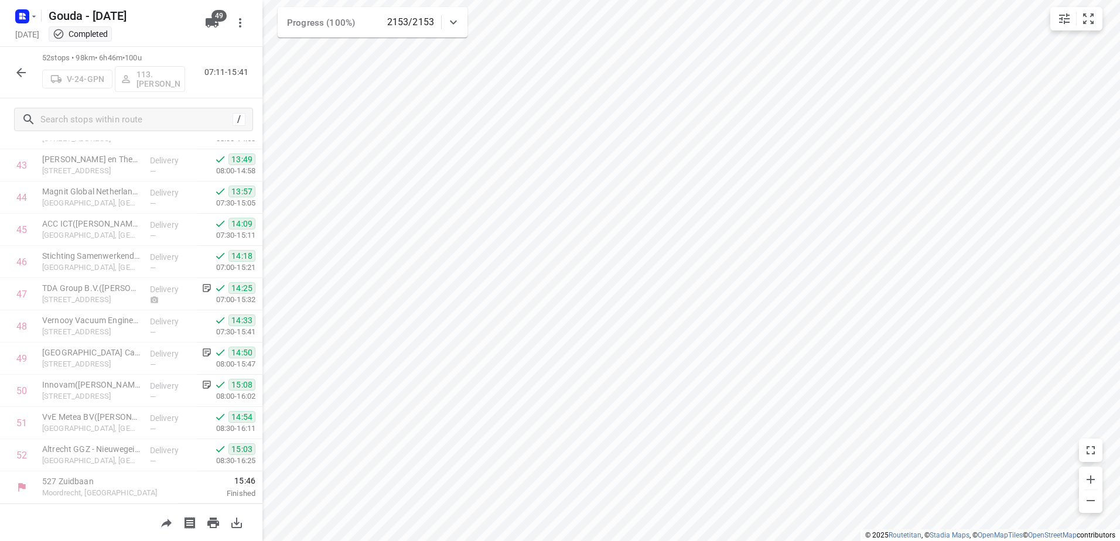
click at [15, 76] on button "button" at bounding box center [20, 72] width 23 height 23
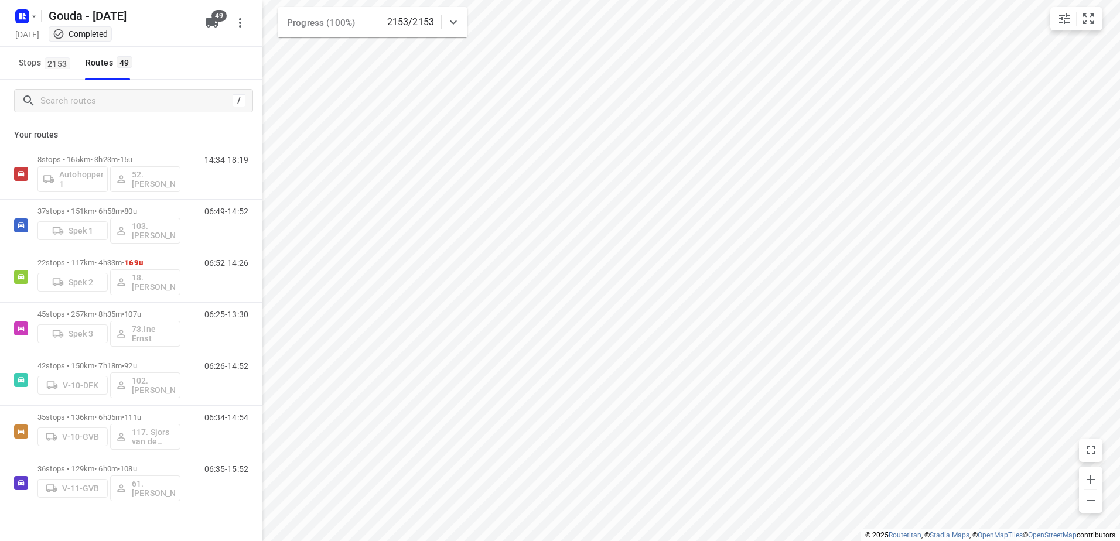
click at [53, 114] on div "/" at bounding box center [131, 101] width 263 height 42
click at [89, 100] on input "Search routes" at bounding box center [135, 101] width 188 height 18
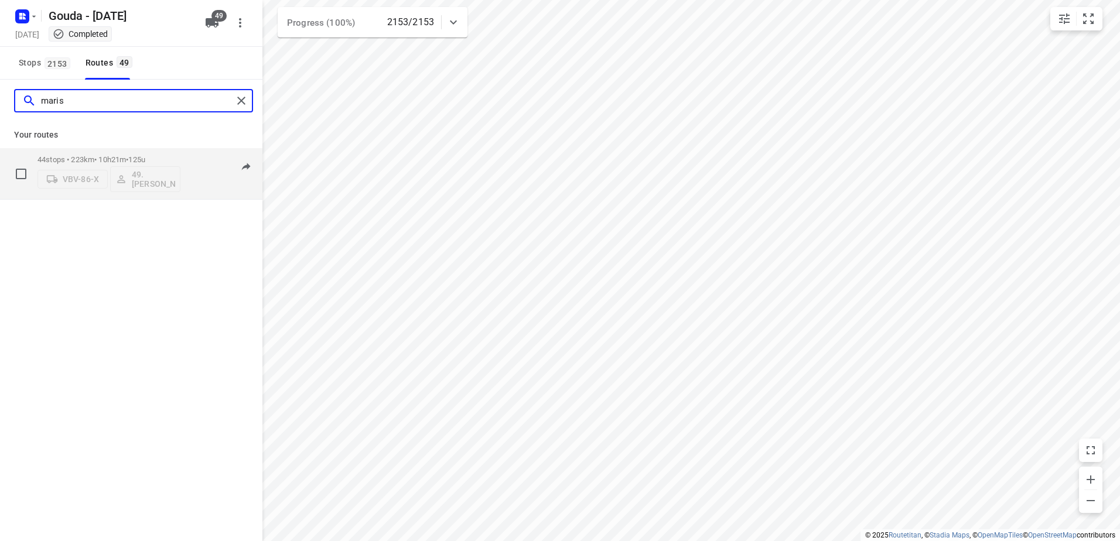
type input "maris"
click at [97, 162] on p "44 stops • 223km • 10h21m • 125u" at bounding box center [109, 159] width 143 height 9
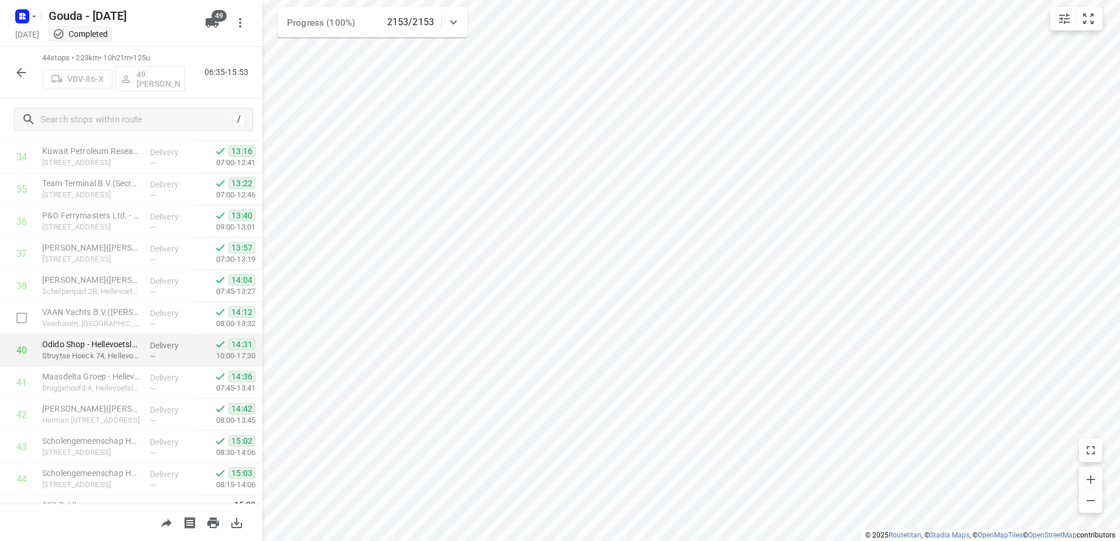
scroll to position [1146, 0]
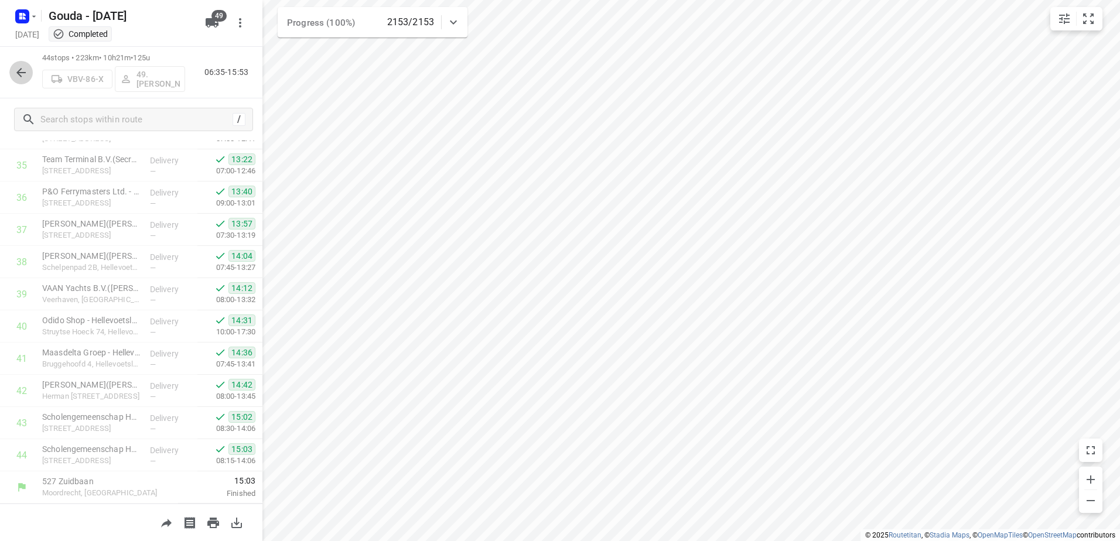
click at [15, 68] on icon "button" at bounding box center [21, 73] width 14 height 14
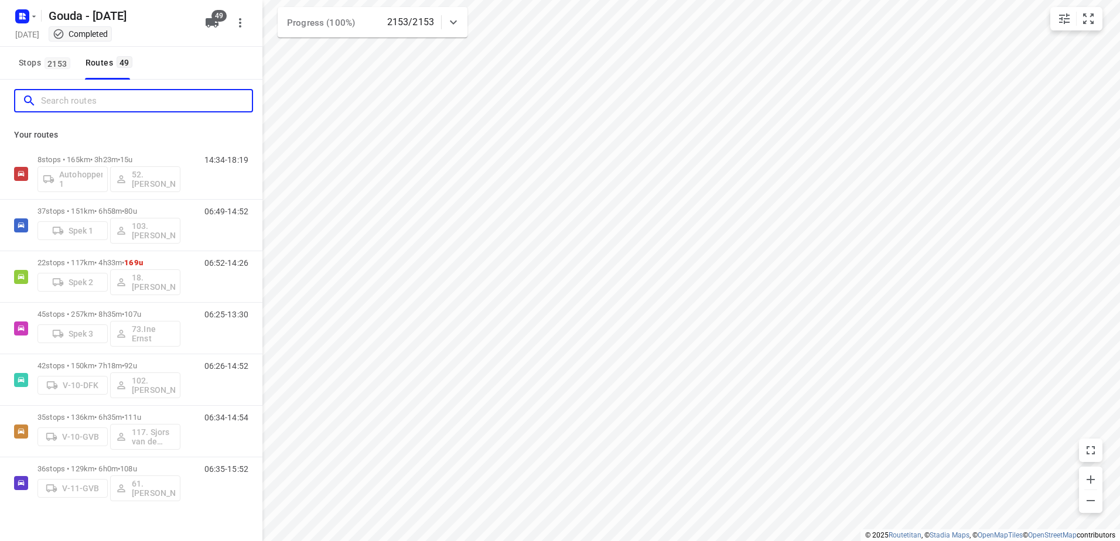
click at [80, 105] on input "Search routes" at bounding box center [146, 101] width 211 height 18
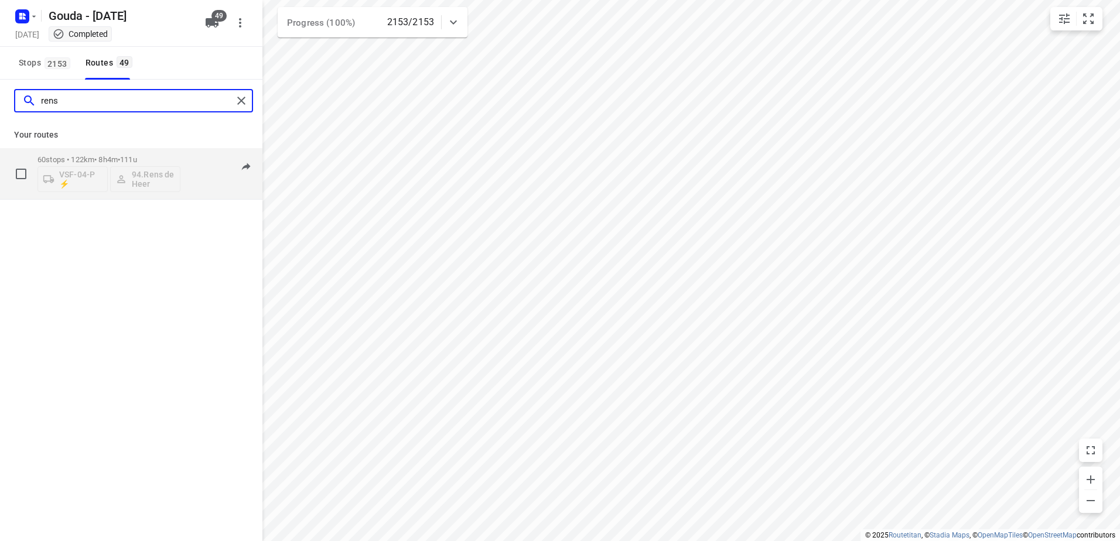
type input "rens"
click at [101, 152] on div "60 stops • 122km • 8h4m • 111u VSF-04-P ⚡ 94.Rens de Heer" at bounding box center [109, 173] width 143 height 49
